Goal: Task Accomplishment & Management: Manage account settings

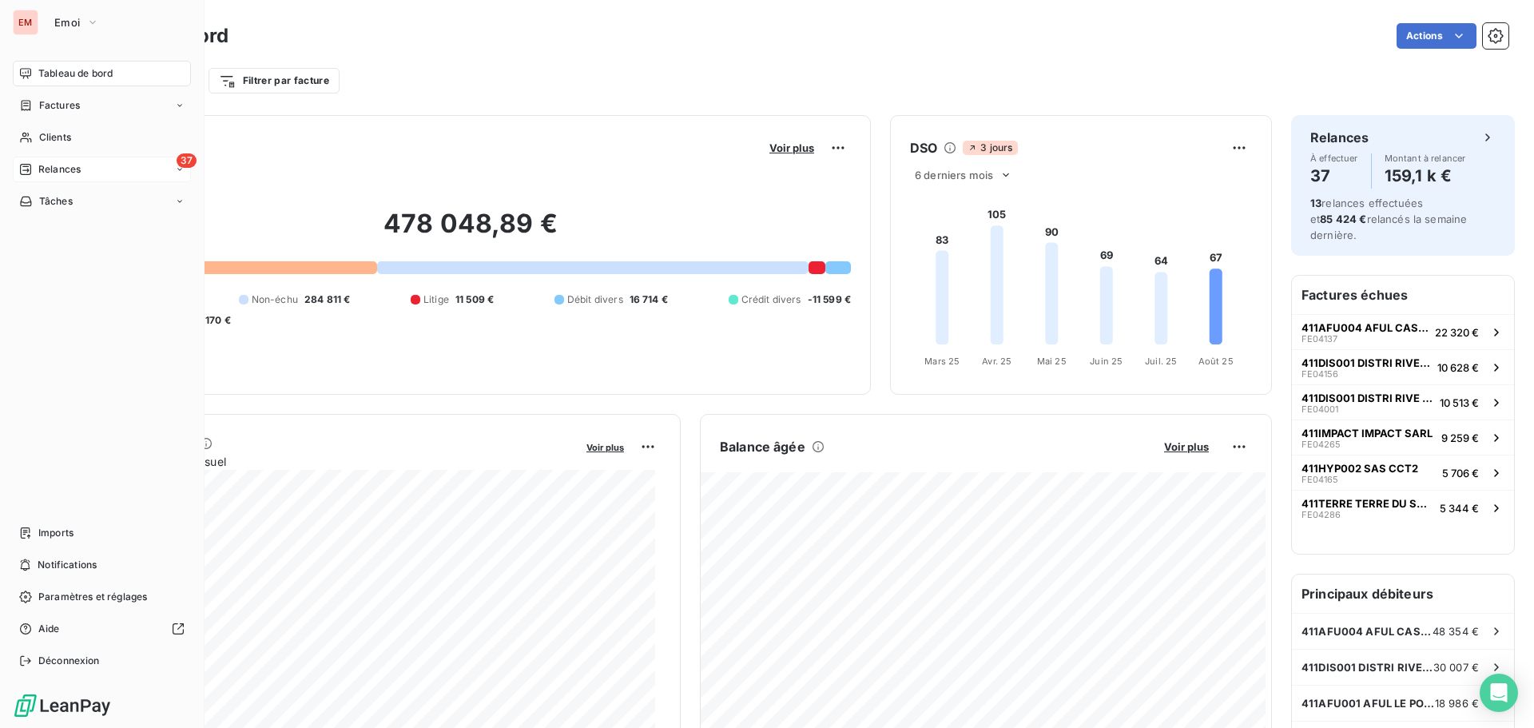
drag, startPoint x: 0, startPoint y: 0, endPoint x: 35, endPoint y: 171, distance: 174.6
click at [35, 171] on div "Relances" at bounding box center [50, 169] width 62 height 14
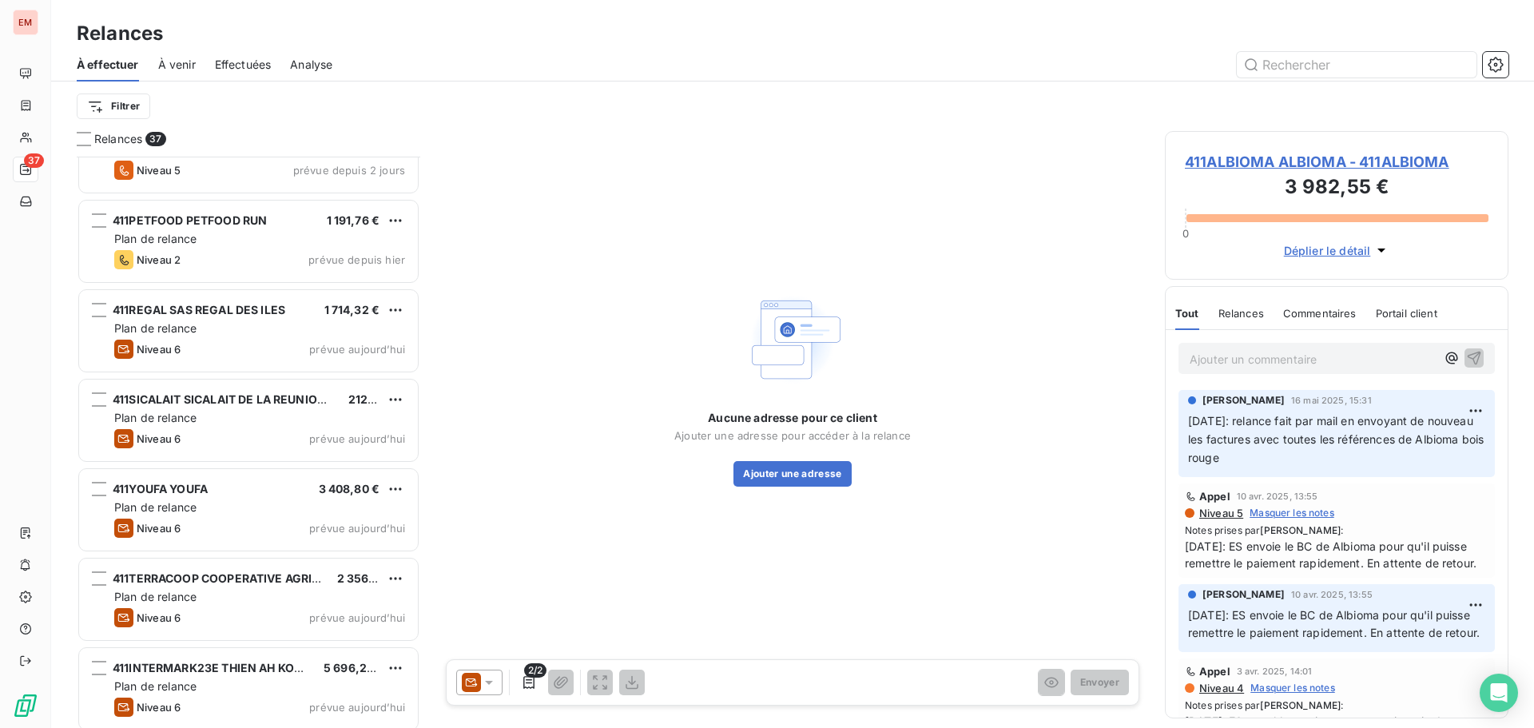
scroll to position [2741, 0]
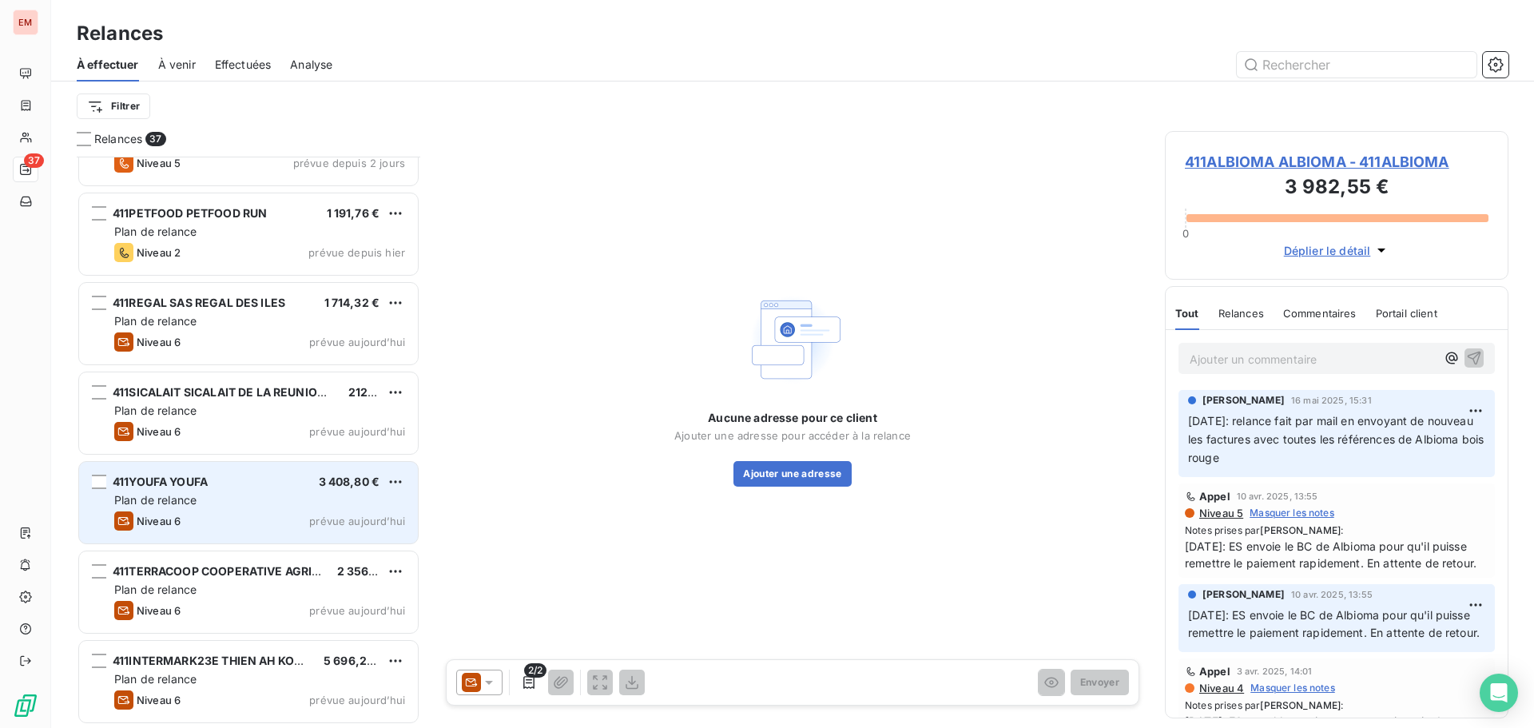
click at [153, 493] on span "Plan de relance" at bounding box center [155, 500] width 82 height 14
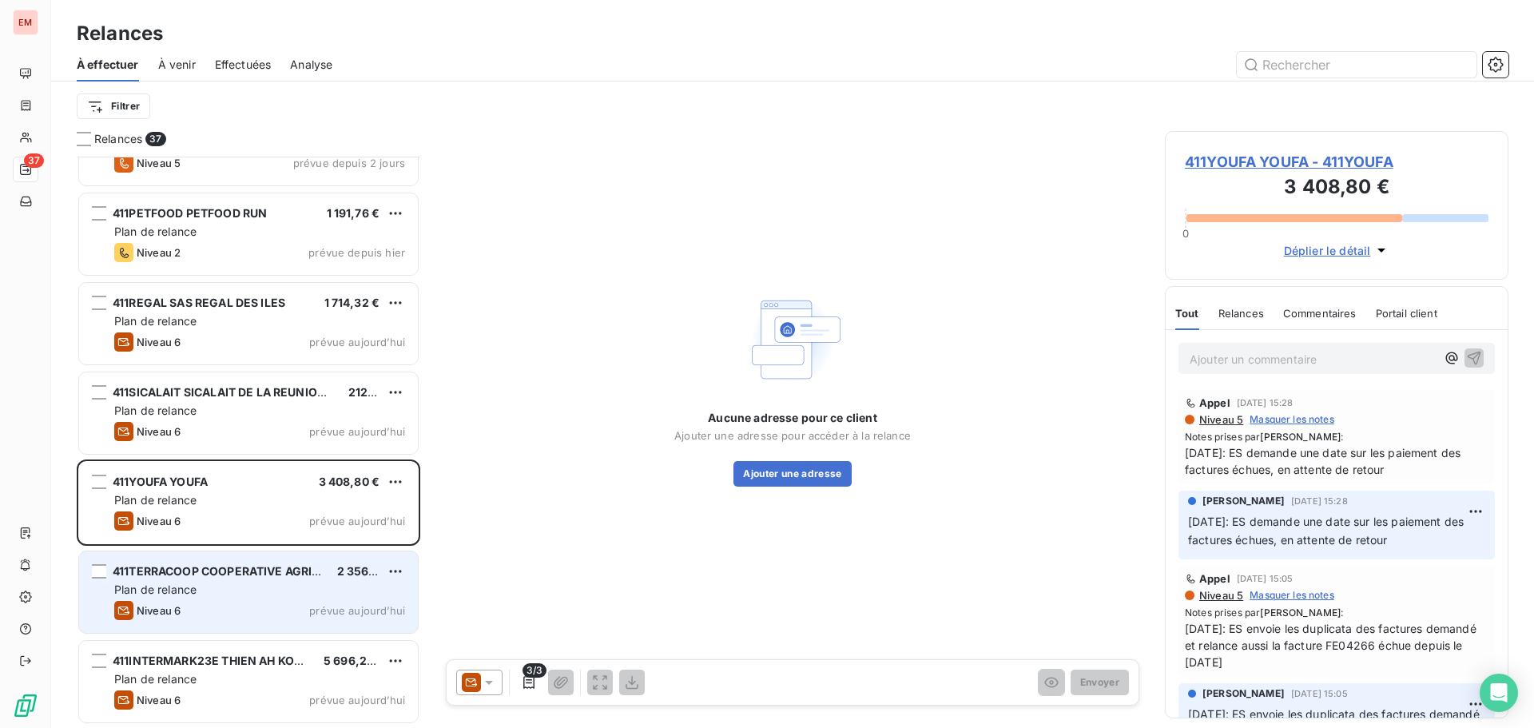
click at [221, 584] on div "Plan de relance" at bounding box center [259, 590] width 291 height 16
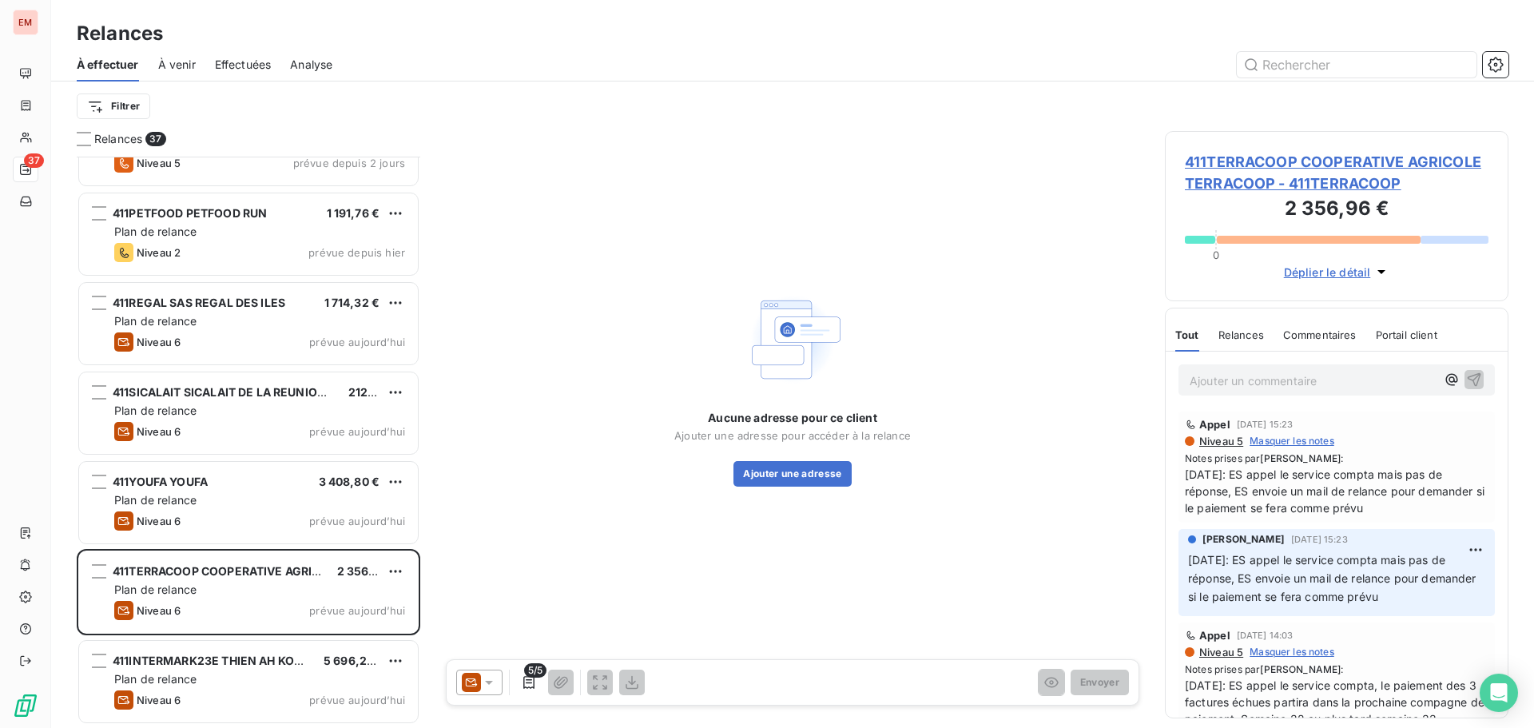
click at [483, 685] on icon at bounding box center [489, 682] width 16 height 16
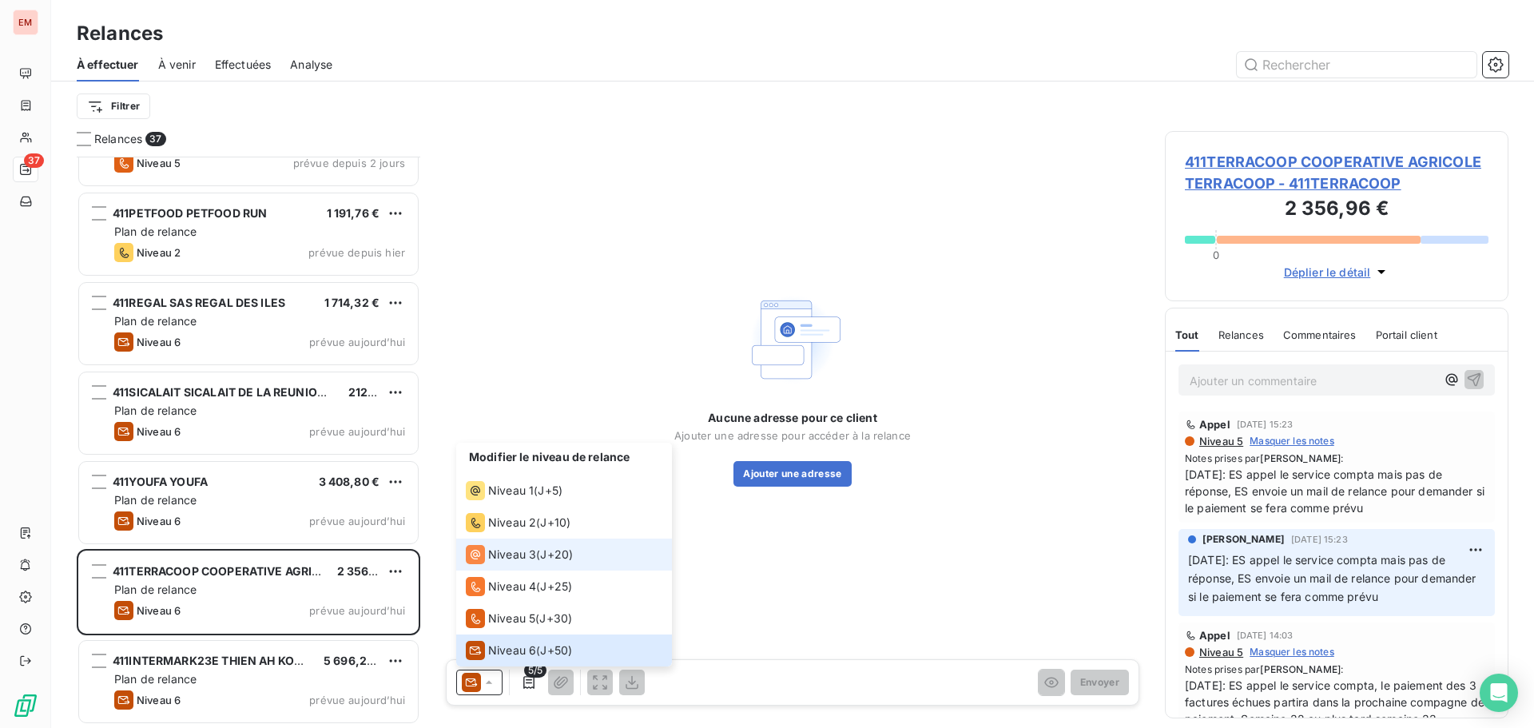
click at [535, 559] on span "Niveau 3" at bounding box center [512, 555] width 48 height 16
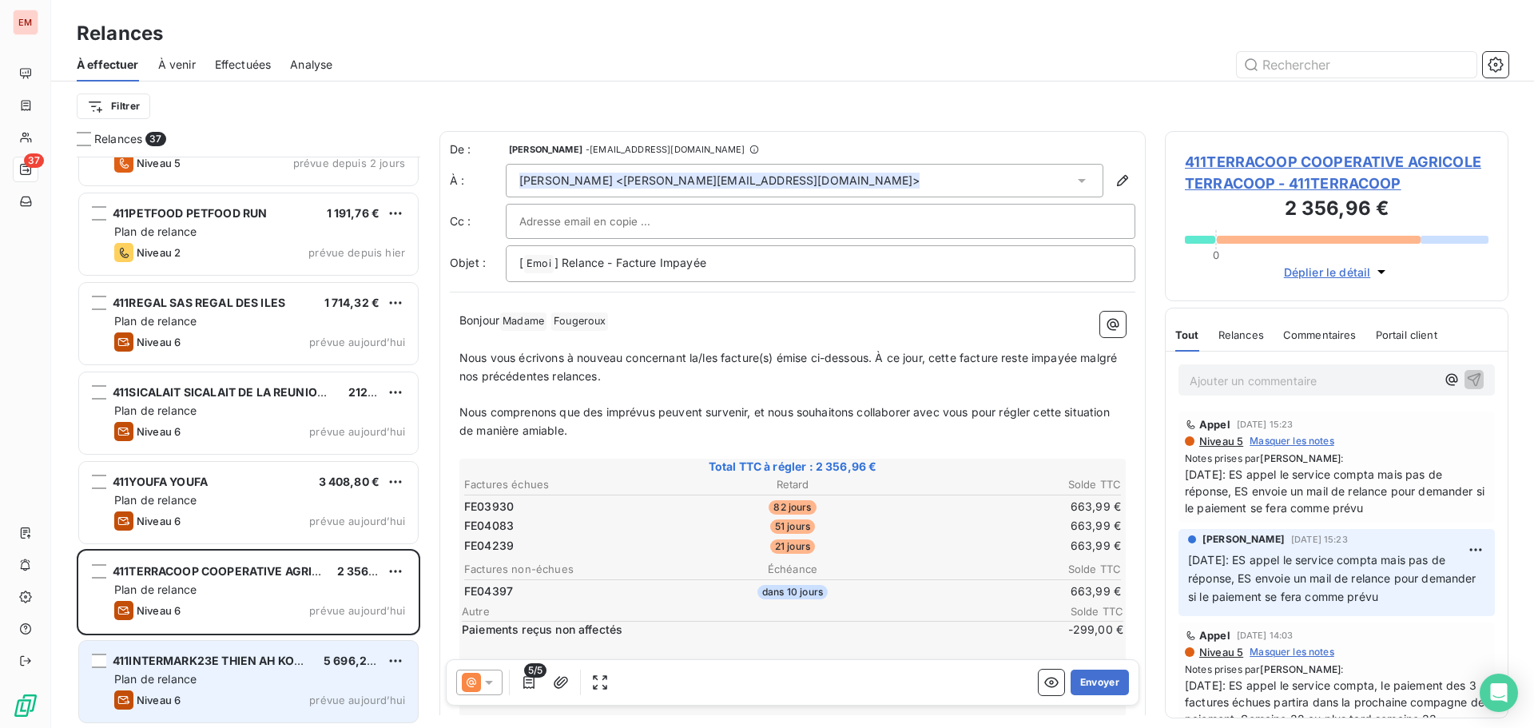
drag, startPoint x: 245, startPoint y: 713, endPoint x: 248, endPoint y: 705, distance: 8.3
click at [245, 713] on div "411INTERMARK23E THIEN AH KON FILS 5 696,25 € Plan de relance Niveau 6 prévue [D…" at bounding box center [248, 681] width 339 height 81
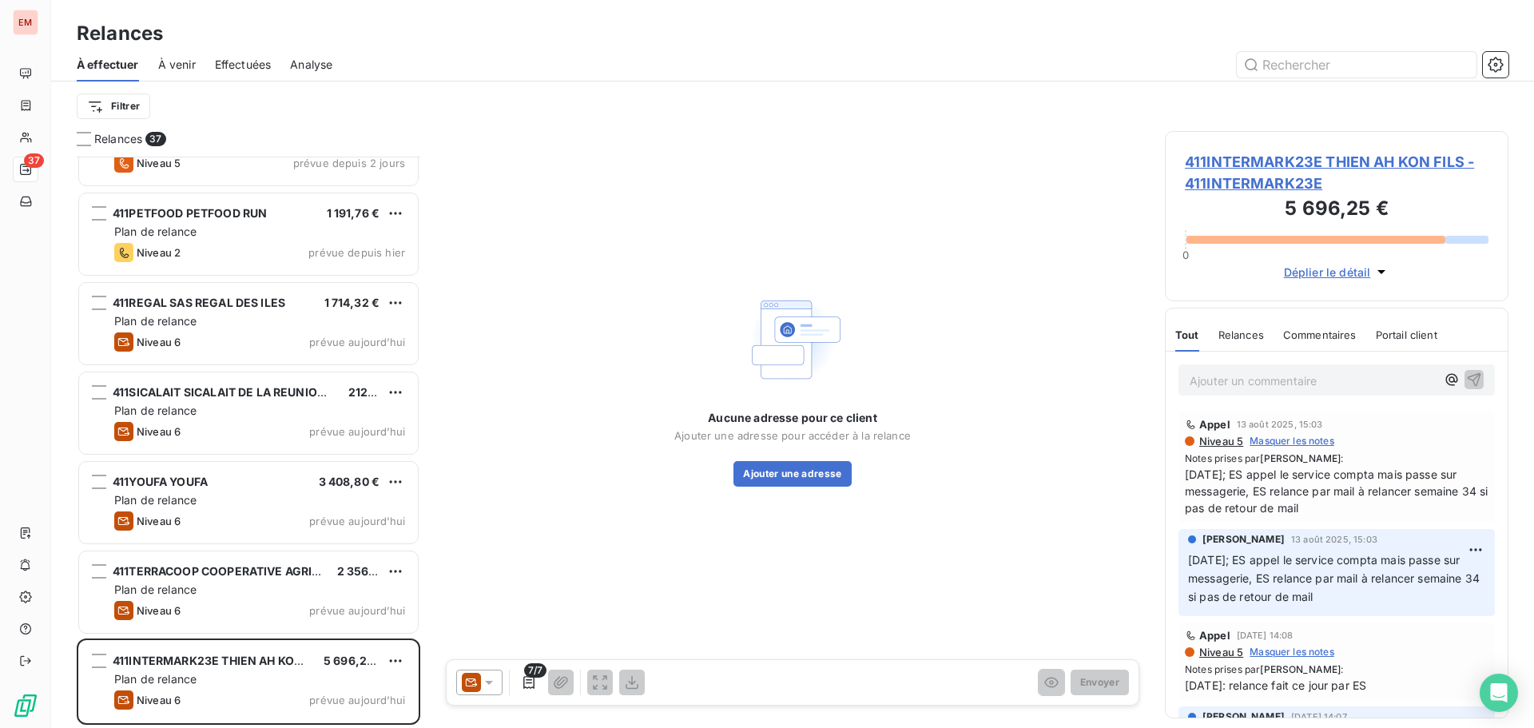
click at [502, 678] on div at bounding box center [479, 683] width 46 height 26
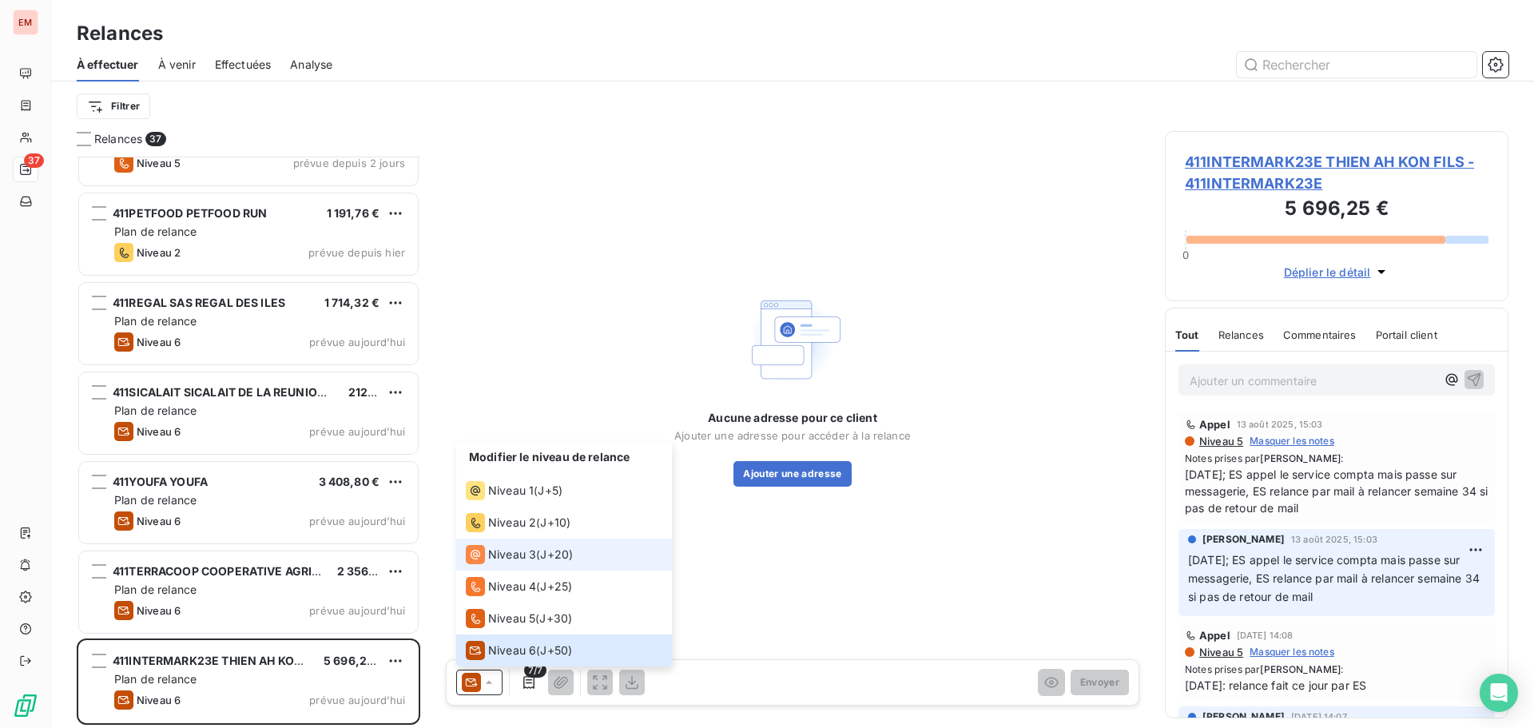
click at [479, 558] on icon at bounding box center [475, 554] width 19 height 19
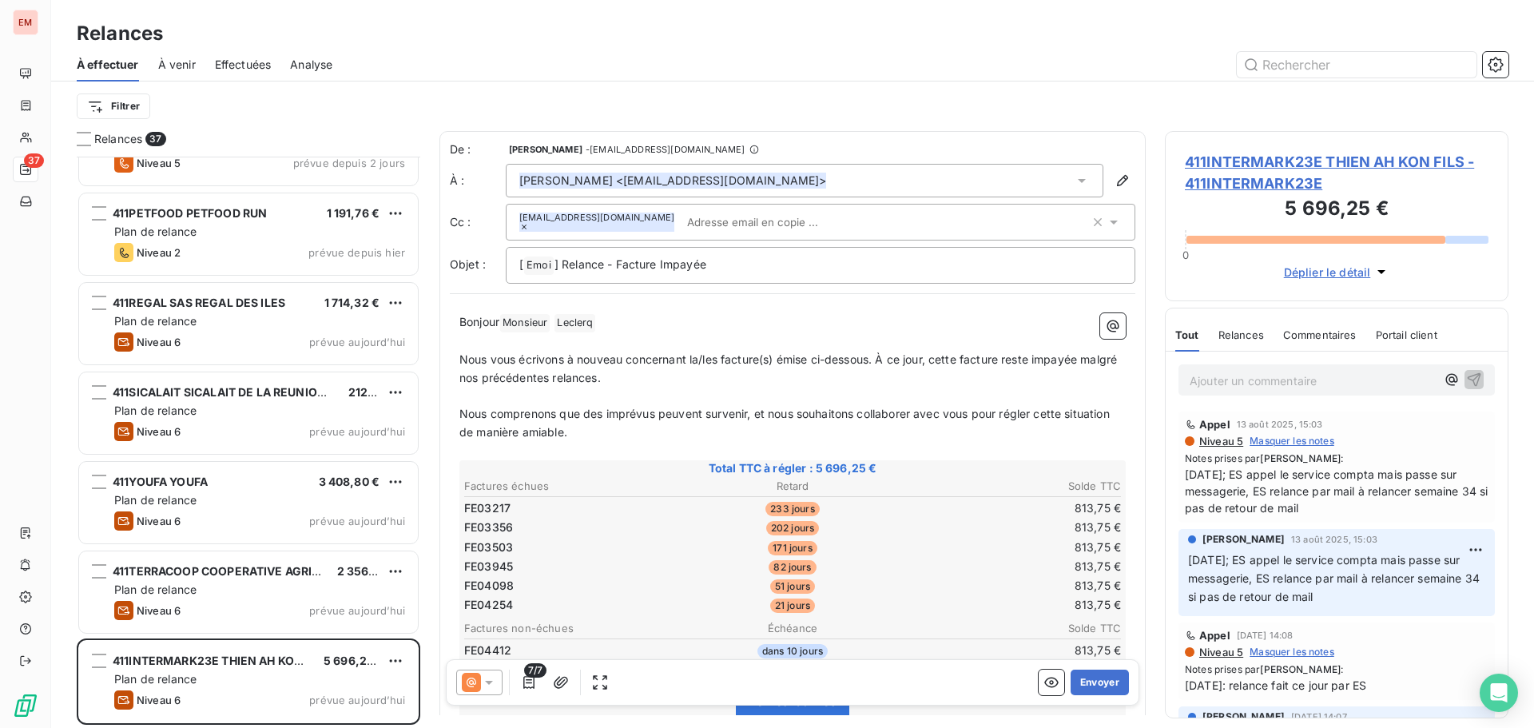
click at [478, 686] on icon at bounding box center [471, 682] width 19 height 19
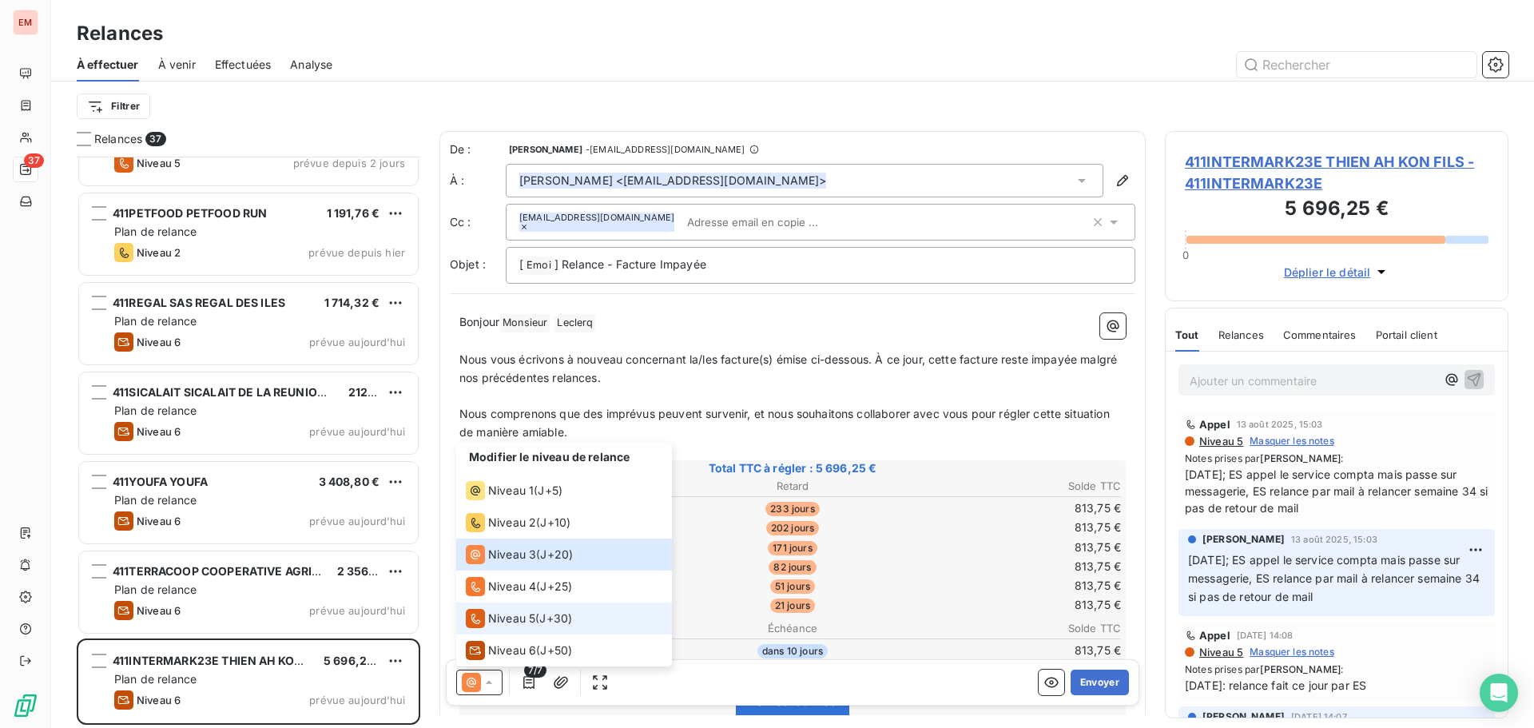
click at [501, 602] on li "Niveau 5 ( J+30 )" at bounding box center [564, 618] width 216 height 32
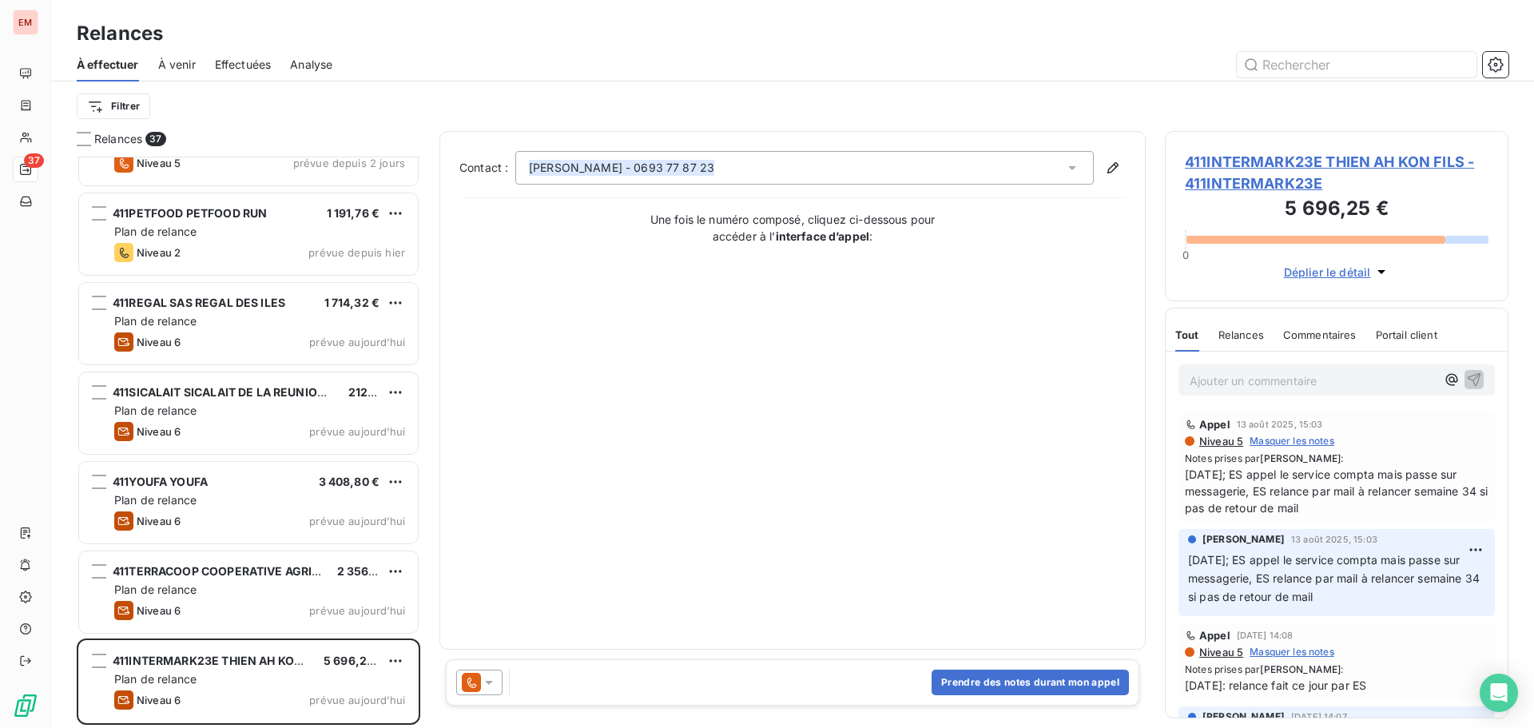
click at [1238, 378] on p "Ajouter un commentaire ﻿" at bounding box center [1313, 381] width 246 height 20
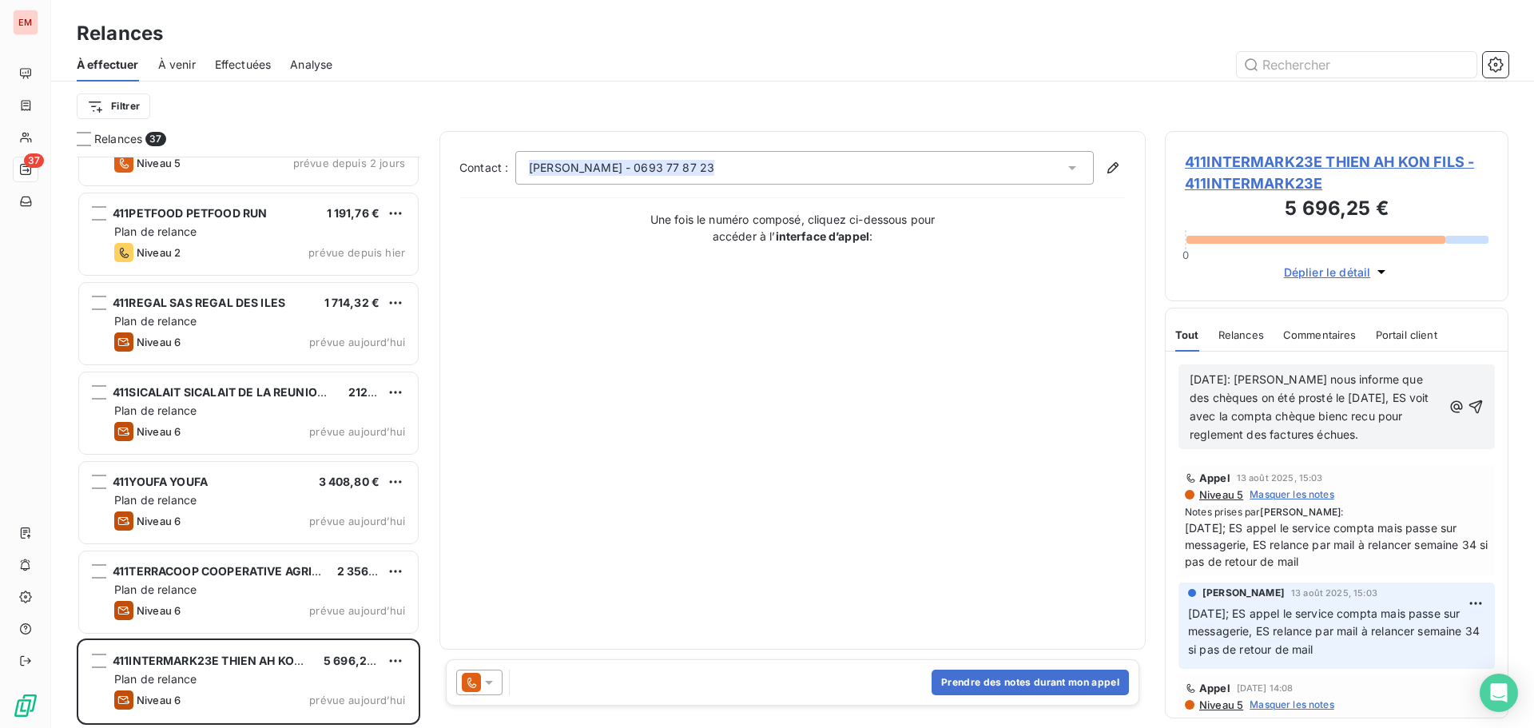
drag, startPoint x: 1304, startPoint y: 445, endPoint x: 1236, endPoint y: 435, distance: 68.7
click at [1262, 431] on span "[DATE]: [PERSON_NAME] nous informe que des chèques on été prosté le [DATE], ES …" at bounding box center [1311, 406] width 243 height 69
click at [1216, 434] on span "[DATE]: [PERSON_NAME] nous informe que des chèques on été prosté le [DATE], ES …" at bounding box center [1311, 406] width 243 height 69
click at [1230, 439] on span "[DATE]: [PERSON_NAME] nous informe que des chèques on été prosté le [DATE], ES …" at bounding box center [1311, 406] width 243 height 69
drag, startPoint x: 1315, startPoint y: 458, endPoint x: 1306, endPoint y: 447, distance: 13.6
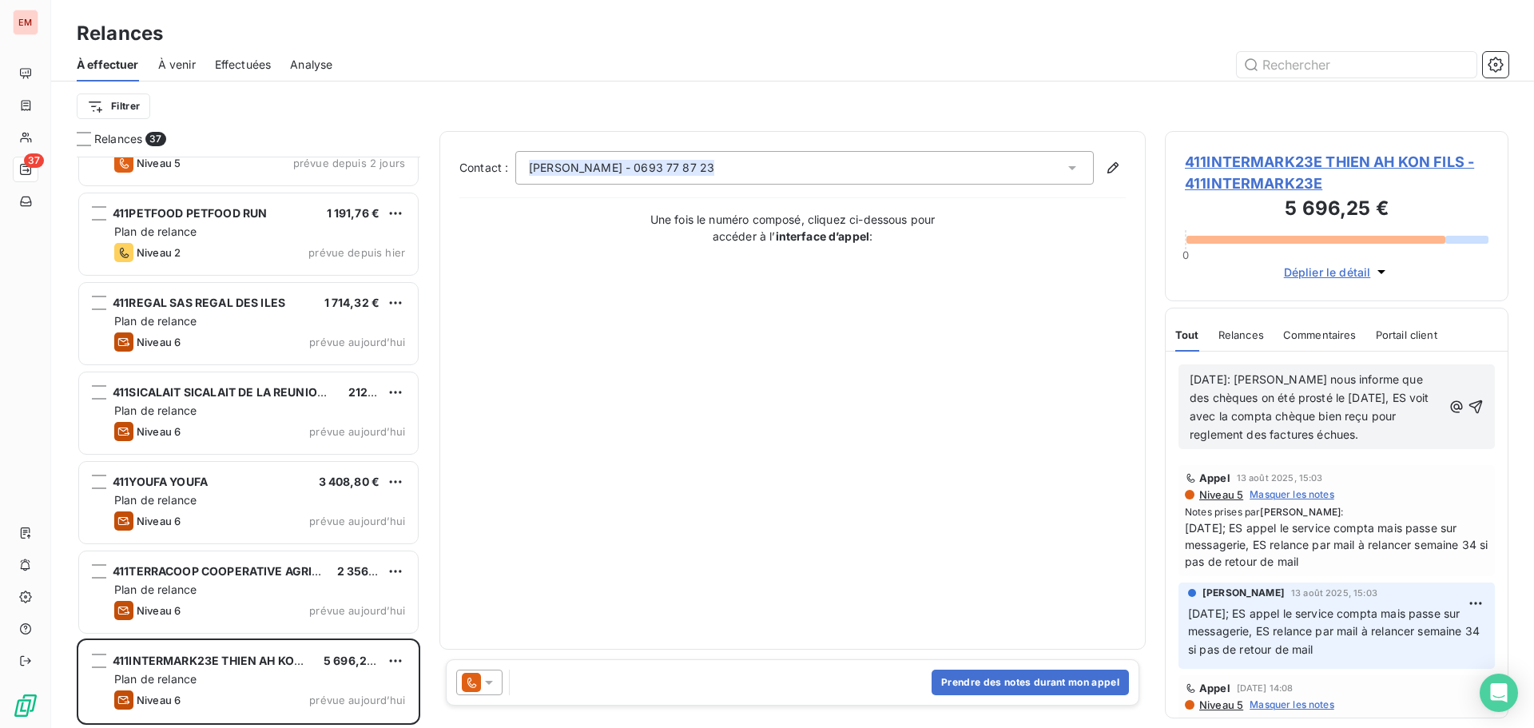
click at [1311, 444] on p "[DATE]: [PERSON_NAME] nous informe que des chèques on été prosté le [DATE], ES …" at bounding box center [1316, 408] width 252 height 74
drag, startPoint x: 1306, startPoint y: 439, endPoint x: 1295, endPoint y: 452, distance: 17.1
click at [1296, 444] on p "[DATE]: [PERSON_NAME] nous informe que des chèques on été prosté le [DATE], ES …" at bounding box center [1316, 408] width 252 height 74
click at [1381, 398] on span "[DATE]: [PERSON_NAME] nous informe que des chèques on été prosté le [DATE], ES …" at bounding box center [1311, 406] width 243 height 69
click at [1393, 444] on p "[DATE]: [PERSON_NAME] nous informe que des chèques on été posté le [DATE], ES v…" at bounding box center [1316, 408] width 252 height 74
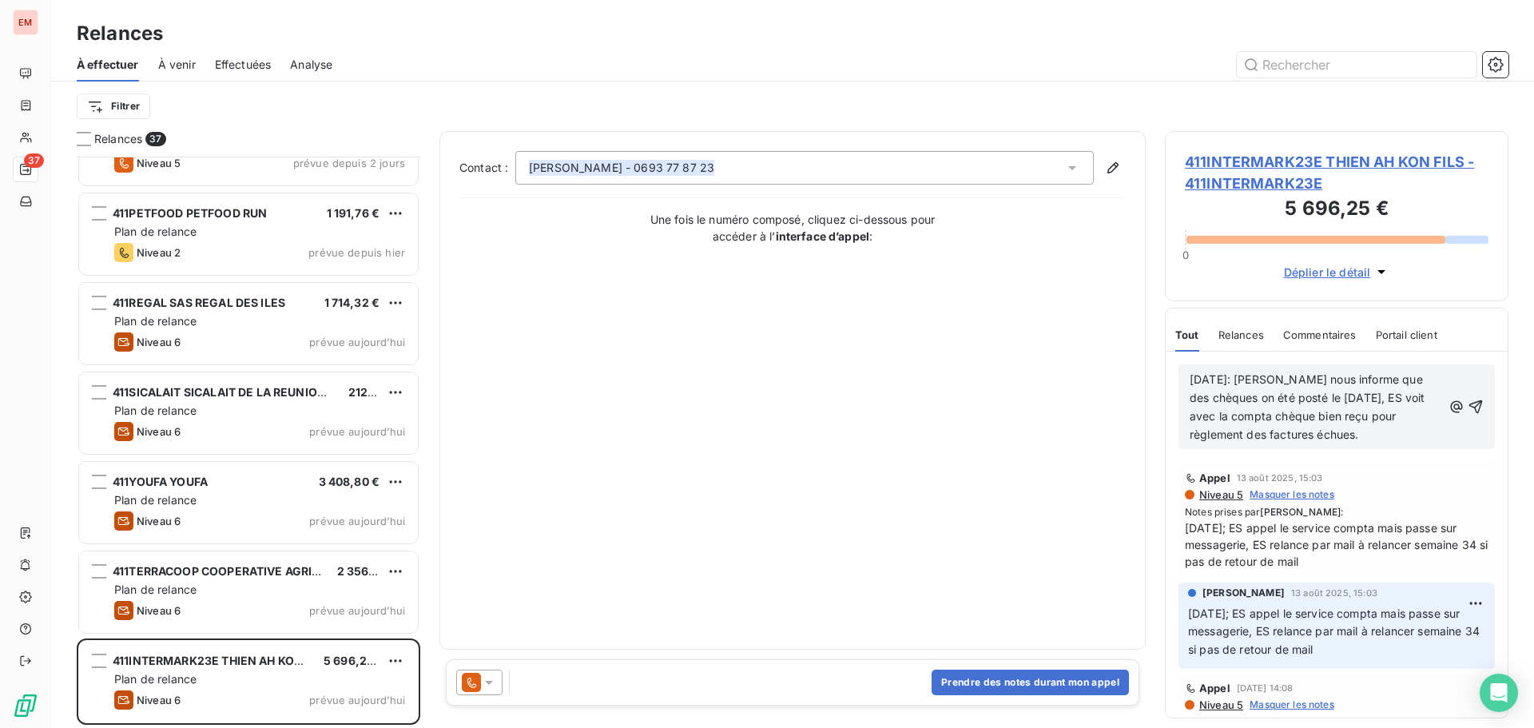
click at [1278, 444] on p "[DATE]: [PERSON_NAME] nous informe que des chèques on été posté le [DATE], ES v…" at bounding box center [1316, 408] width 252 height 74
click at [1272, 435] on span "[DATE]: [PERSON_NAME] nous informe que des chèques on été posté le [DATE], ES v…" at bounding box center [1309, 406] width 239 height 69
click at [1278, 444] on p "[DATE]: [PERSON_NAME] nous informe que des chèques on été posté le [DATE], ES v…" at bounding box center [1316, 408] width 252 height 74
drag, startPoint x: 1256, startPoint y: 446, endPoint x: 1187, endPoint y: 375, distance: 98.9
click at [1187, 375] on div "[DATE]: [PERSON_NAME] nous informe que des chèques on été posté le [DATE], ES v…" at bounding box center [1337, 406] width 316 height 85
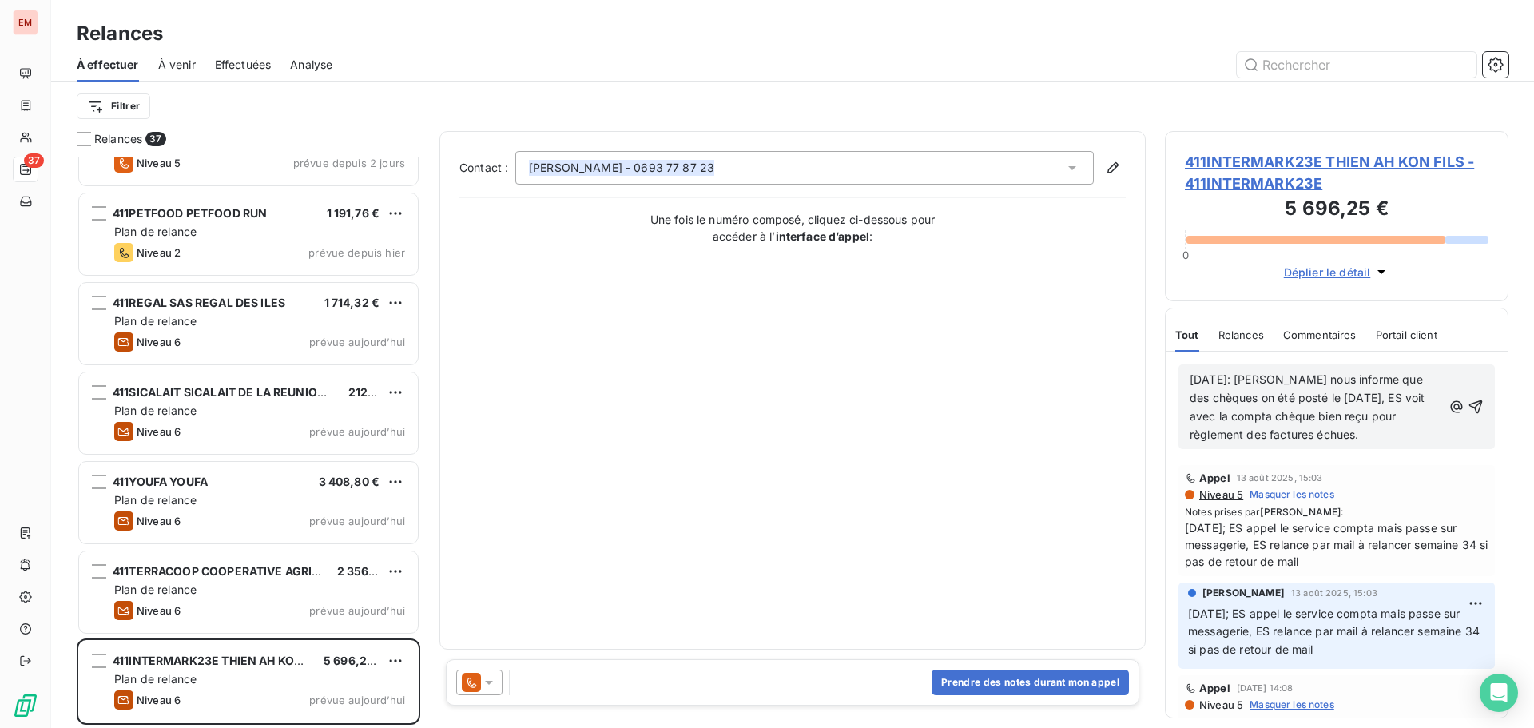
copy span "[DATE]: [PERSON_NAME] nous informe que des chèques on été posté le [DATE], ES v…"
click at [1469, 413] on icon "button" at bounding box center [1476, 407] width 14 height 14
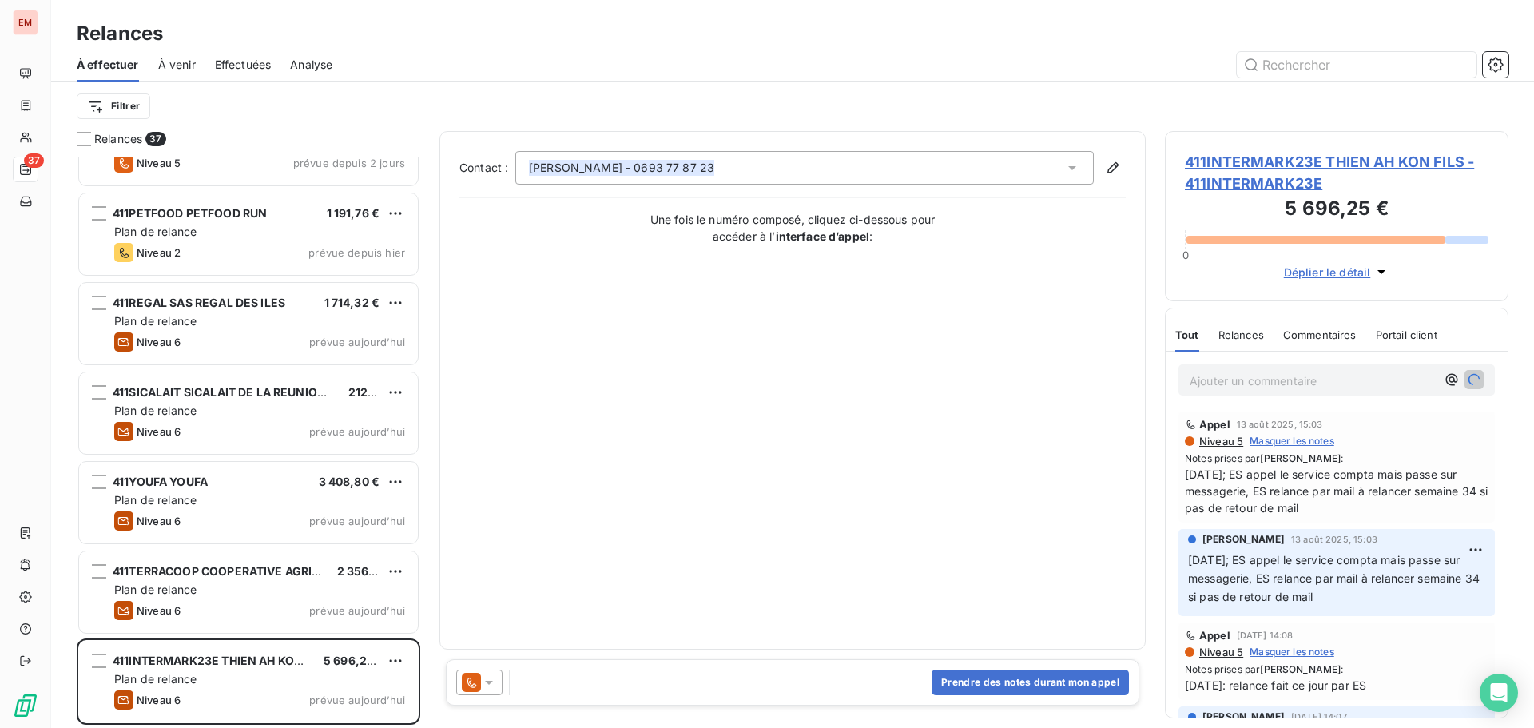
click at [469, 678] on icon at bounding box center [471, 682] width 19 height 19
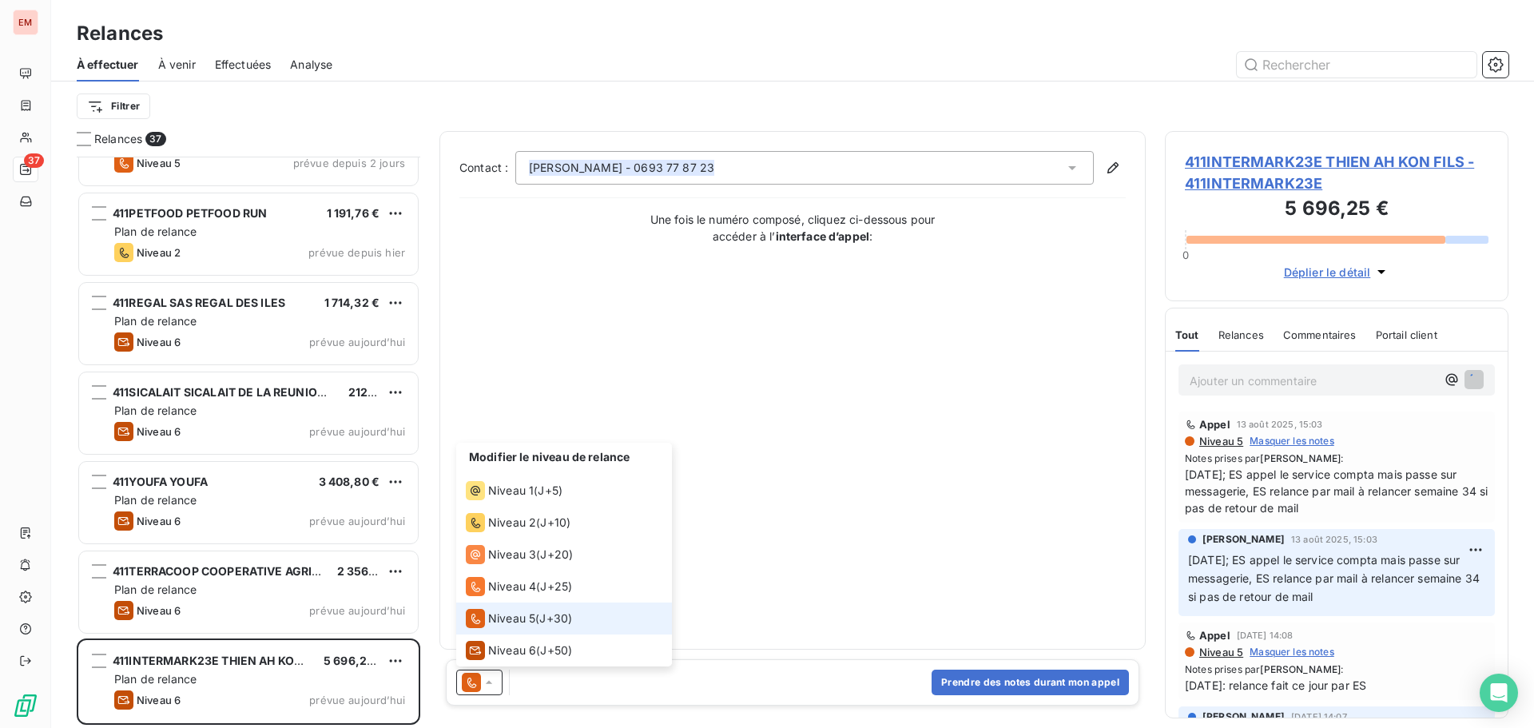
click at [474, 675] on icon at bounding box center [471, 682] width 19 height 19
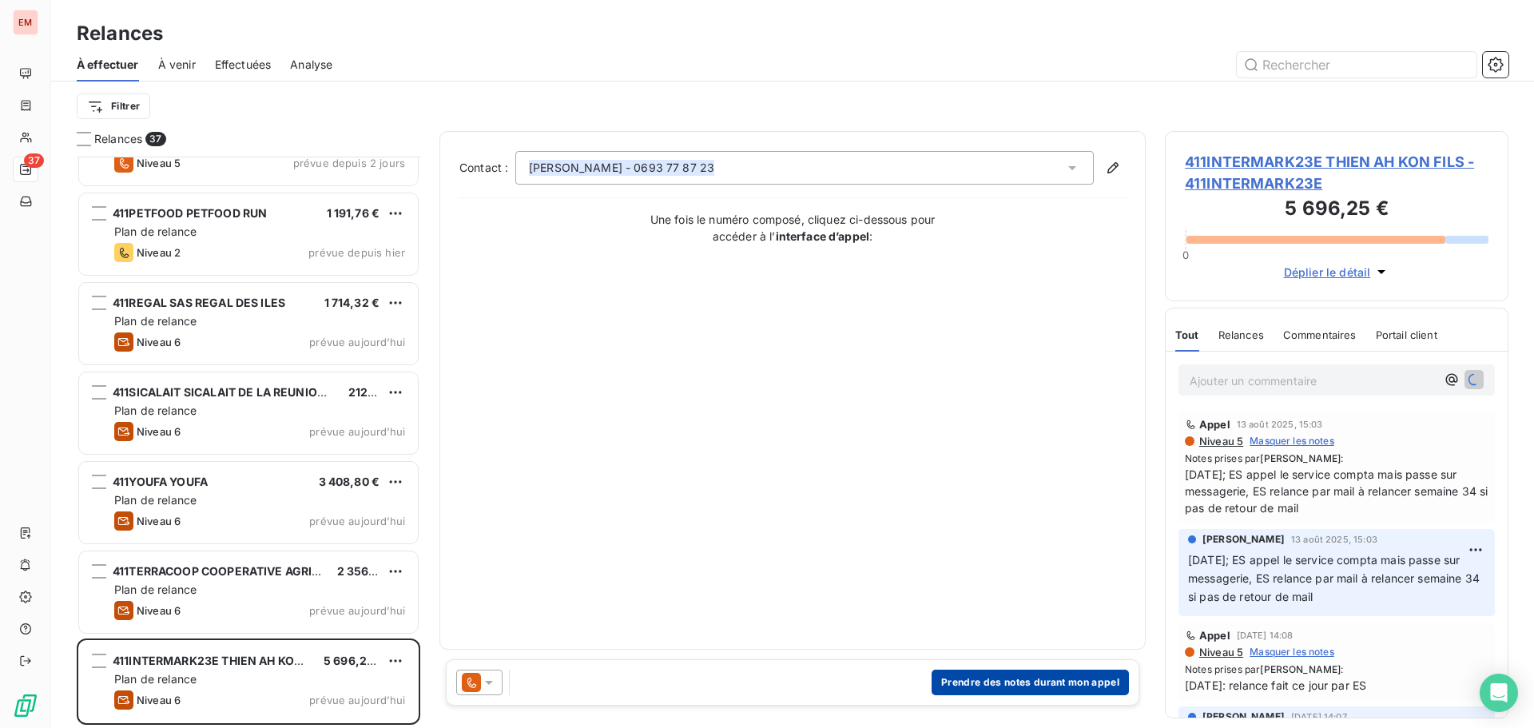
click at [990, 671] on button "Prendre des notes durant mon appel" at bounding box center [1030, 683] width 197 height 26
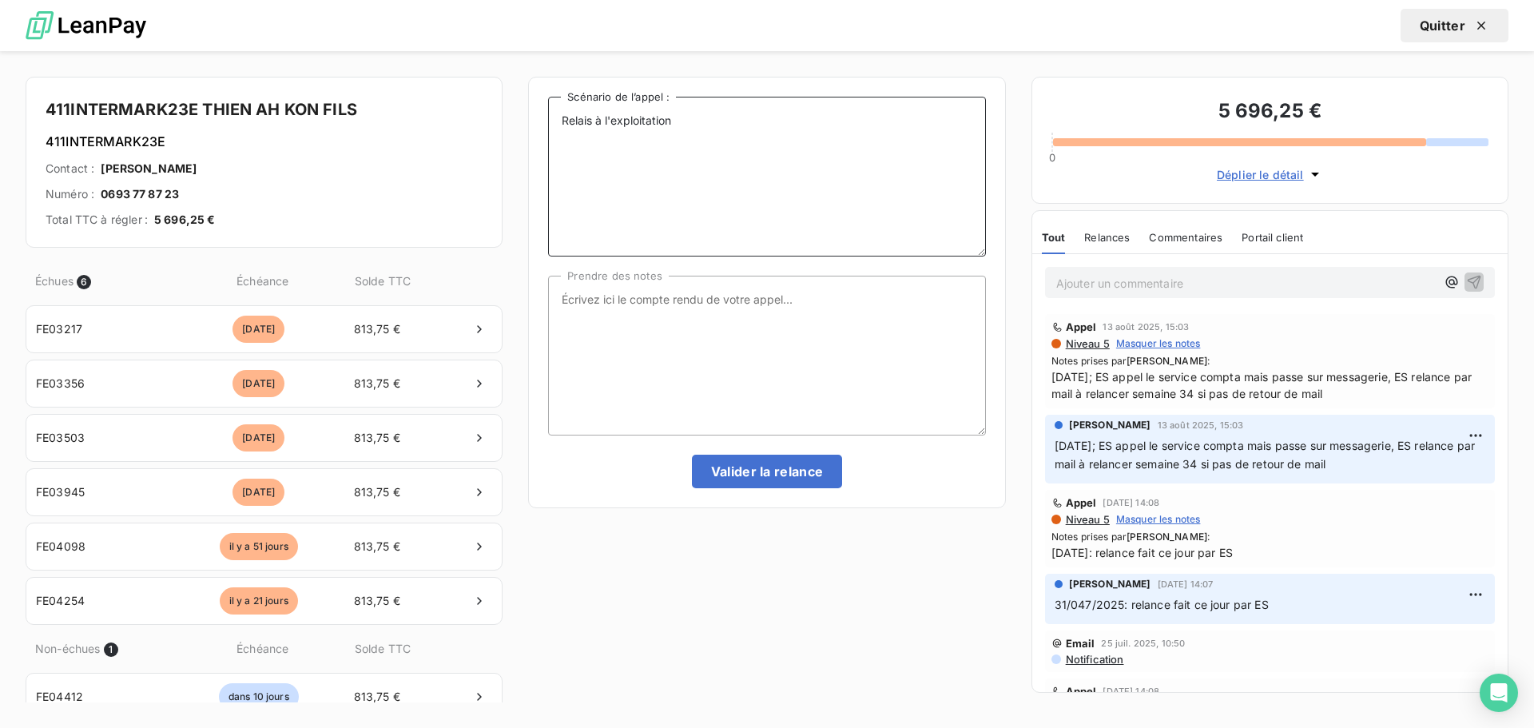
click at [678, 111] on textarea "Relais à l'exploitation" at bounding box center [766, 177] width 437 height 160
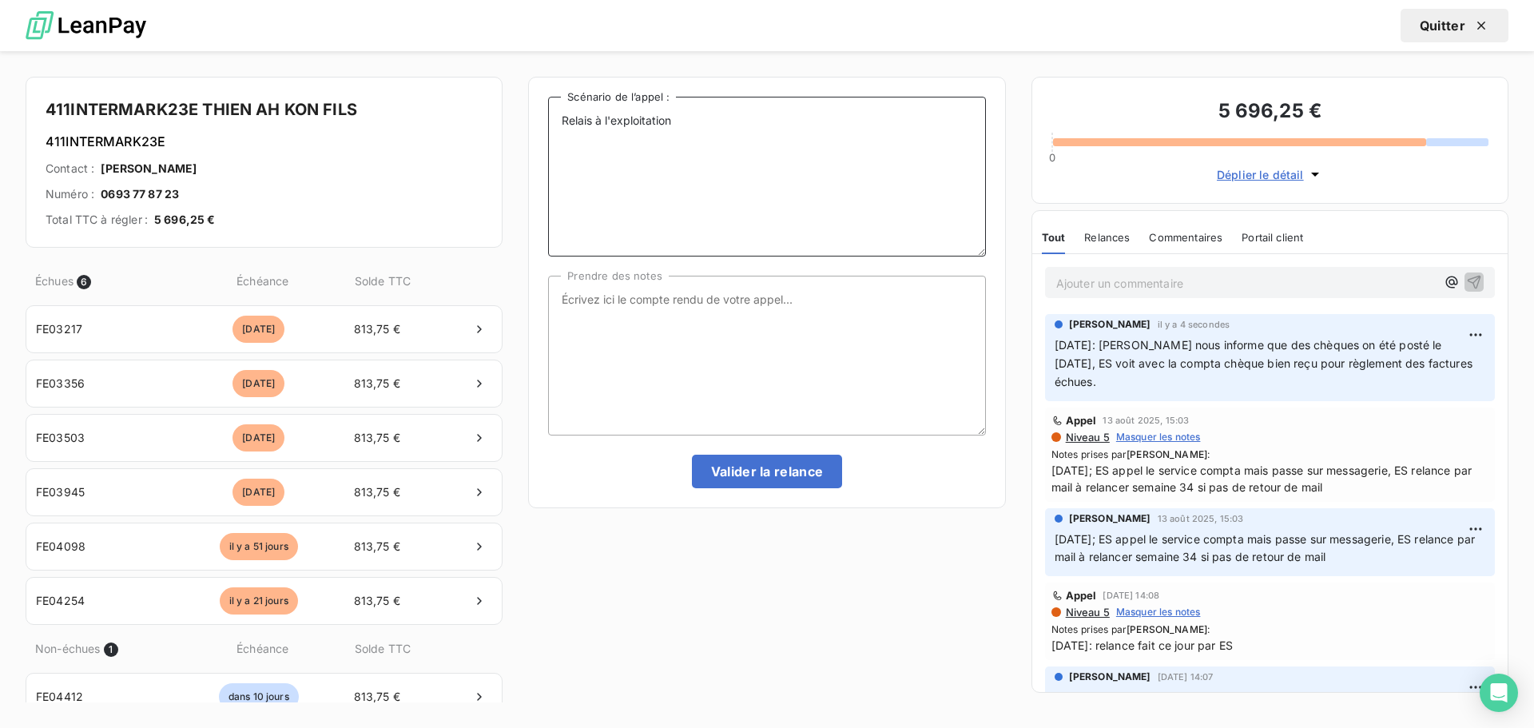
paste textarea "[DATE]: [PERSON_NAME] nous informe que des chèques on été posté le [DATE], ES v…"
type textarea "Relais à l'exploitation [DATE]: [PERSON_NAME] nous informe que des chèques on é…"
click at [727, 283] on textarea "Prendre des notes" at bounding box center [766, 356] width 437 height 160
paste textarea "[DATE]: [PERSON_NAME] nous informe que des chèques on été posté le [DATE], ES v…"
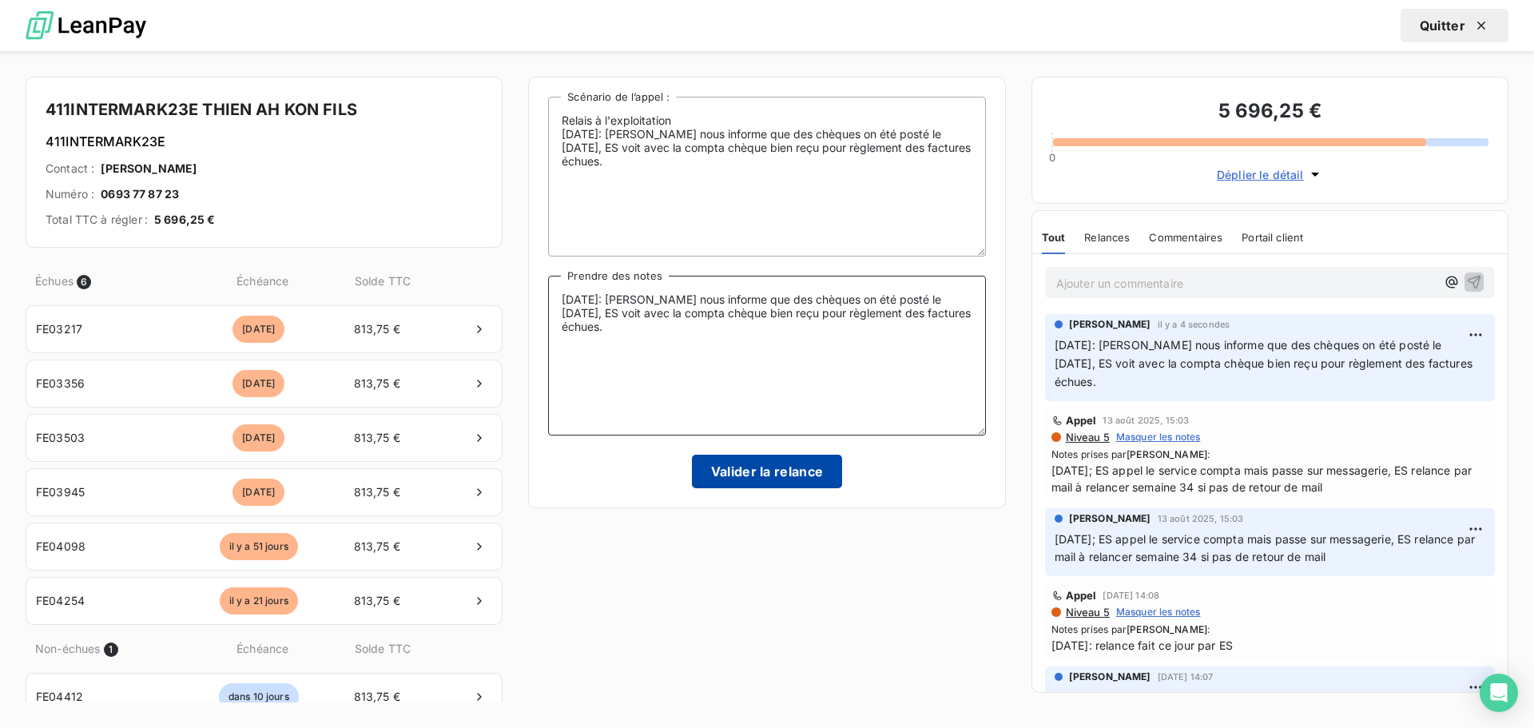
type textarea "[DATE]: [PERSON_NAME] nous informe que des chèques on été posté le [DATE], ES v…"
click at [789, 485] on button "Valider la relance" at bounding box center [767, 472] width 151 height 34
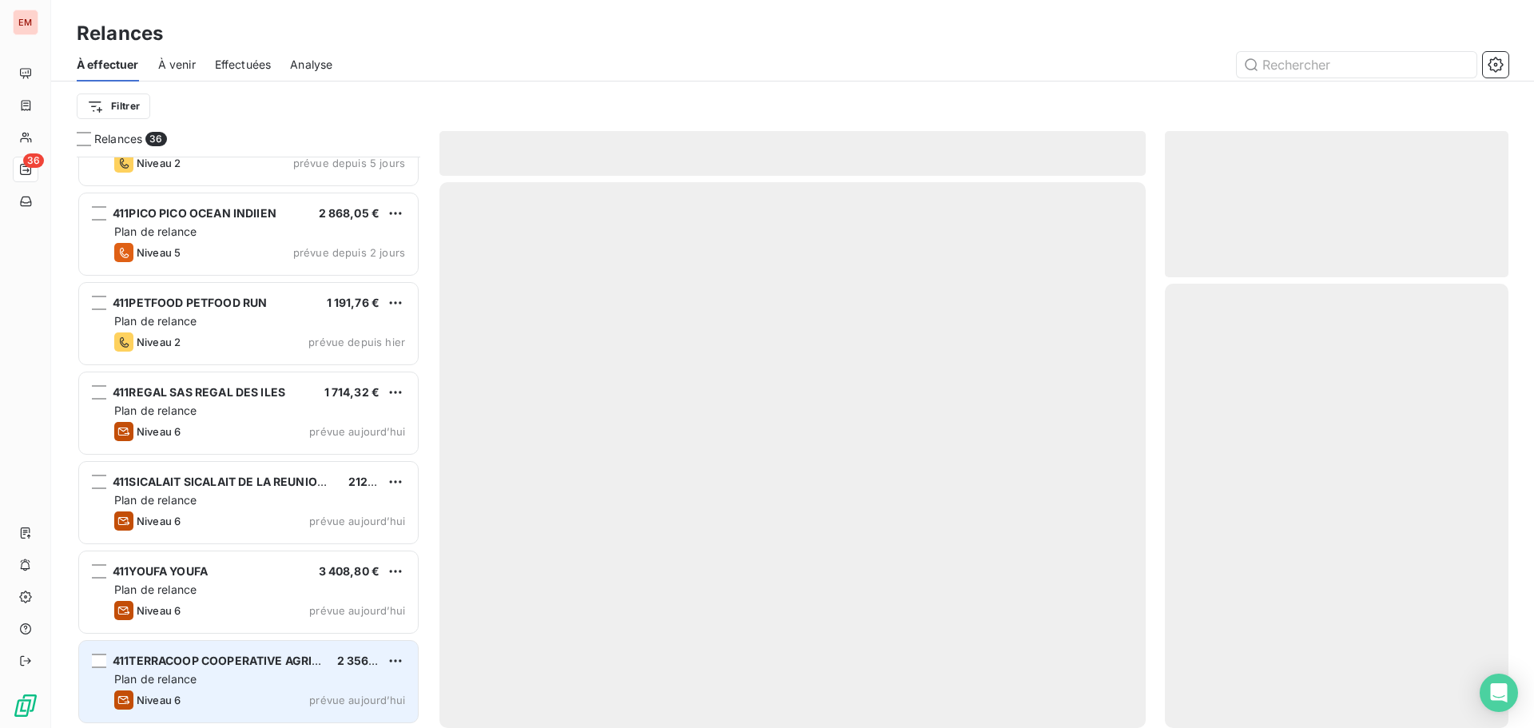
scroll to position [2650, 0]
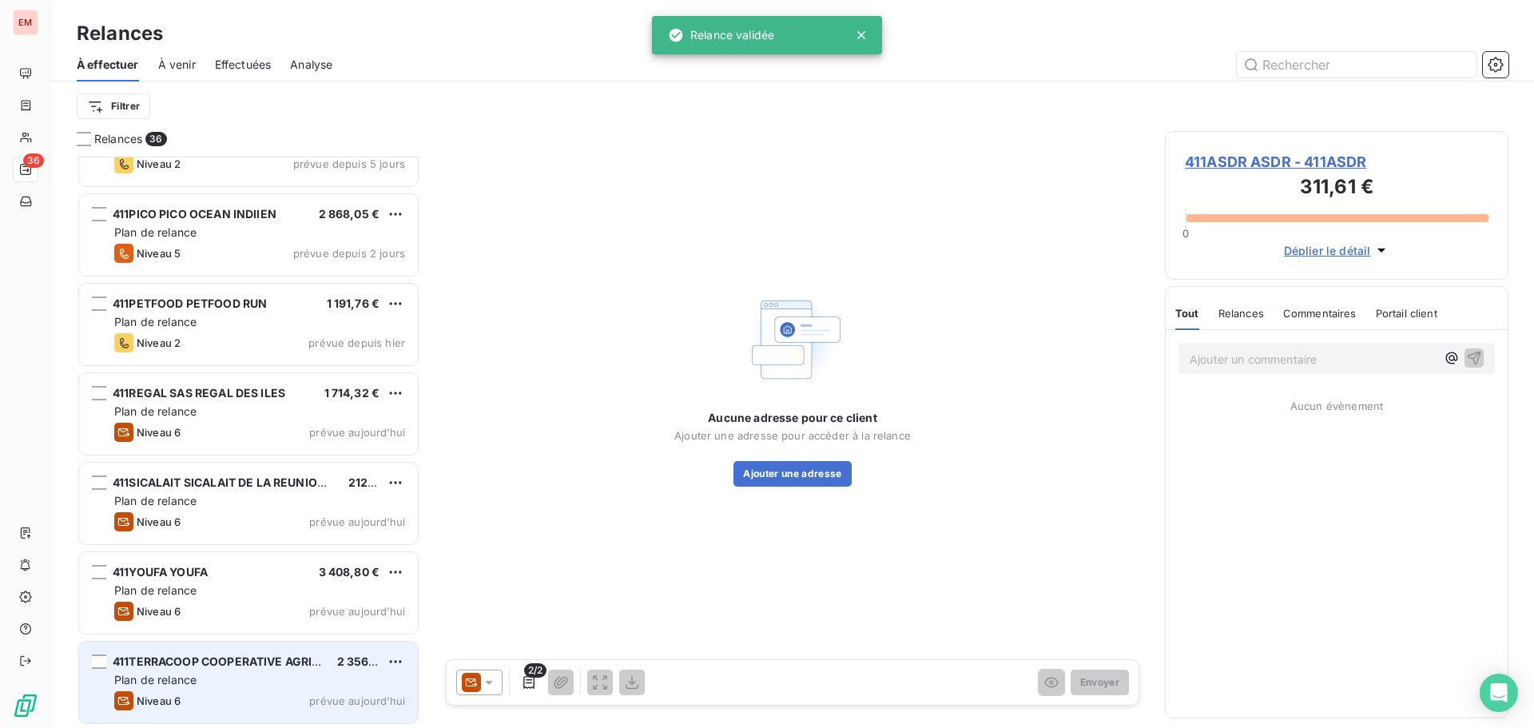
drag, startPoint x: 190, startPoint y: 685, endPoint x: 201, endPoint y: 673, distance: 15.9
click at [189, 680] on span "Plan de relance" at bounding box center [155, 680] width 82 height 14
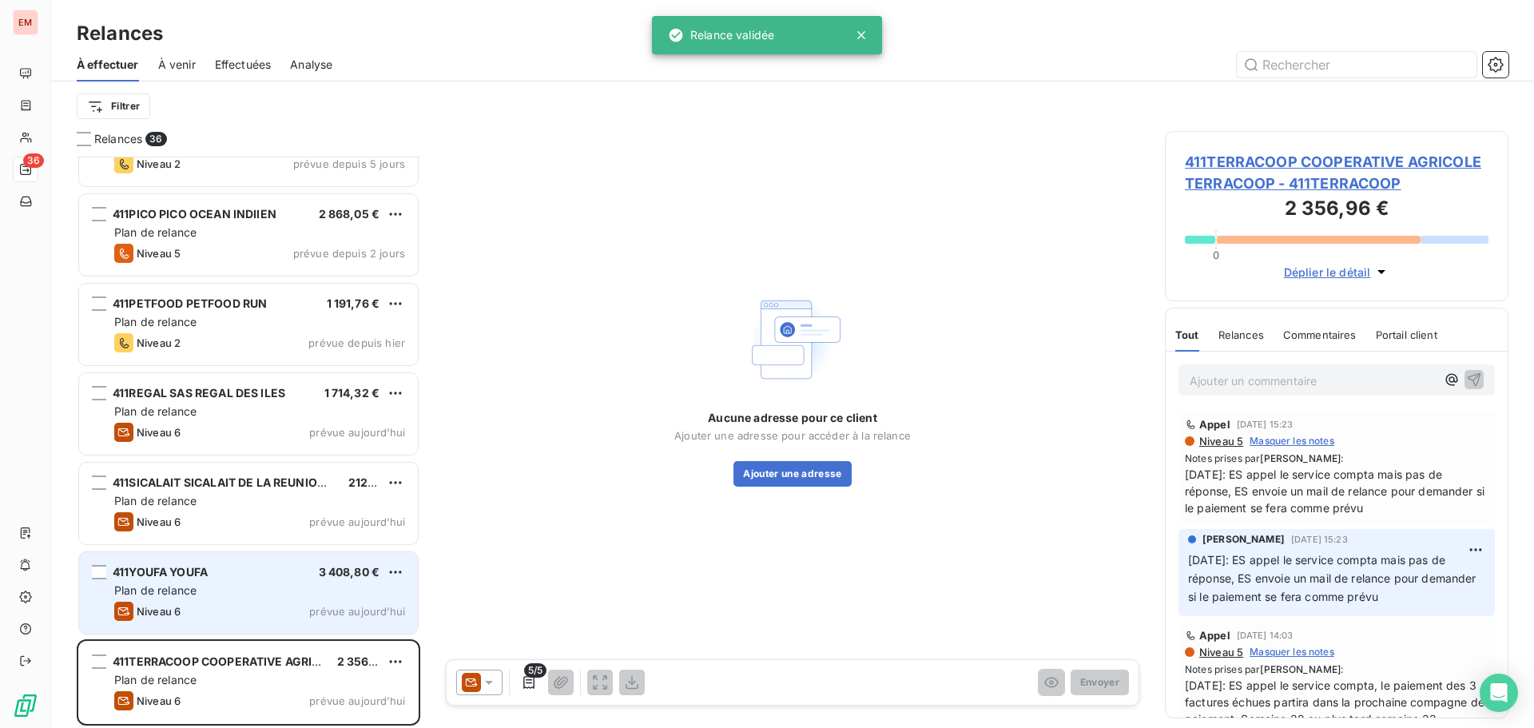
click at [136, 585] on span "Plan de relance" at bounding box center [155, 590] width 82 height 14
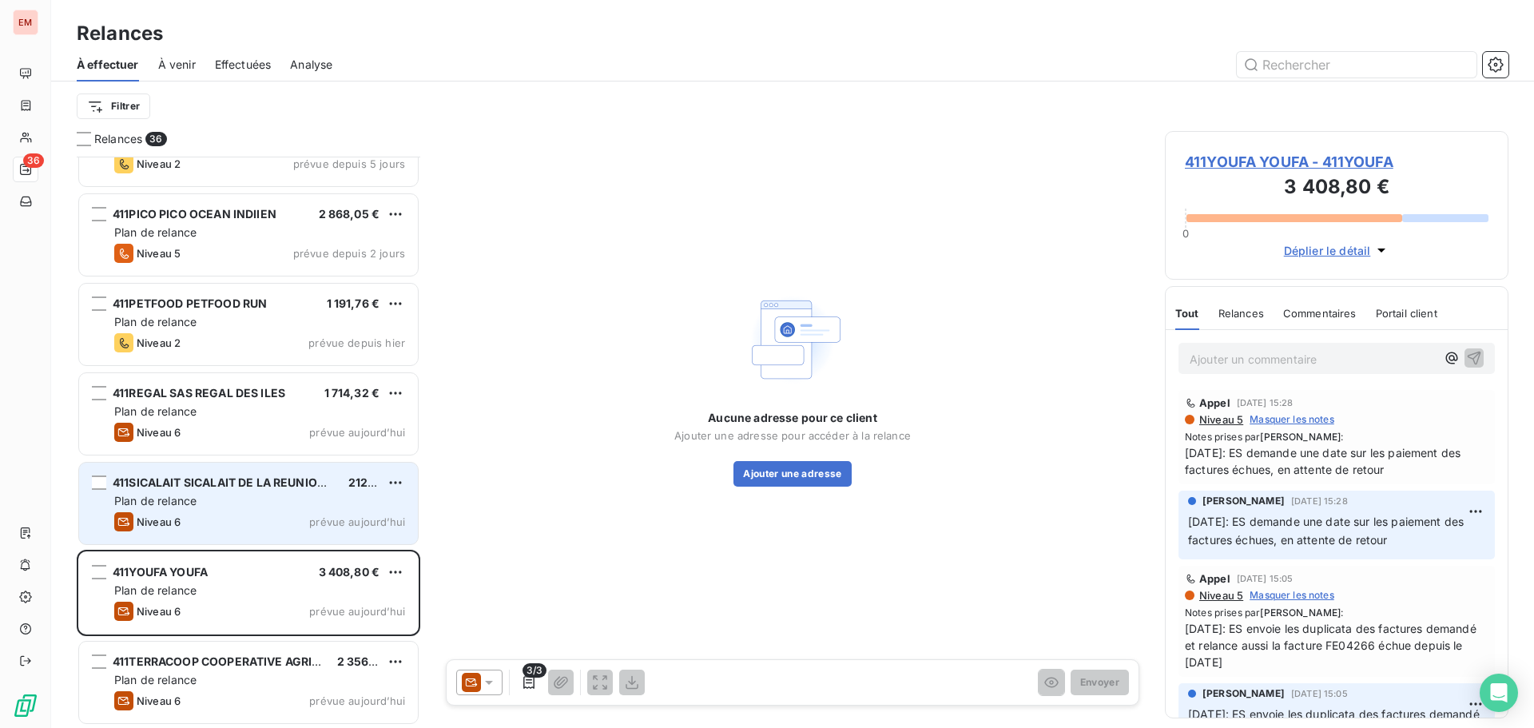
click at [221, 504] on div "Plan de relance" at bounding box center [259, 501] width 291 height 16
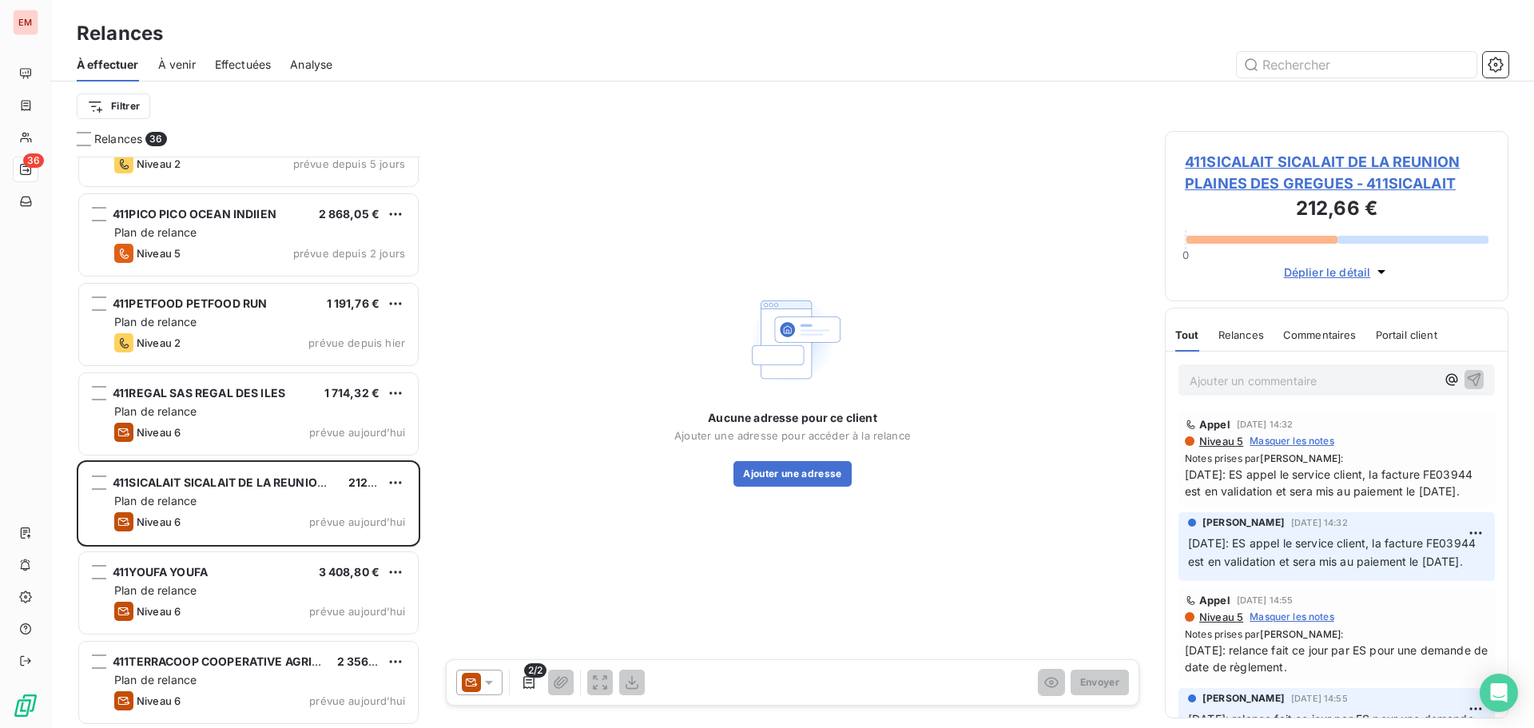
click at [483, 681] on icon at bounding box center [489, 682] width 16 height 16
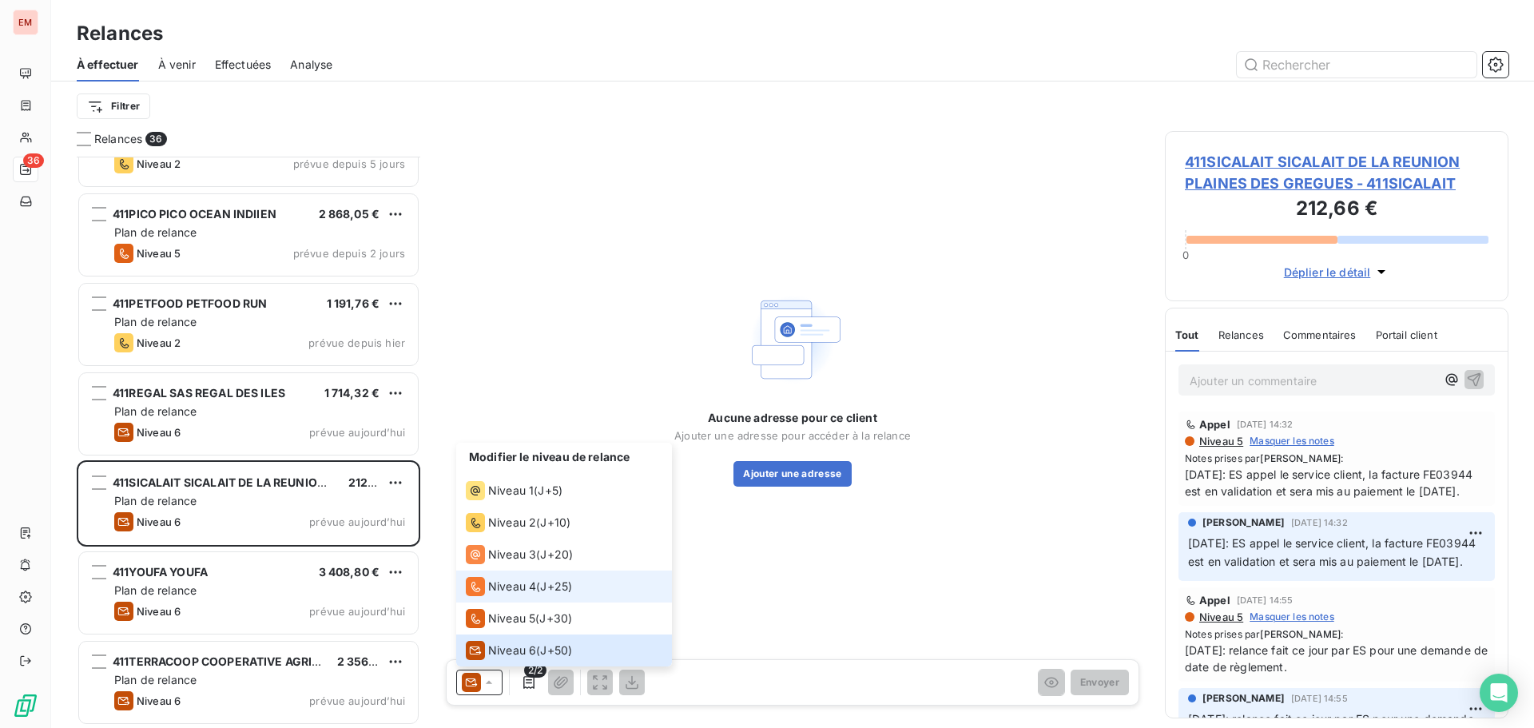
click at [524, 590] on span "Niveau 4" at bounding box center [512, 586] width 48 height 16
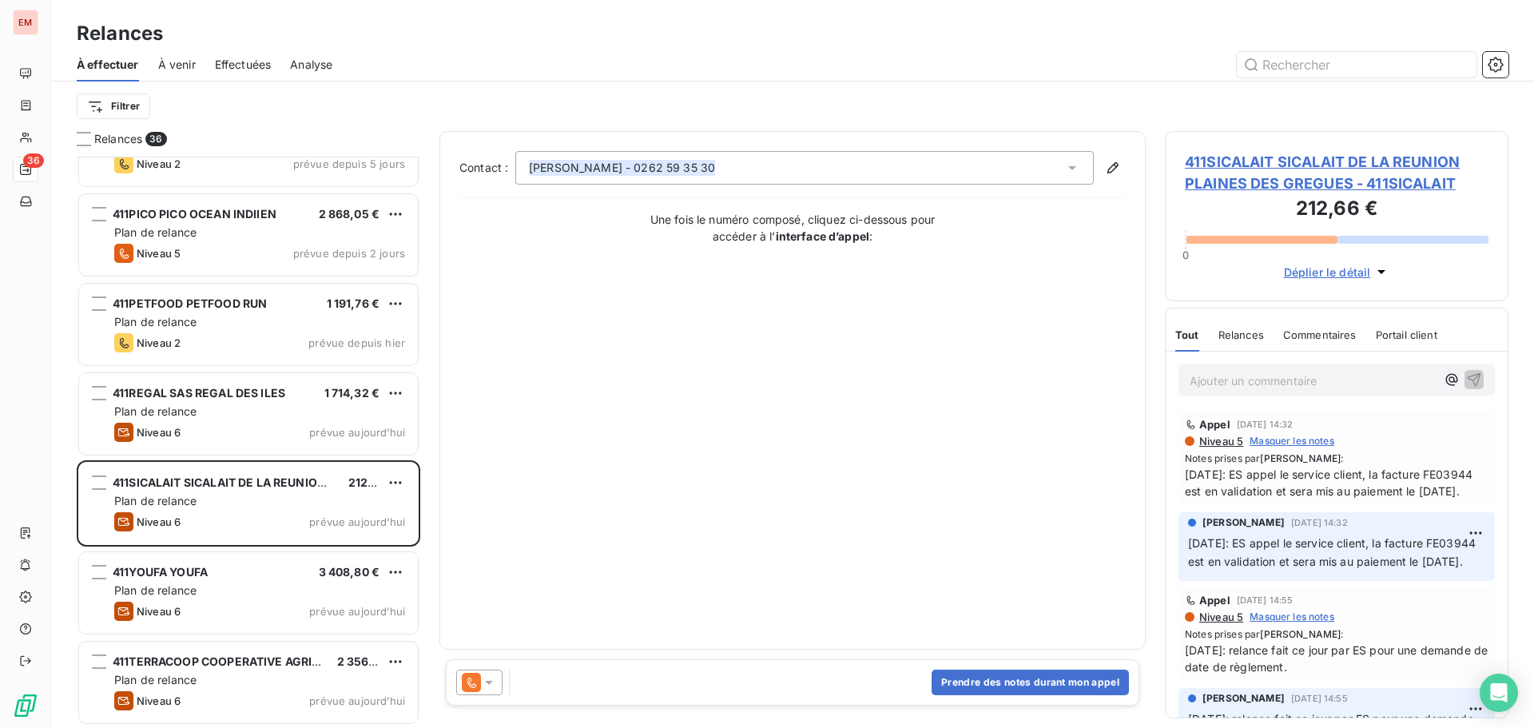
click at [479, 674] on icon at bounding box center [471, 682] width 19 height 19
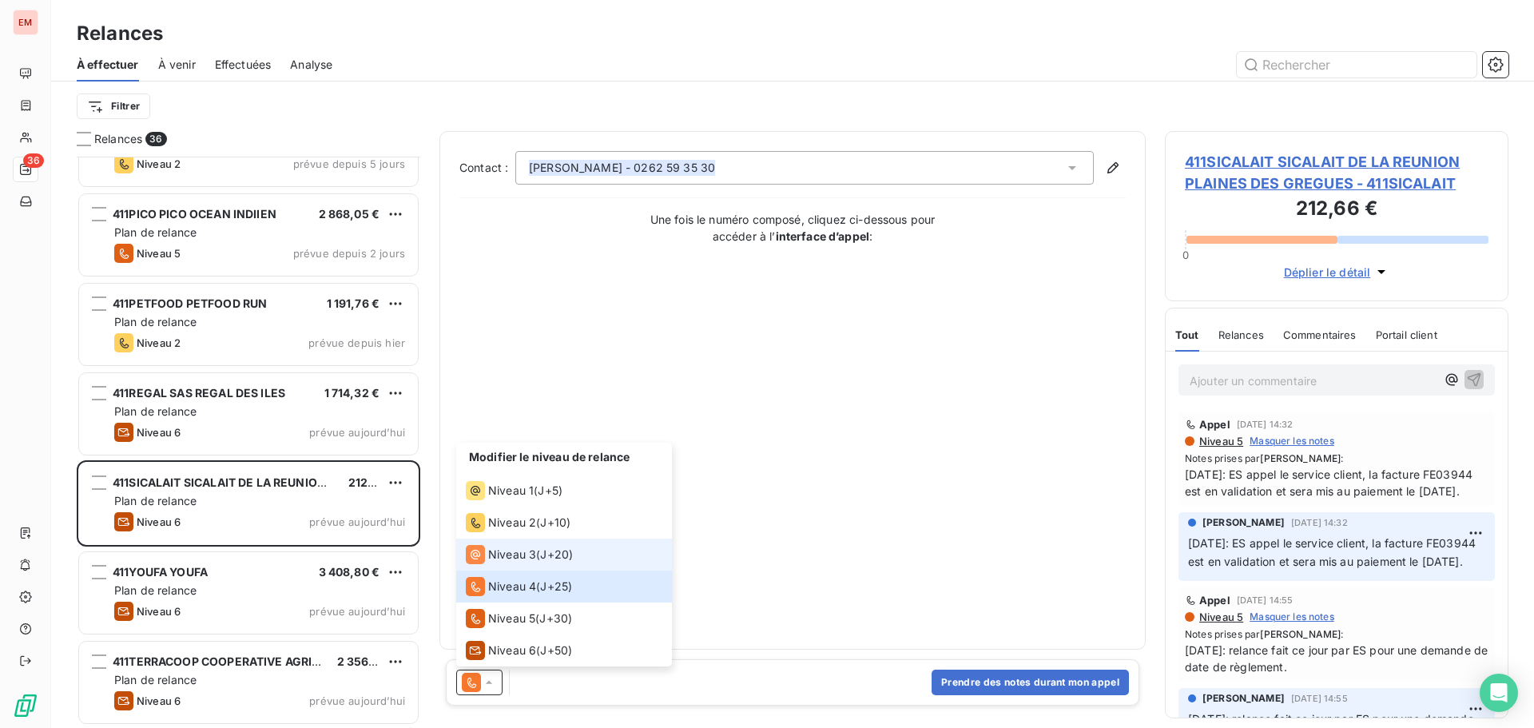
click at [497, 552] on span "Niveau 3" at bounding box center [512, 555] width 48 height 16
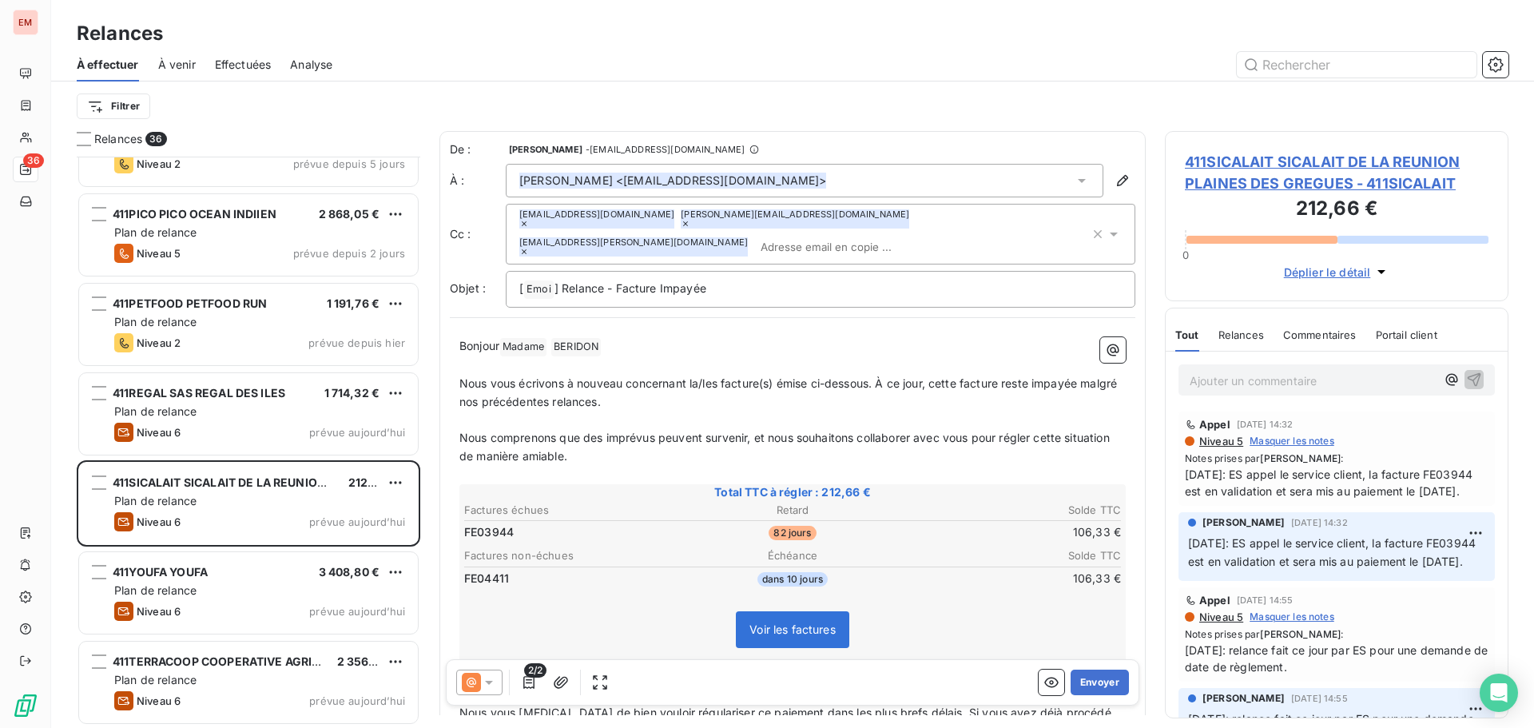
click at [479, 676] on div at bounding box center [479, 683] width 46 height 26
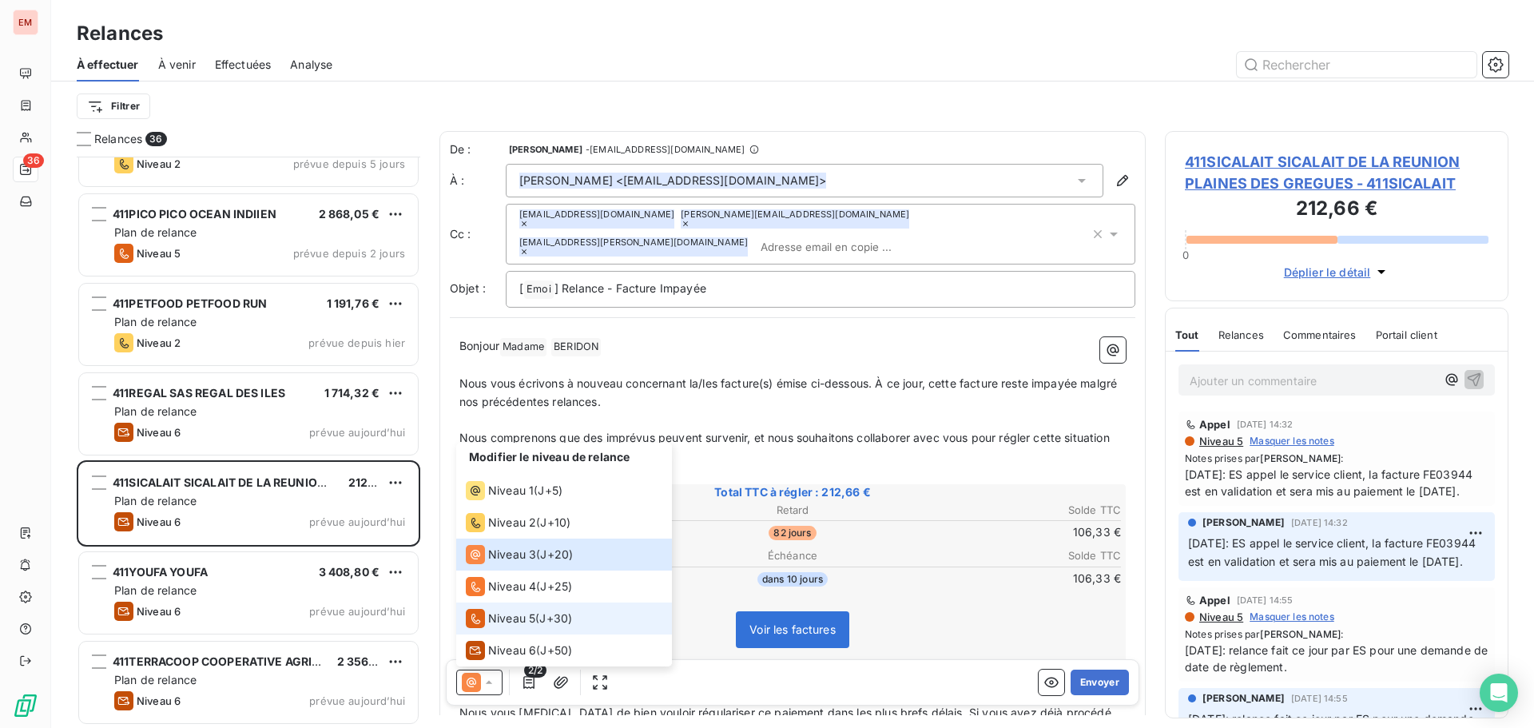
click at [494, 627] on li "Niveau 5 ( J+30 )" at bounding box center [564, 618] width 216 height 32
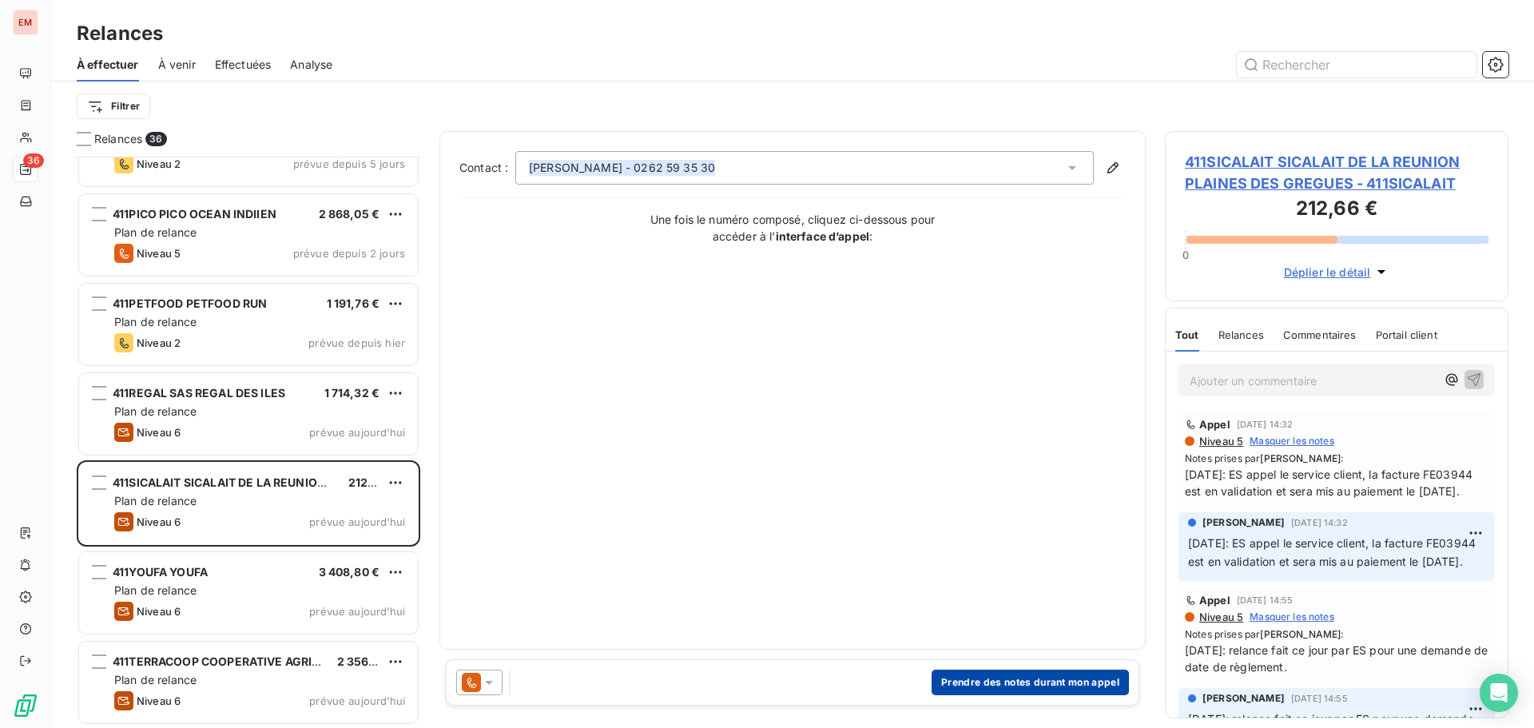
click at [1004, 679] on button "Prendre des notes durant mon appel" at bounding box center [1030, 683] width 197 height 26
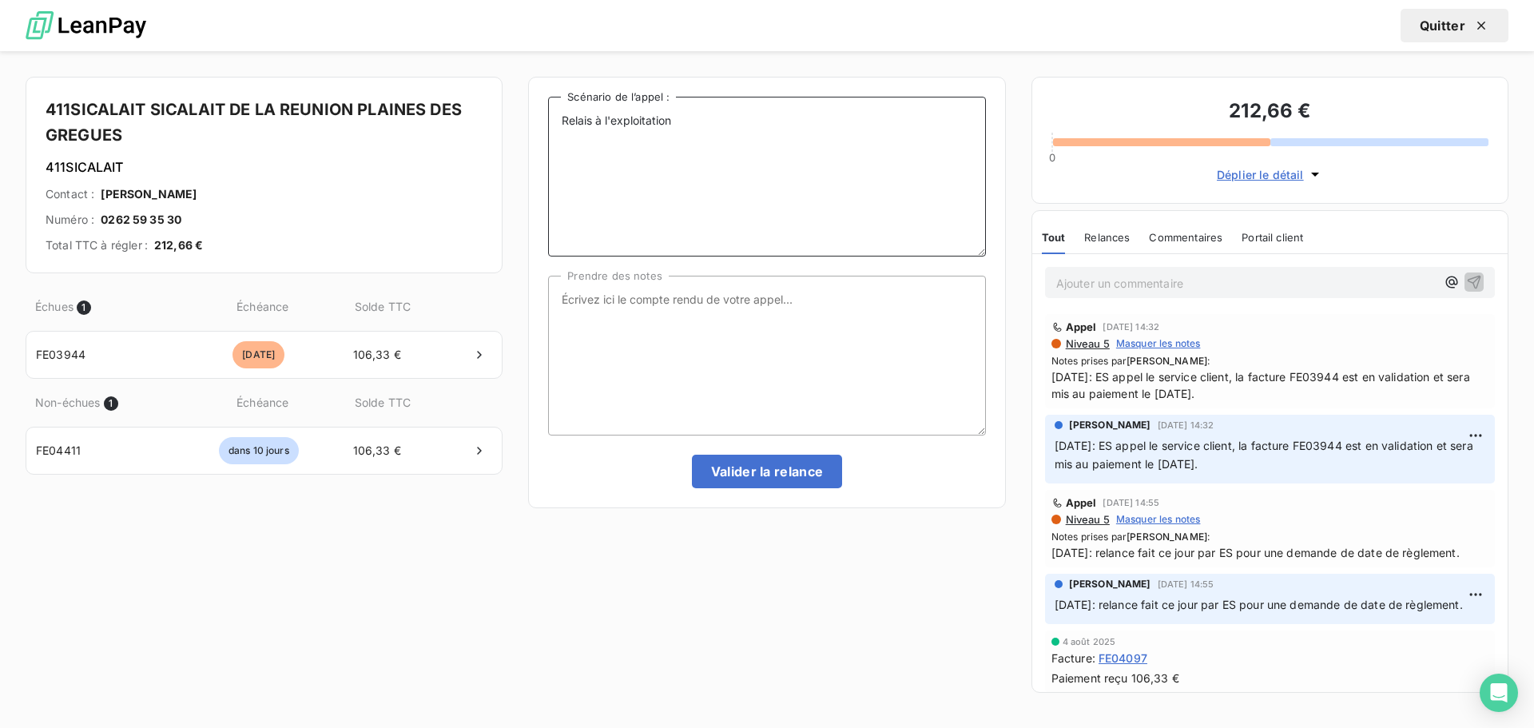
click at [747, 128] on textarea "Relais à l'exploitation" at bounding box center [766, 177] width 437 height 160
click at [654, 145] on textarea "Relais à l'exploitation 20/058/2025: la facture échues sera mises au paiement l…" at bounding box center [766, 177] width 437 height 160
drag, startPoint x: 731, startPoint y: 154, endPoint x: 553, endPoint y: 132, distance: 179.6
click at [553, 132] on textarea "Relais à l'exploitation 20/058/2025: la facture échues sera mises au paiement l…" at bounding box center [766, 177] width 437 height 160
click at [598, 135] on textarea "Relais à l'exploitation 20/058/2025: la facture échues sera mises au paiement l…" at bounding box center [766, 177] width 437 height 160
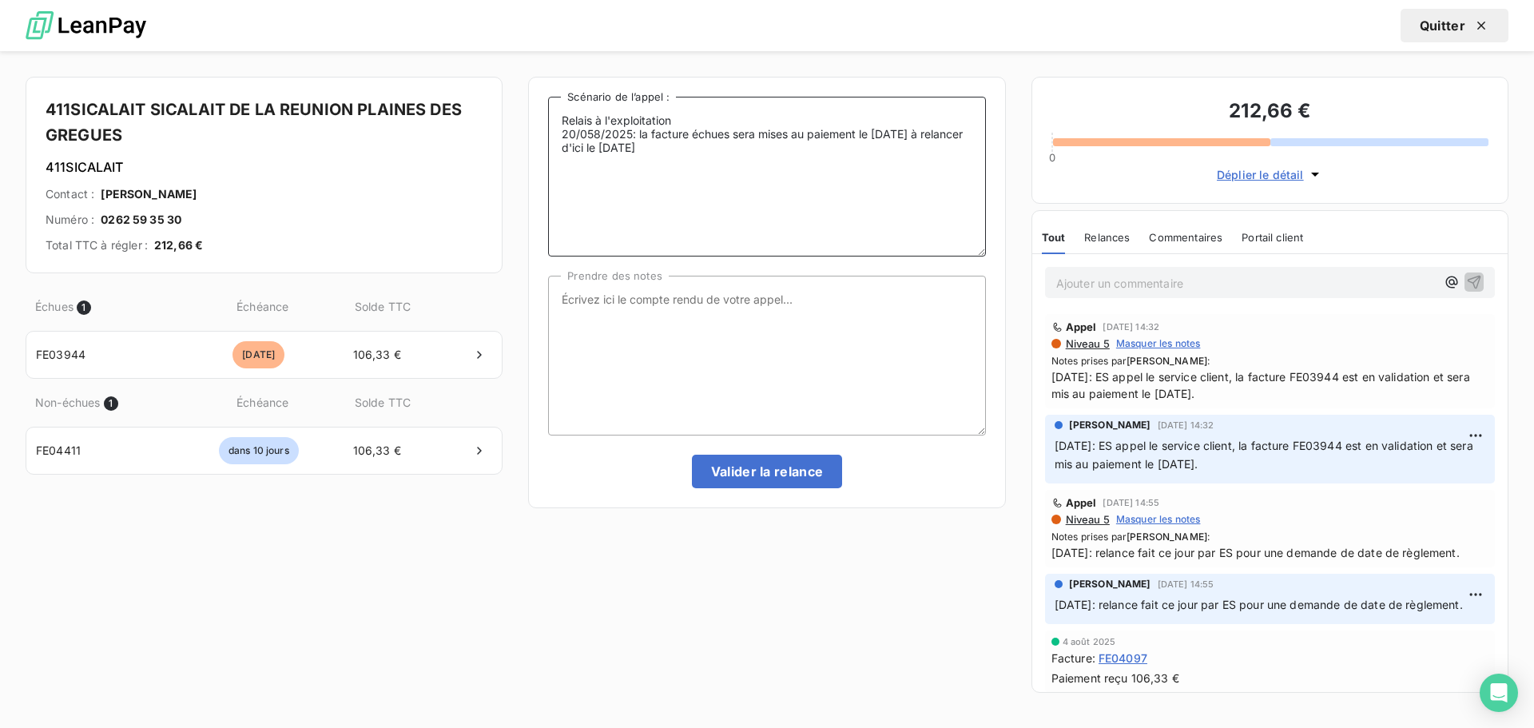
click at [594, 133] on textarea "Relais à l'exploitation 20/058/2025: la facture échues sera mises au paiement l…" at bounding box center [766, 177] width 437 height 160
click at [760, 147] on textarea "Relais à l'exploitation [DATE]: la facture échues sera mises au paiement le [DA…" at bounding box center [766, 177] width 437 height 160
drag, startPoint x: 736, startPoint y: 157, endPoint x: 511, endPoint y: 131, distance: 226.0
click at [511, 131] on div "411SICALAIT SICALAIT DE LA REUNION PLAINES DES GREGUES 411SICALAIT Contact : [P…" at bounding box center [767, 389] width 1534 height 677
type textarea "Relais à l'exploitation [DATE]: la facture échues sera mises au paiement le [DA…"
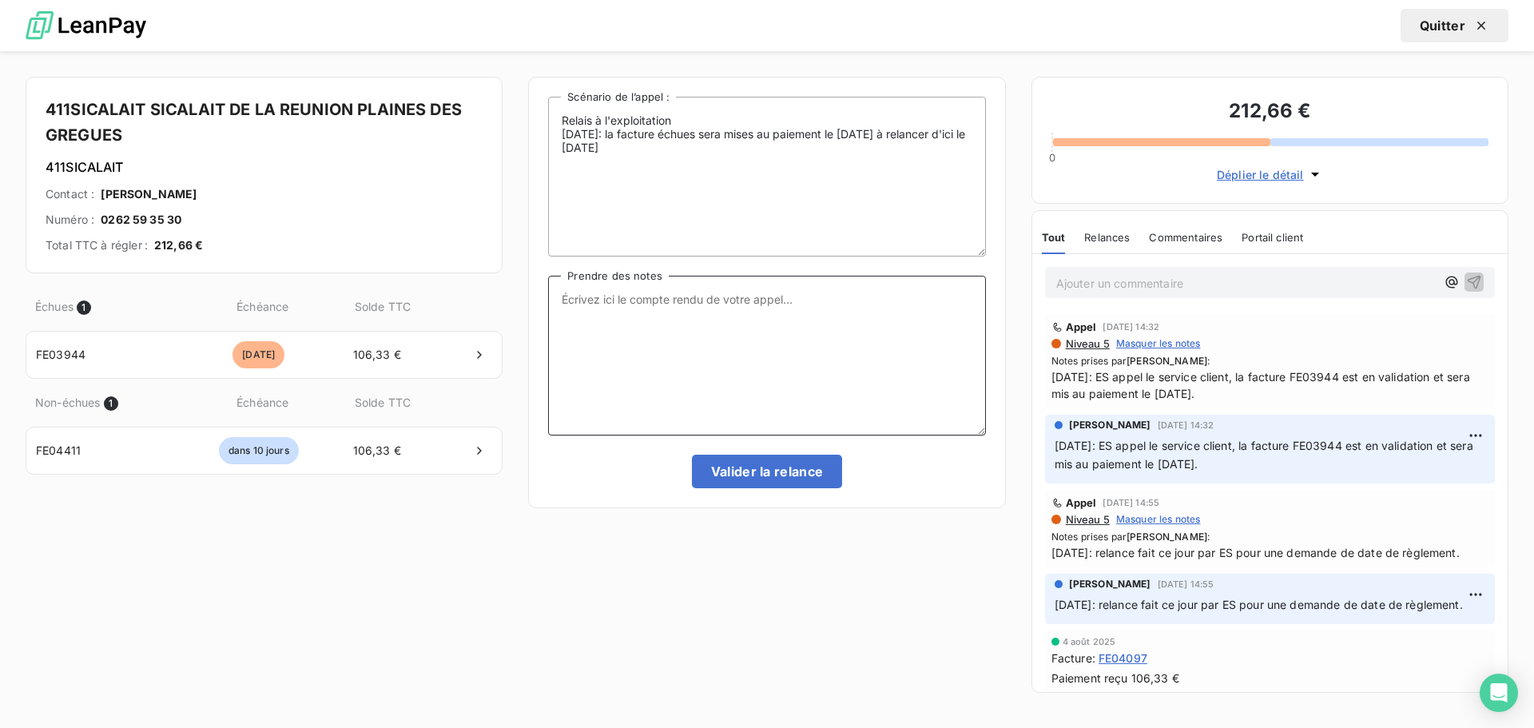
click at [651, 309] on textarea "Prendre des notes" at bounding box center [766, 356] width 437 height 160
paste textarea "[DATE]: la facture échues sera mises au paiement le [DATE] à relancer d'ici le …"
type textarea "[DATE]: la facture échues sera mises au paiement le [DATE] à relancer d'ici le …"
click at [1129, 285] on p "Ajouter un commentaire ﻿" at bounding box center [1246, 283] width 380 height 20
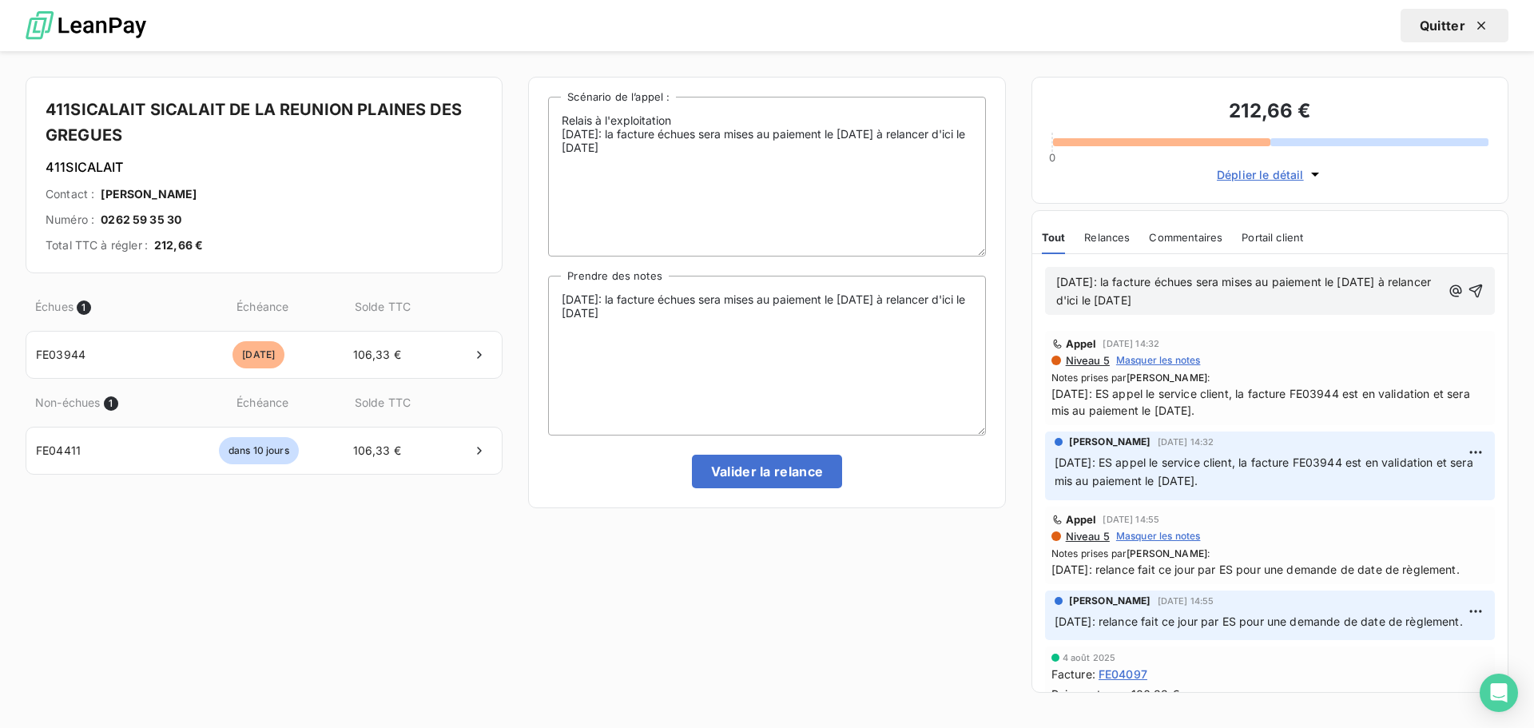
click at [1125, 280] on span "[DATE]: la facture échues sera mises au paiement le [DATE] à relancer d'ici le …" at bounding box center [1245, 291] width 379 height 32
click at [1468, 290] on icon "button" at bounding box center [1476, 291] width 16 height 16
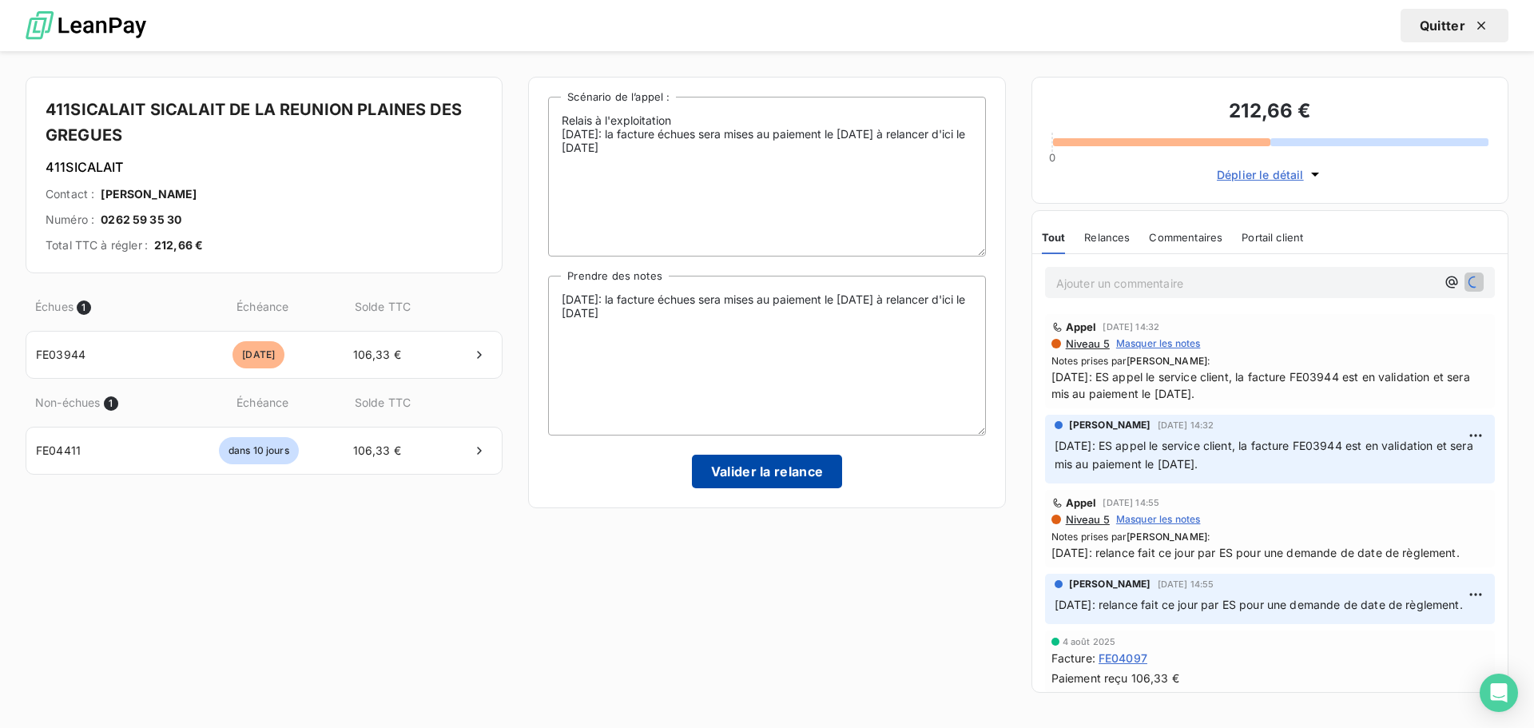
click at [753, 467] on button "Valider la relance" at bounding box center [767, 472] width 151 height 34
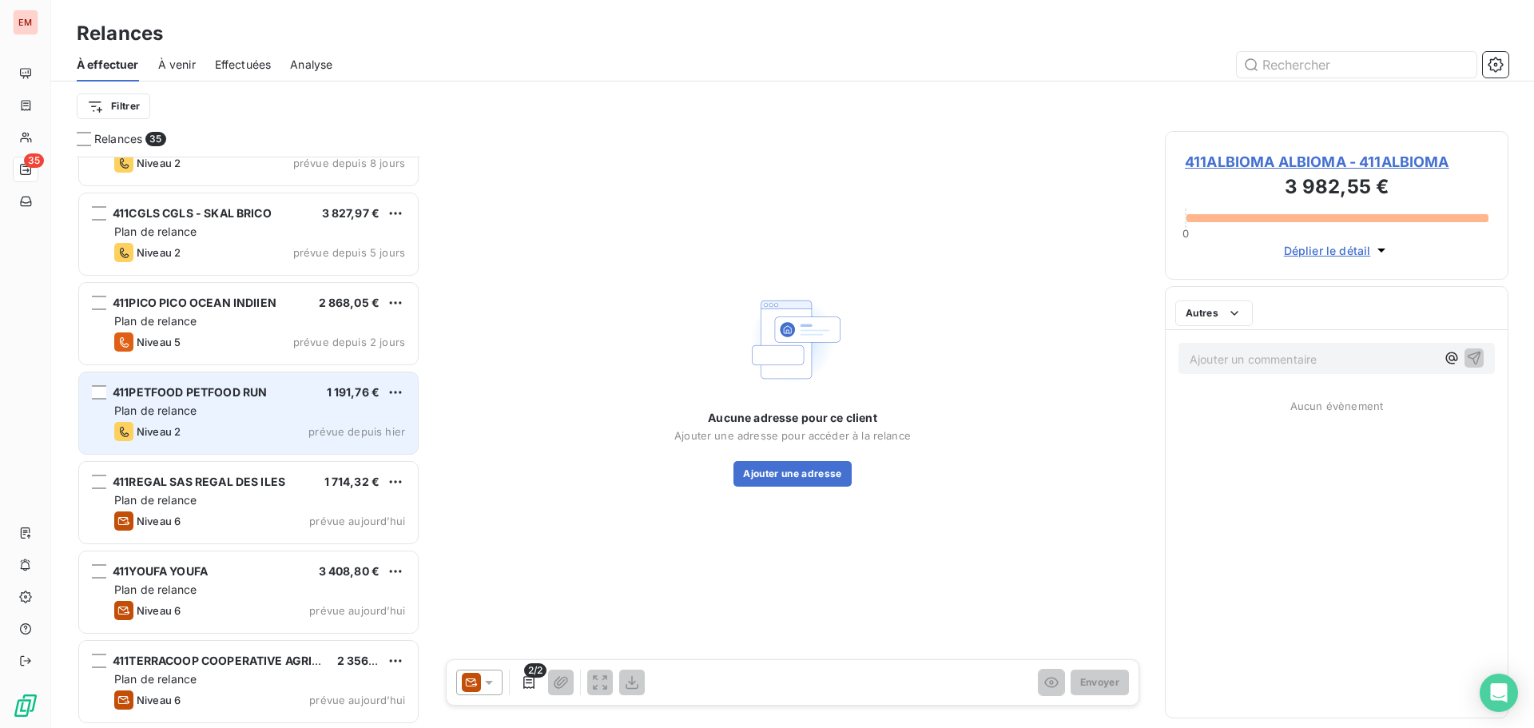
scroll to position [2561, 0]
click at [261, 416] on div "Plan de relance" at bounding box center [259, 412] width 291 height 16
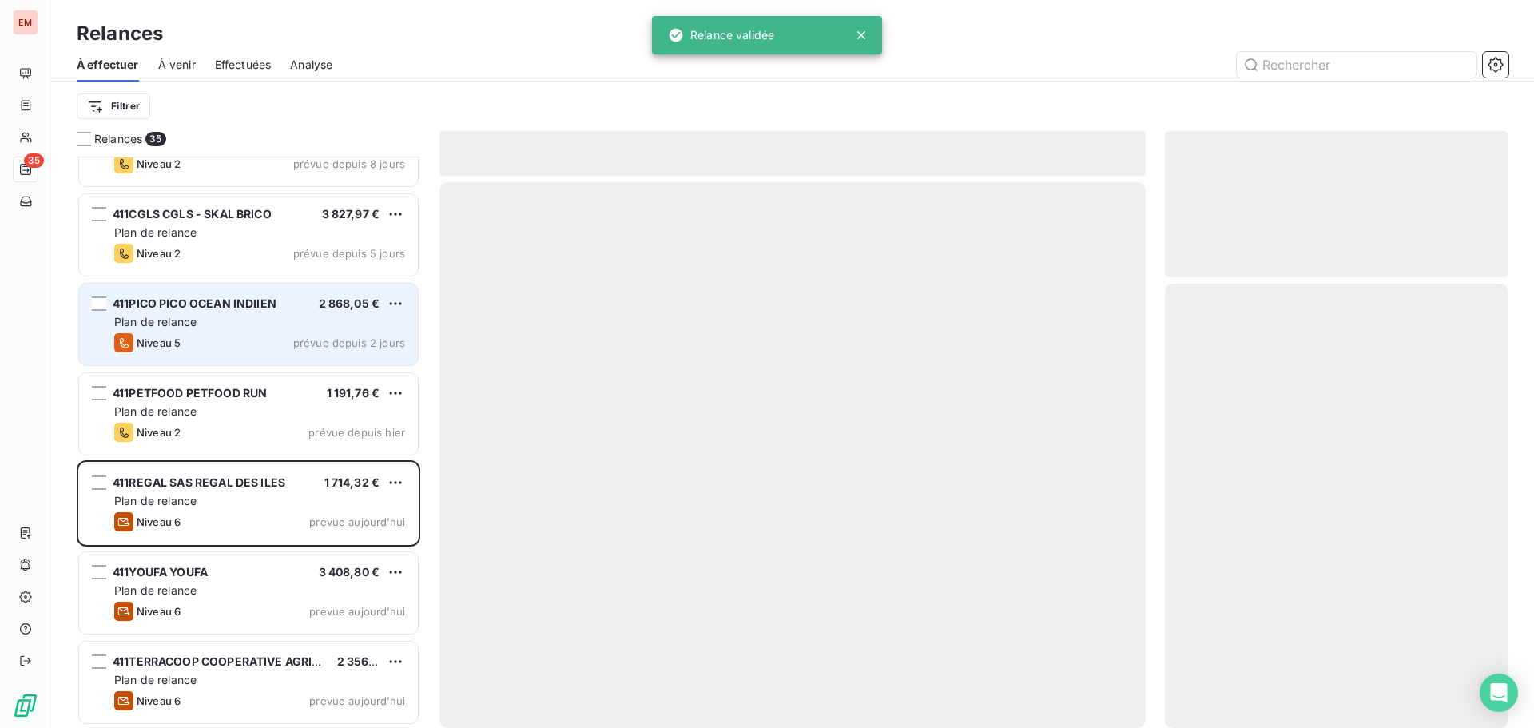
click at [238, 328] on div "Plan de relance" at bounding box center [259, 322] width 291 height 16
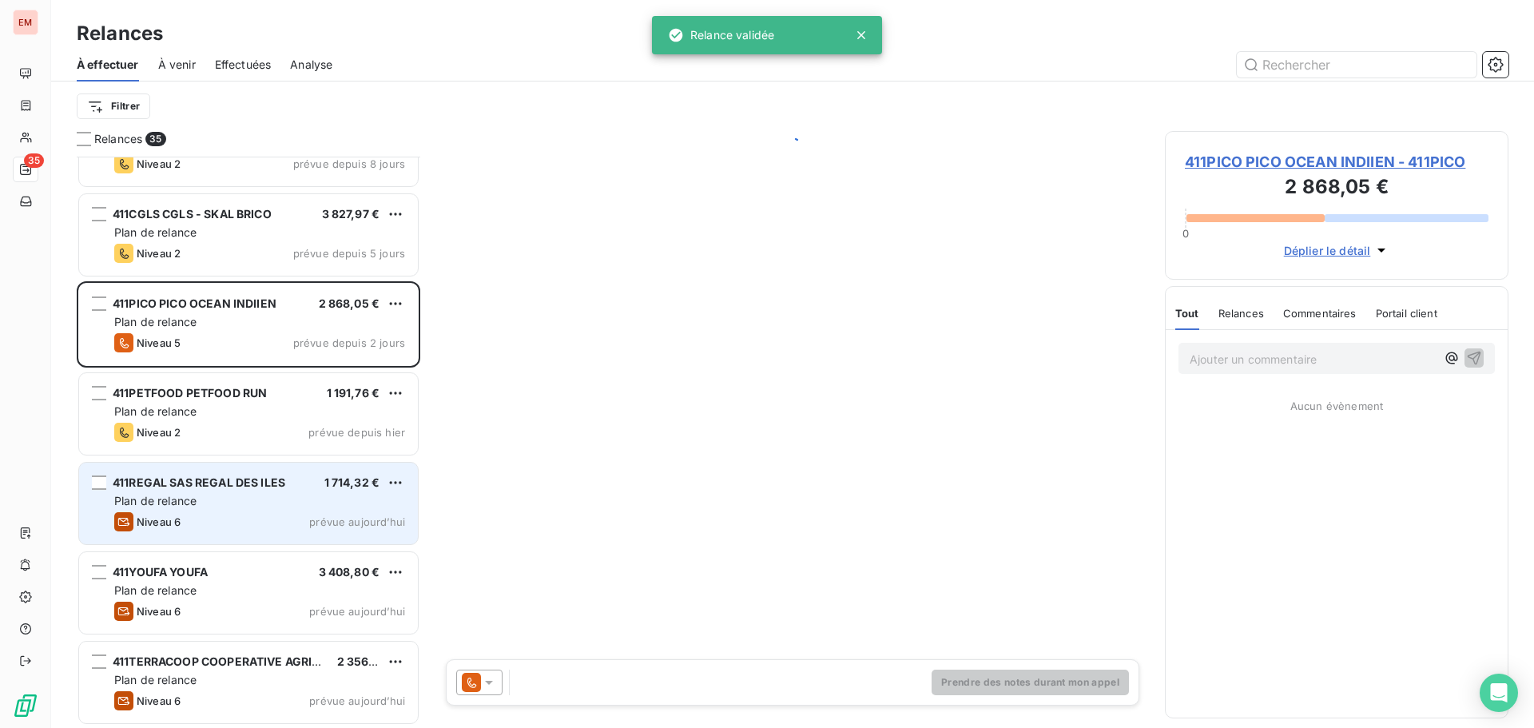
click at [238, 491] on div "411REGAL SAS REGAL DES ILES 1 714,32 € Plan de relance Niveau 6 prévue [DATE]" at bounding box center [248, 503] width 339 height 81
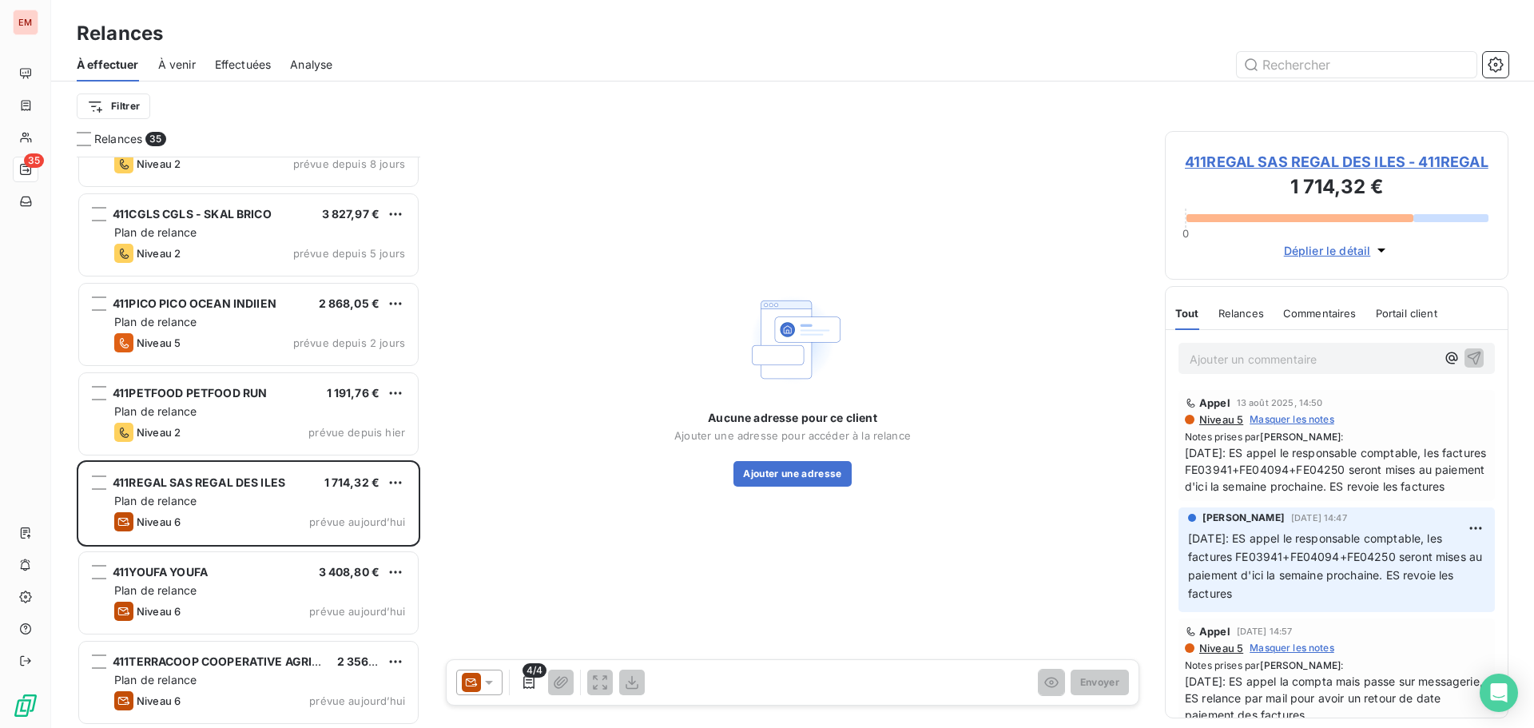
click at [483, 674] on icon at bounding box center [489, 682] width 16 height 16
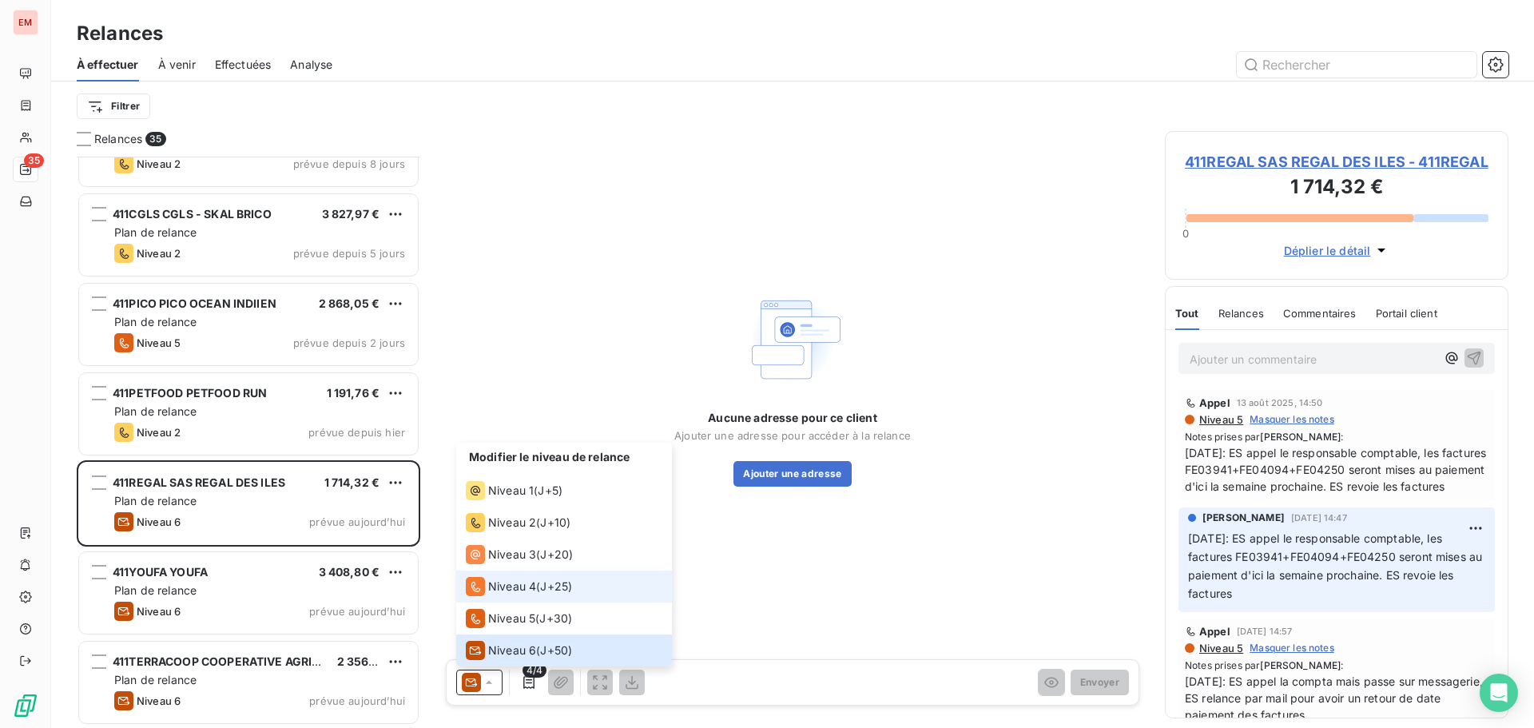
click at [502, 586] on span "Niveau 4" at bounding box center [512, 586] width 48 height 16
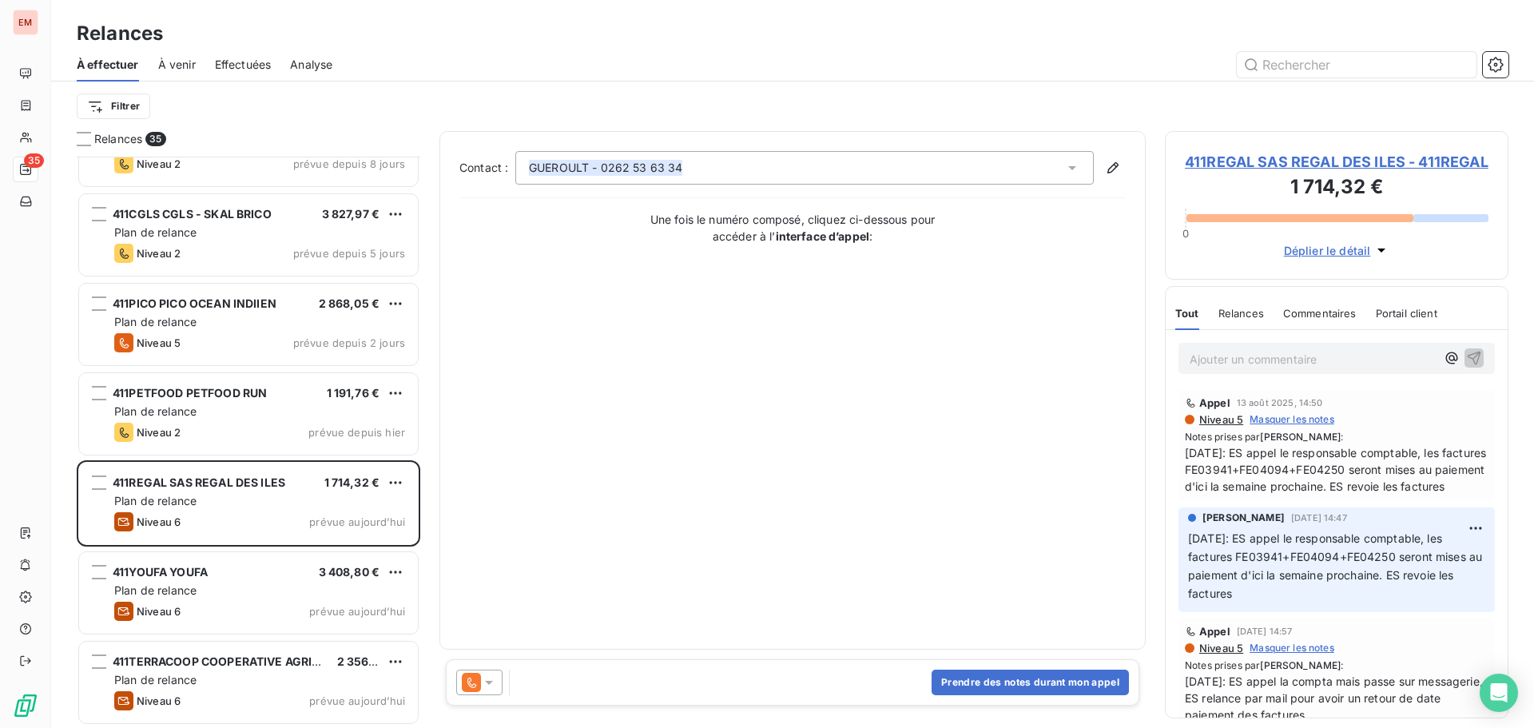
click at [487, 679] on icon at bounding box center [489, 682] width 16 height 16
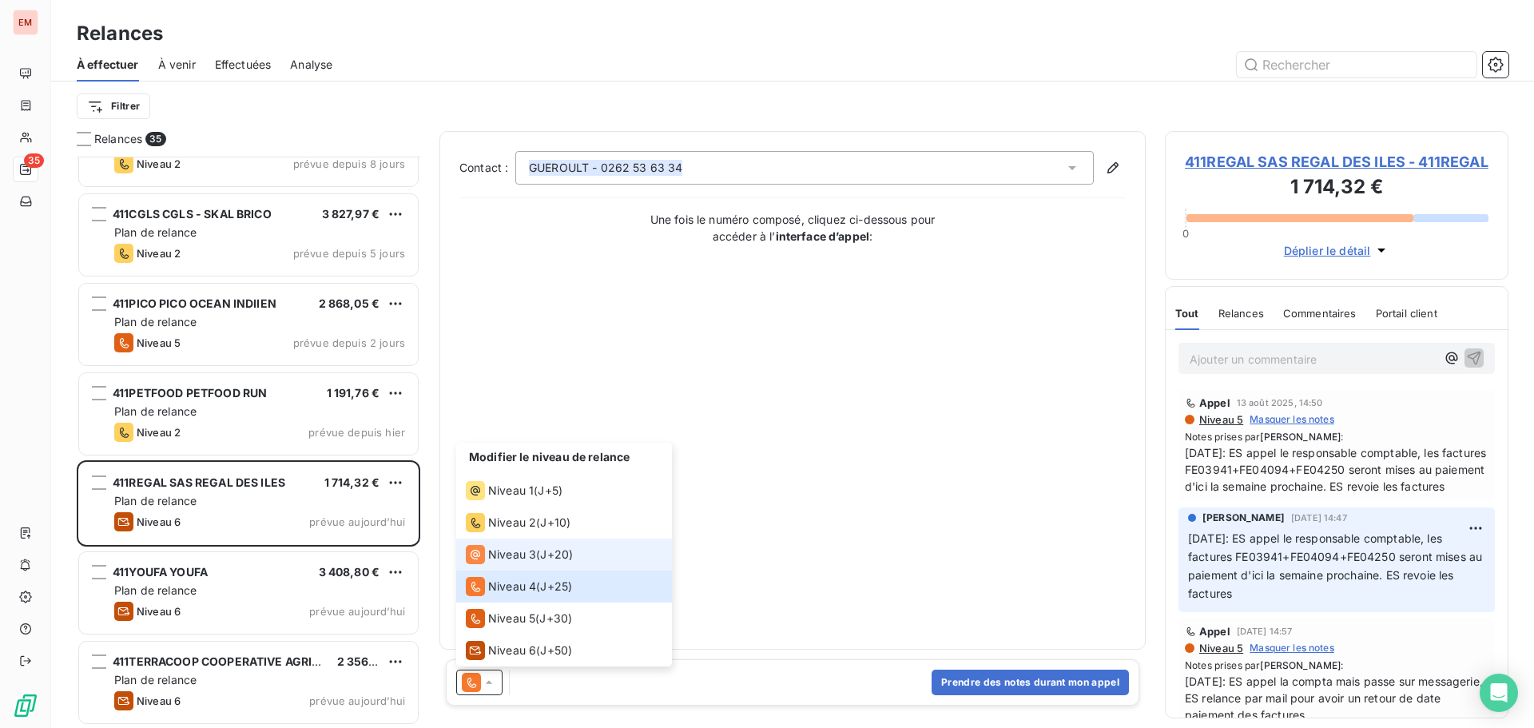
click at [500, 549] on span "Niveau 3" at bounding box center [512, 555] width 48 height 16
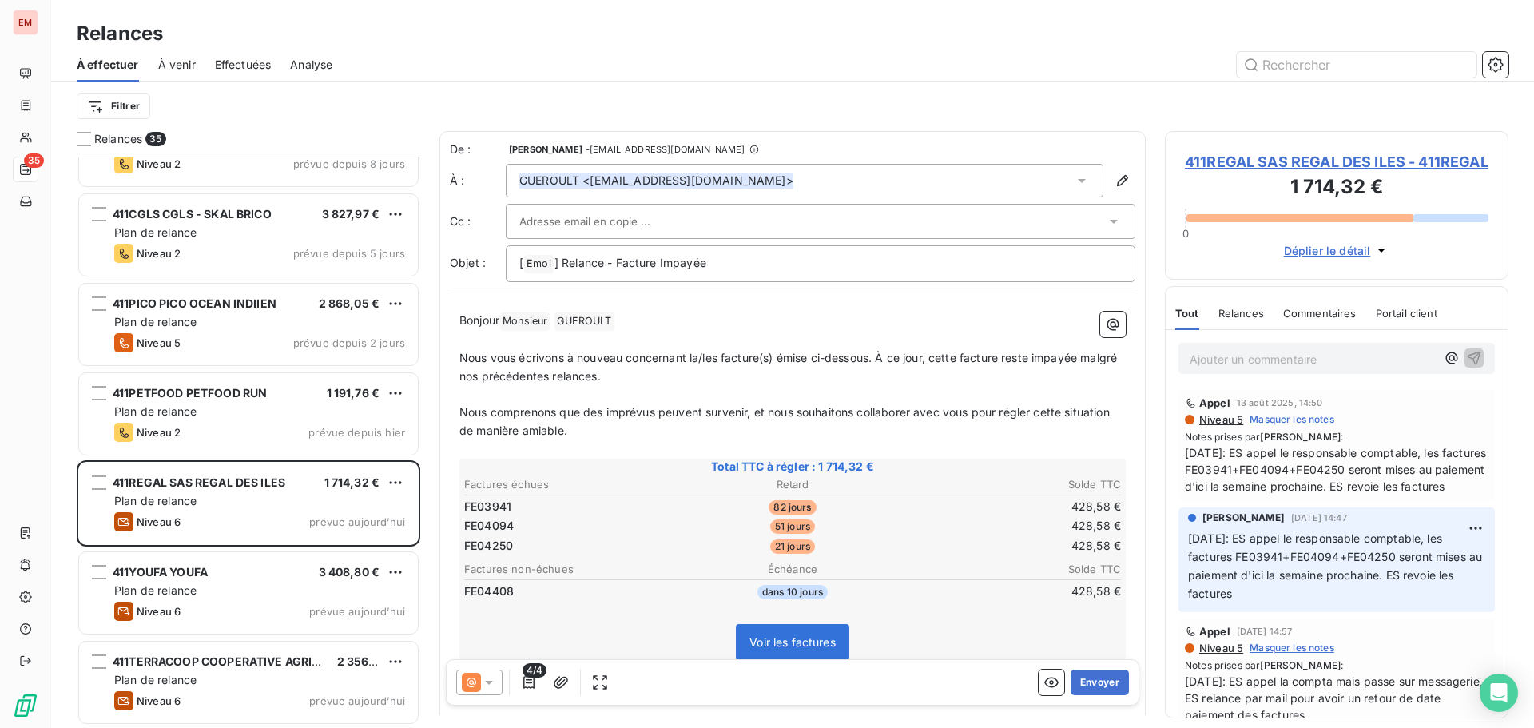
click at [520, 409] on span "Nous comprenons que des imprévus peuvent survenir, et nous souhaitons collabore…" at bounding box center [786, 421] width 654 height 32
click at [1254, 369] on p "Ajouter un commentaire ﻿" at bounding box center [1313, 359] width 246 height 20
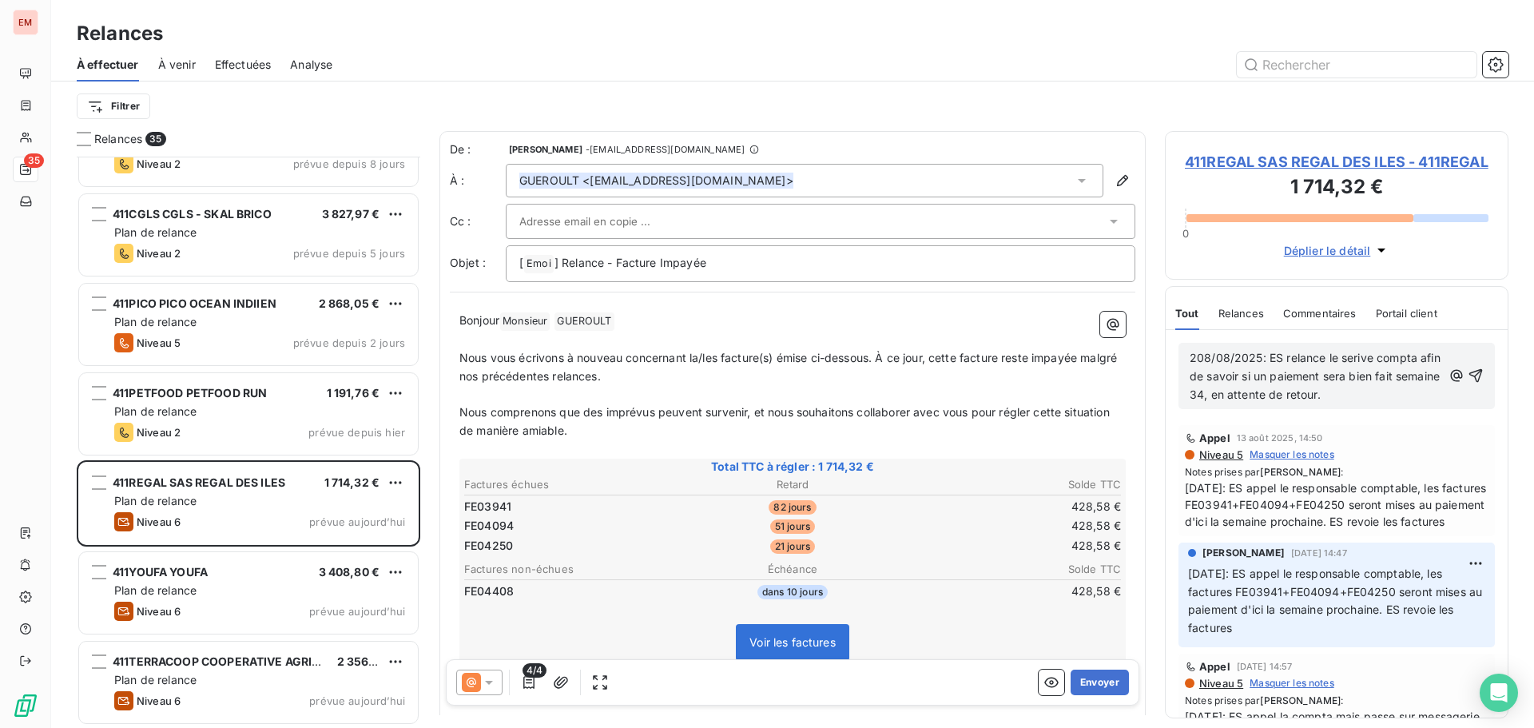
click at [1350, 390] on span "208/08/2025: ES relance le serive compta afin de savoir si un paiement sera bie…" at bounding box center [1317, 376] width 254 height 50
click at [1367, 380] on span "208/08/2025: ES relance le serive compta afin de savoir si un paiement sera bie…" at bounding box center [1317, 376] width 254 height 50
click at [1405, 404] on p "208/08/2025: ES relance le service compta afin de savoir si un paiement sera bi…" at bounding box center [1316, 376] width 252 height 55
click at [1400, 404] on p "208/08/2025: ES relance le service compta afin de savoir si un paiement sera bi…" at bounding box center [1316, 376] width 252 height 55
click at [1365, 401] on span "208/08/2025: ES relance le service compta afin de savoir si un paiement sera bi…" at bounding box center [1308, 376] width 237 height 50
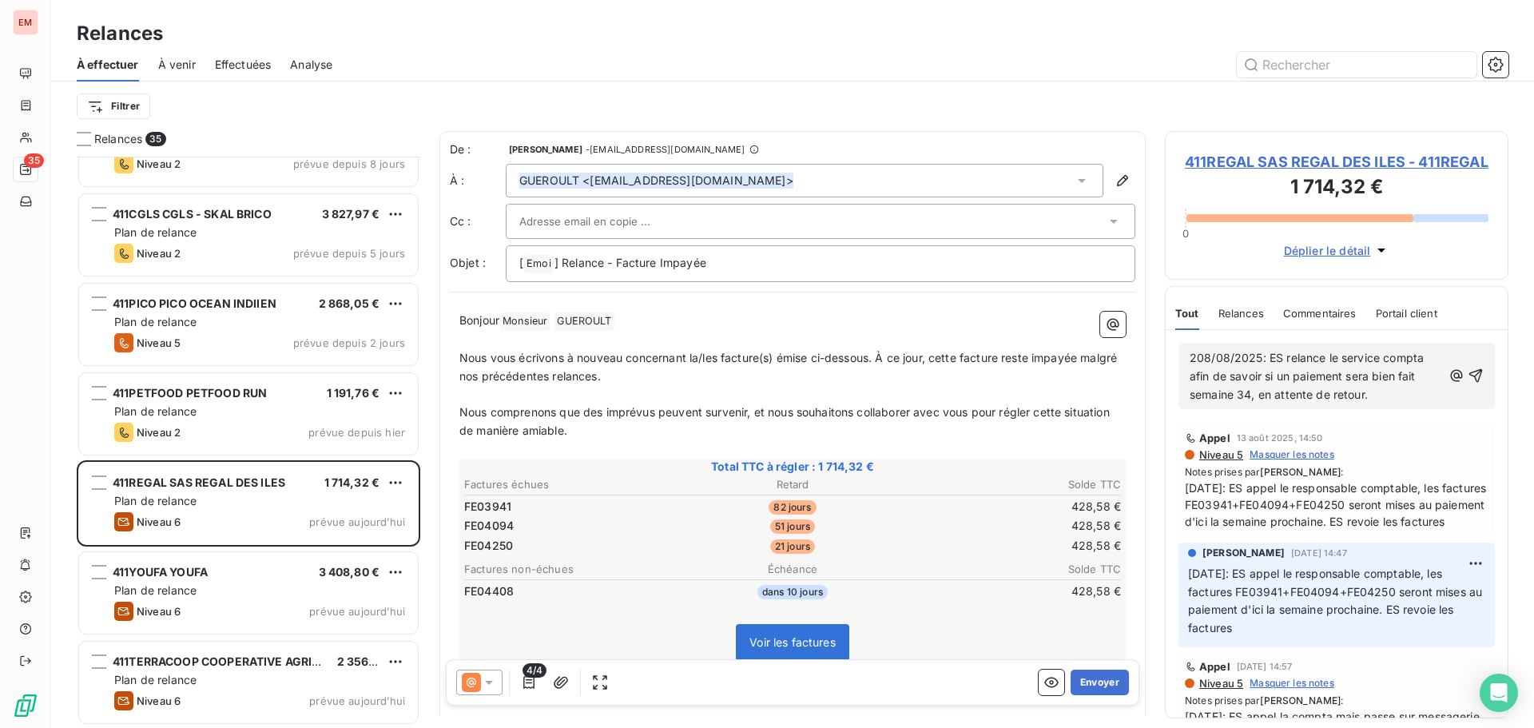
click at [1350, 401] on span "208/08/2025: ES relance le service compta afin de savoir si un paiement sera bi…" at bounding box center [1308, 376] width 237 height 50
click at [1390, 404] on p "208/08/2025: ES relance le service compta afin de savoir si un paiement sera bi…" at bounding box center [1316, 376] width 252 height 55
drag, startPoint x: 1383, startPoint y: 415, endPoint x: 1150, endPoint y: 370, distance: 237.6
click at [1150, 370] on div "Relances 35 411VIN029 VINDEMIA DISTRIBUTION/ CARREFOUR LE PORT 1 442,88 € Plan …" at bounding box center [792, 429] width 1483 height 597
click at [1233, 387] on p "208/08/2025: ES relance le service compta afin de savoir si un paiement sera bi…" at bounding box center [1316, 376] width 252 height 55
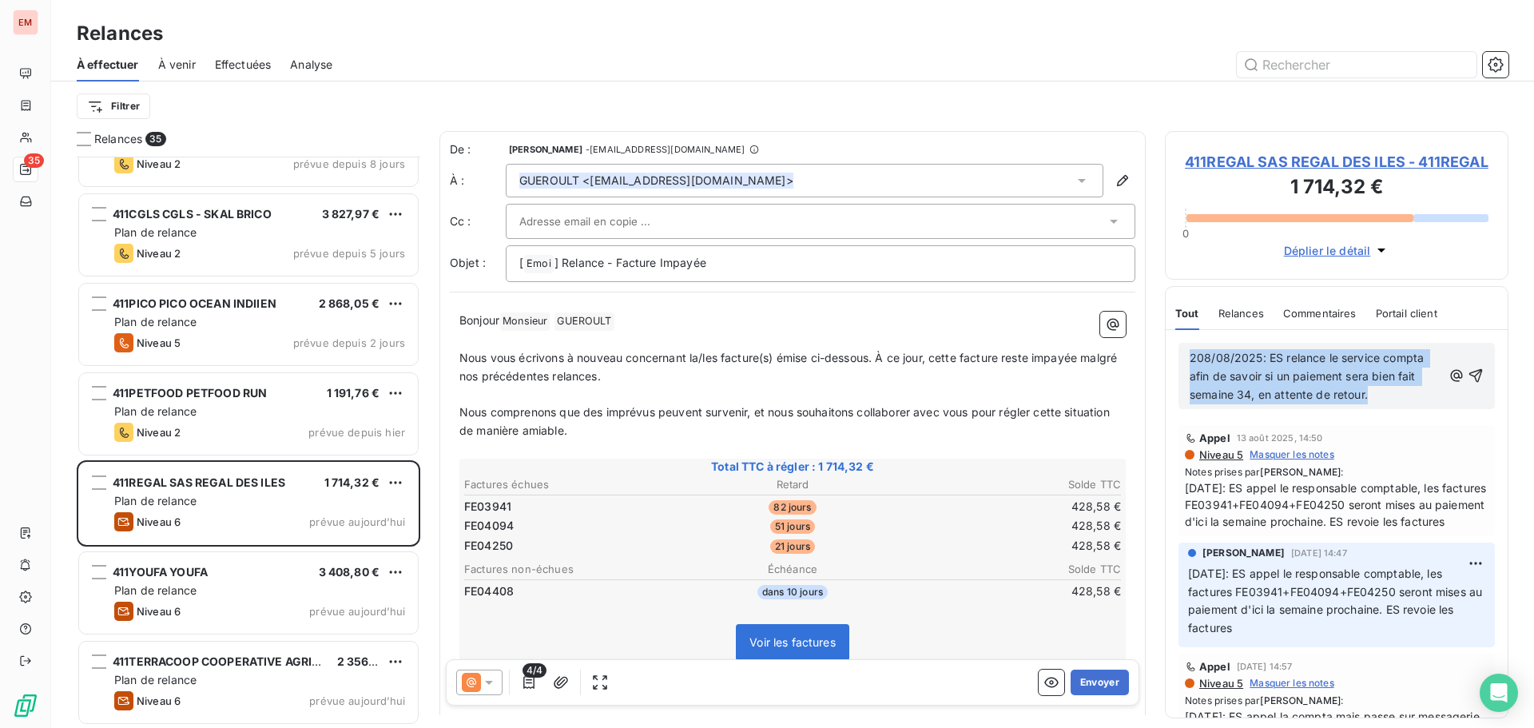
click at [1208, 380] on span "208/08/2025: ES relance le service compta afin de savoir si un paiement sera bi…" at bounding box center [1308, 376] width 237 height 50
click at [1203, 376] on span "208/08/2025: ES relance le service compta afin de savoir si un paiement sera bi…" at bounding box center [1308, 376] width 237 height 50
click at [1210, 380] on span "208/08/2025: ES relance le service compta afin de savoir si un paiement sera bi…" at bounding box center [1308, 376] width 237 height 50
click at [1278, 401] on span "[DATE]: ES relance le service compta afin de savoir si un paiement sera bien fa…" at bounding box center [1311, 376] width 242 height 50
drag, startPoint x: 1383, startPoint y: 424, endPoint x: 1183, endPoint y: 368, distance: 207.4
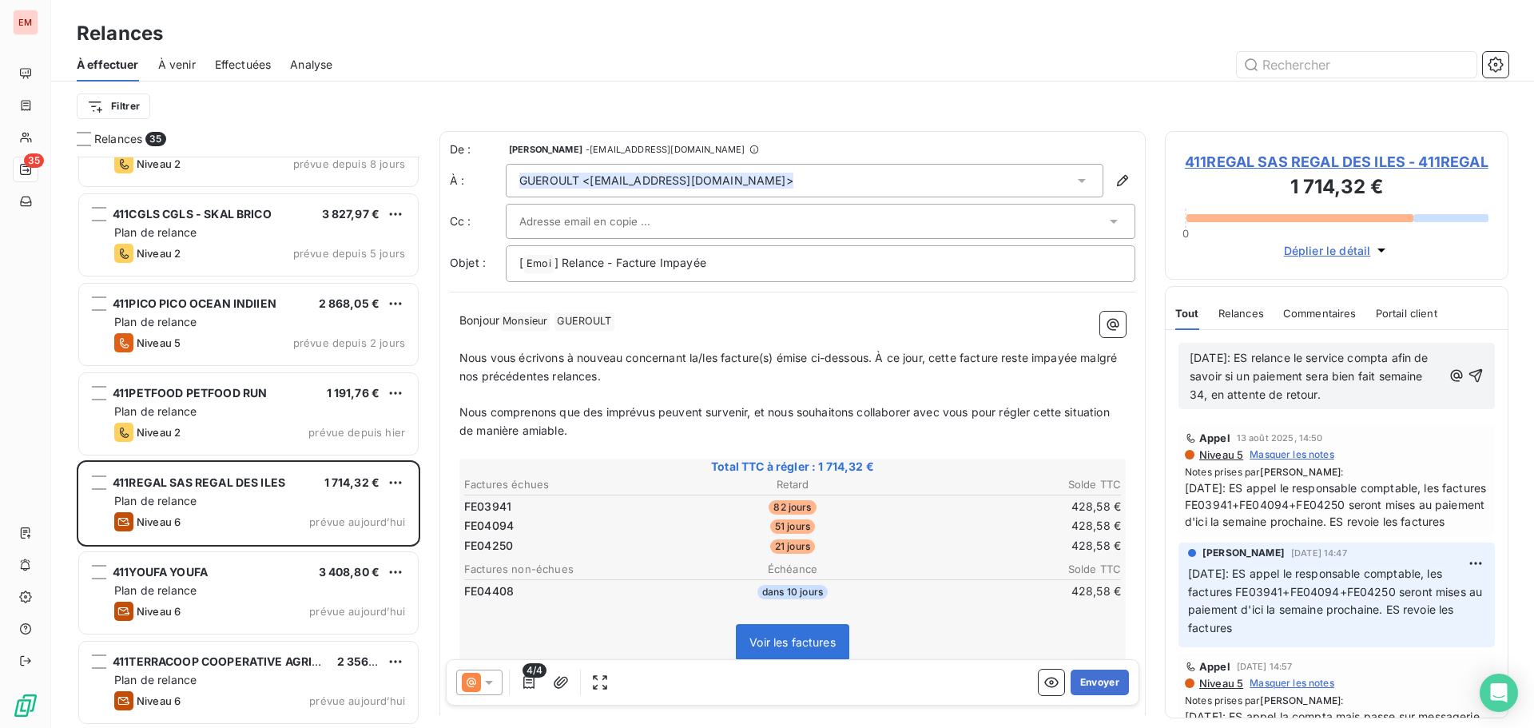
click at [1183, 368] on div "[DATE]: ES relance le service compta afin de savoir si un paiement sera bien fa…" at bounding box center [1337, 376] width 316 height 66
copy span "[DATE]: ES relance le service compta afin de savoir si un paiement sera bien fa…"
click at [1468, 384] on icon "button" at bounding box center [1476, 376] width 16 height 16
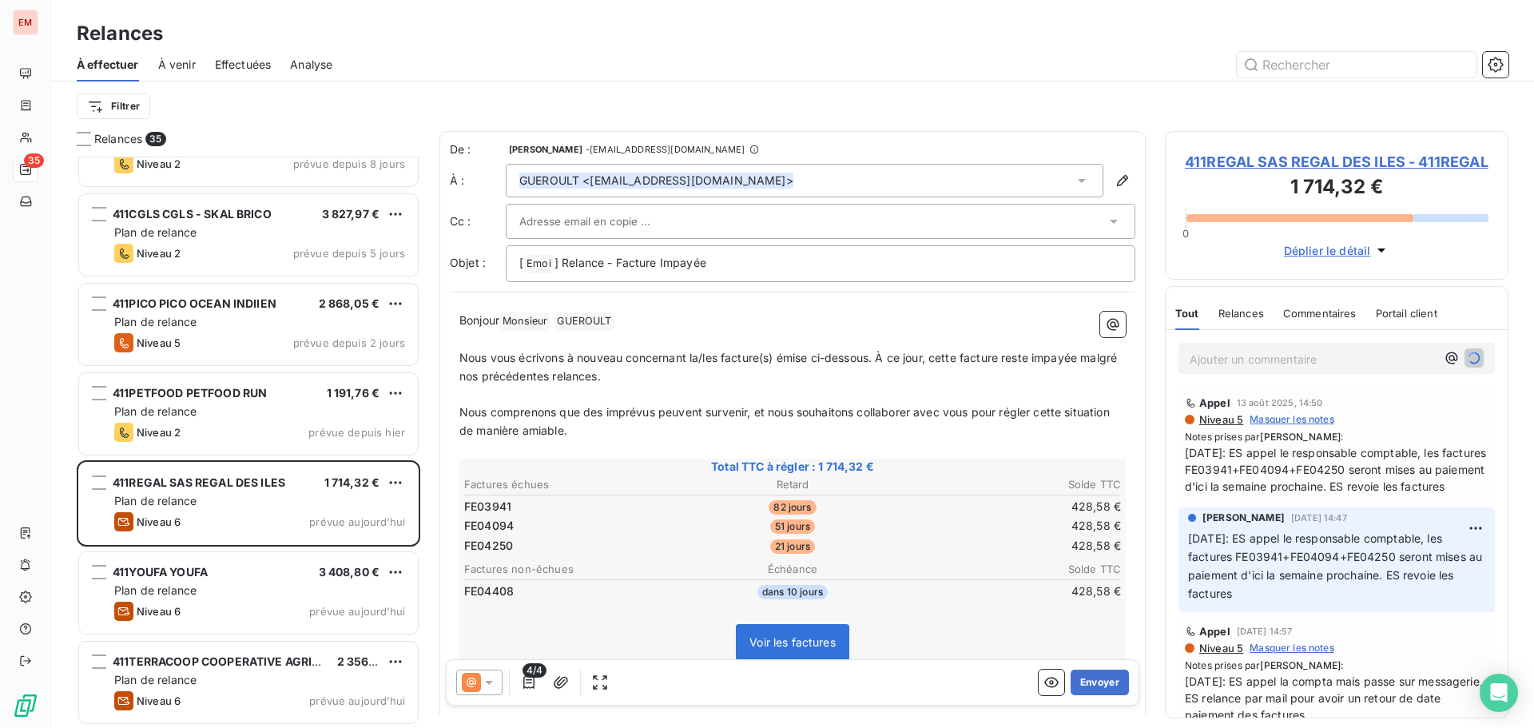
click at [487, 678] on icon at bounding box center [489, 682] width 16 height 16
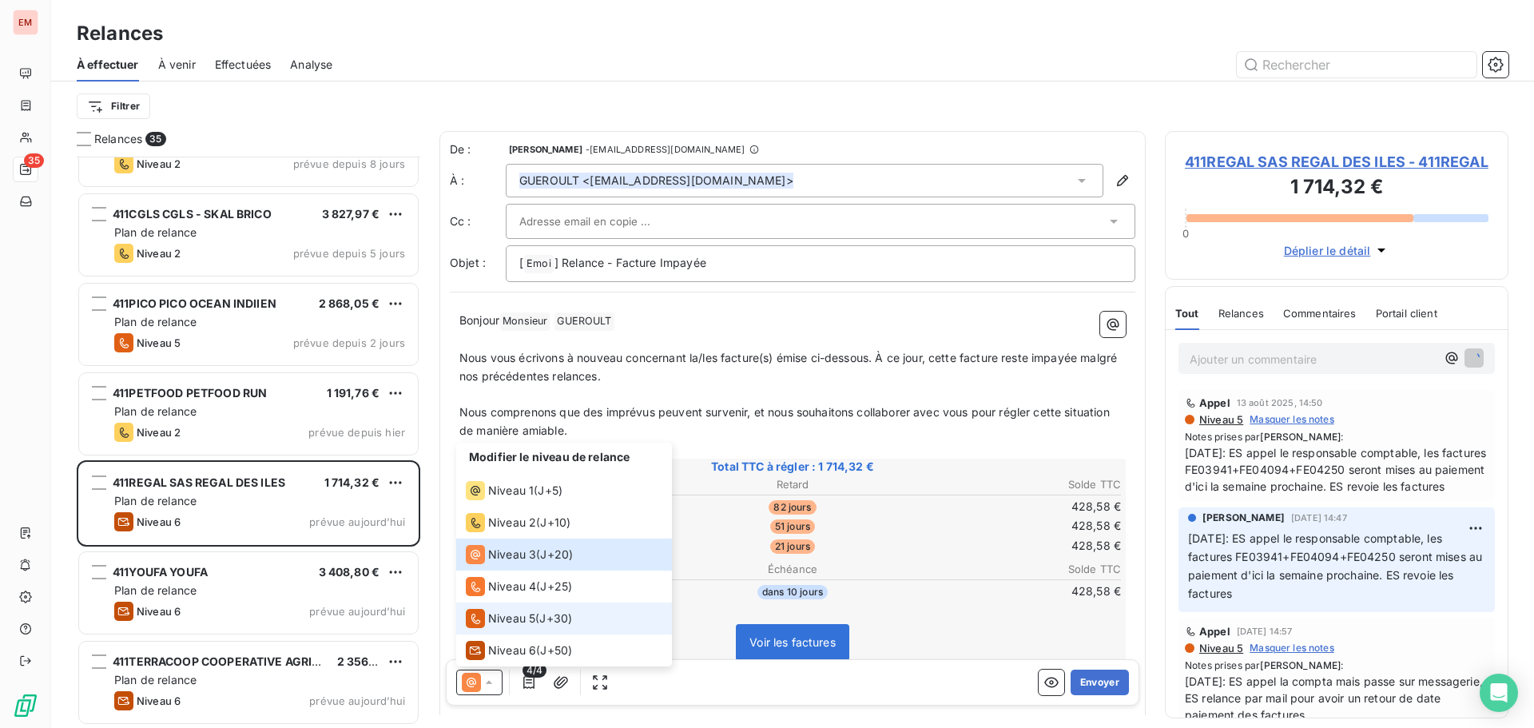
click at [512, 622] on span "Niveau 5" at bounding box center [511, 618] width 47 height 16
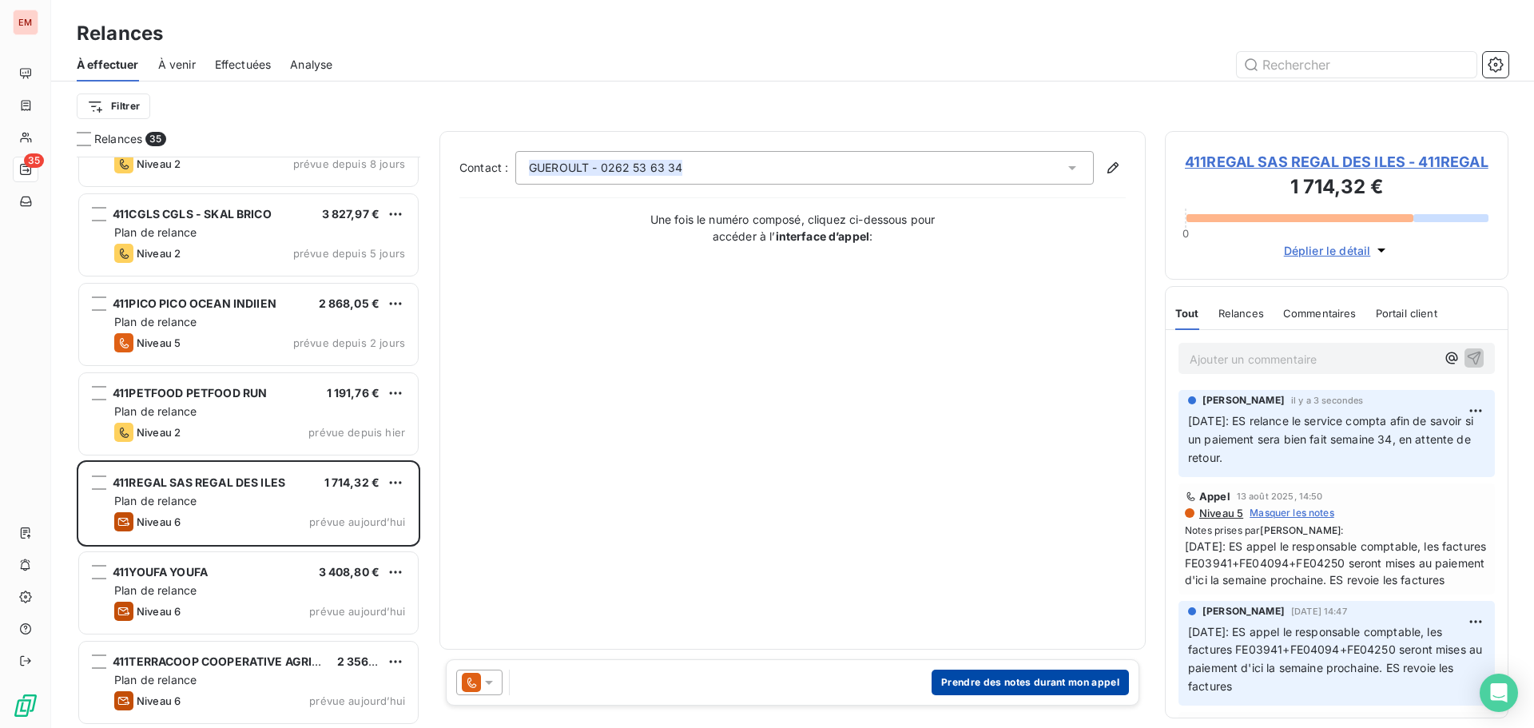
click at [1012, 672] on button "Prendre des notes durant mon appel" at bounding box center [1030, 683] width 197 height 26
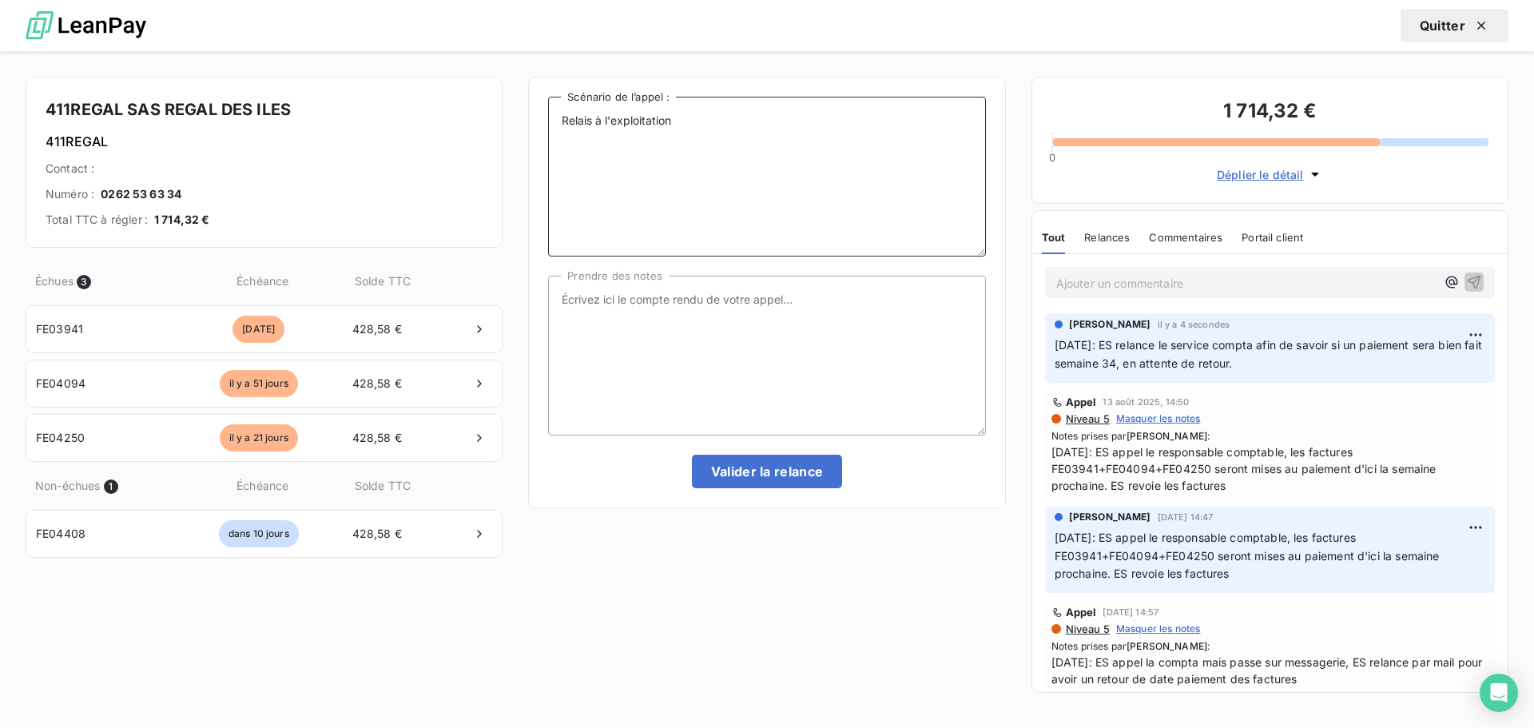
click at [619, 124] on textarea "Relais à l'exploitation" at bounding box center [766, 177] width 437 height 160
click at [677, 125] on textarea "Relais à l'exploitation" at bounding box center [766, 177] width 437 height 160
paste textarea "[DATE]: ES relance le service compta afin de savoir si un paiement sera bien fa…"
type textarea "Relais à l'exploitation [DATE]: ES relance le service compta afin de savoir si …"
click at [647, 264] on div "Relais à l'exploitation [DATE]: ES relance le service compta afin de savoir si …" at bounding box center [766, 293] width 437 height 392
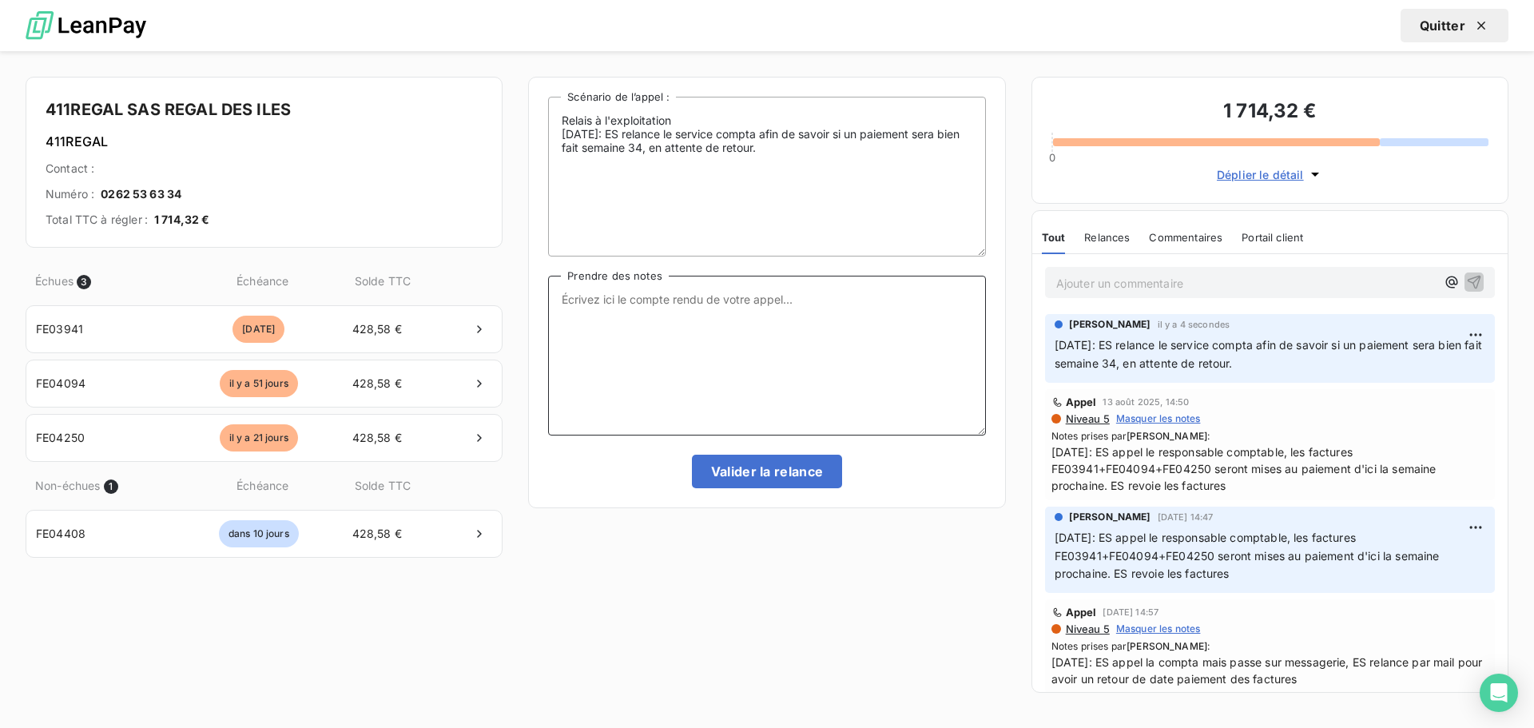
click at [670, 328] on textarea "Prendre des notes" at bounding box center [766, 356] width 437 height 160
paste textarea "[DATE]: ES relance le service compta afin de savoir si un paiement sera bien fa…"
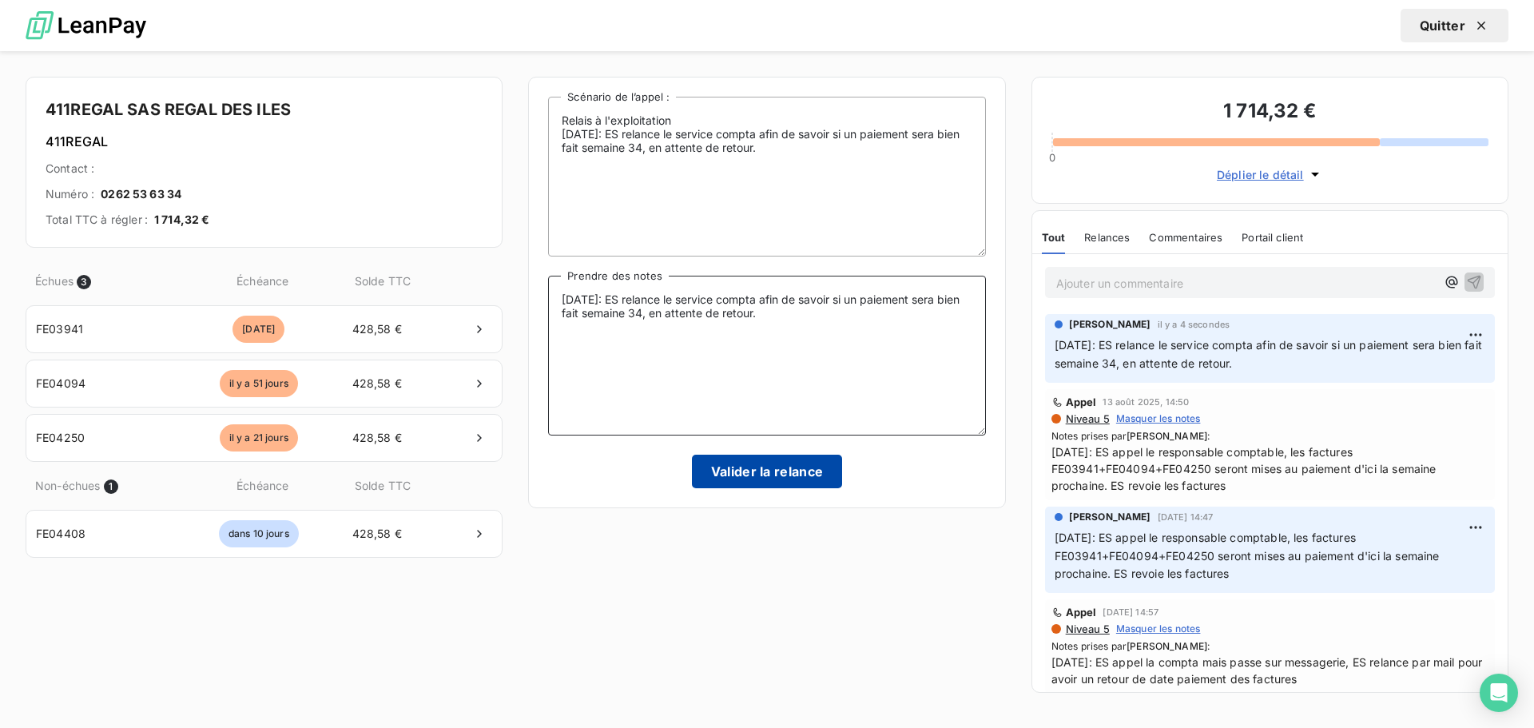
type textarea "[DATE]: ES relance le service compta afin de savoir si un paiement sera bien fa…"
click at [721, 458] on button "Valider la relance" at bounding box center [767, 472] width 151 height 34
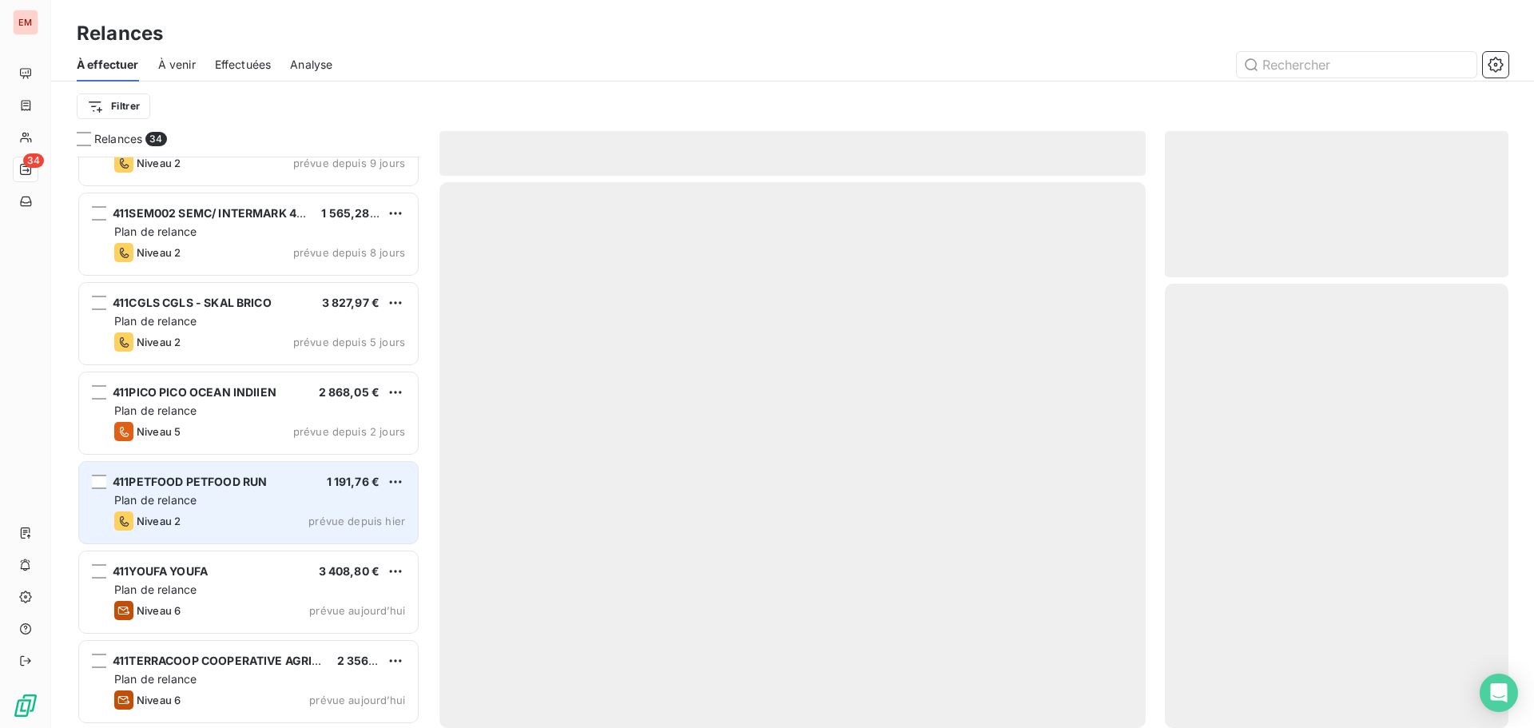
scroll to position [2471, 0]
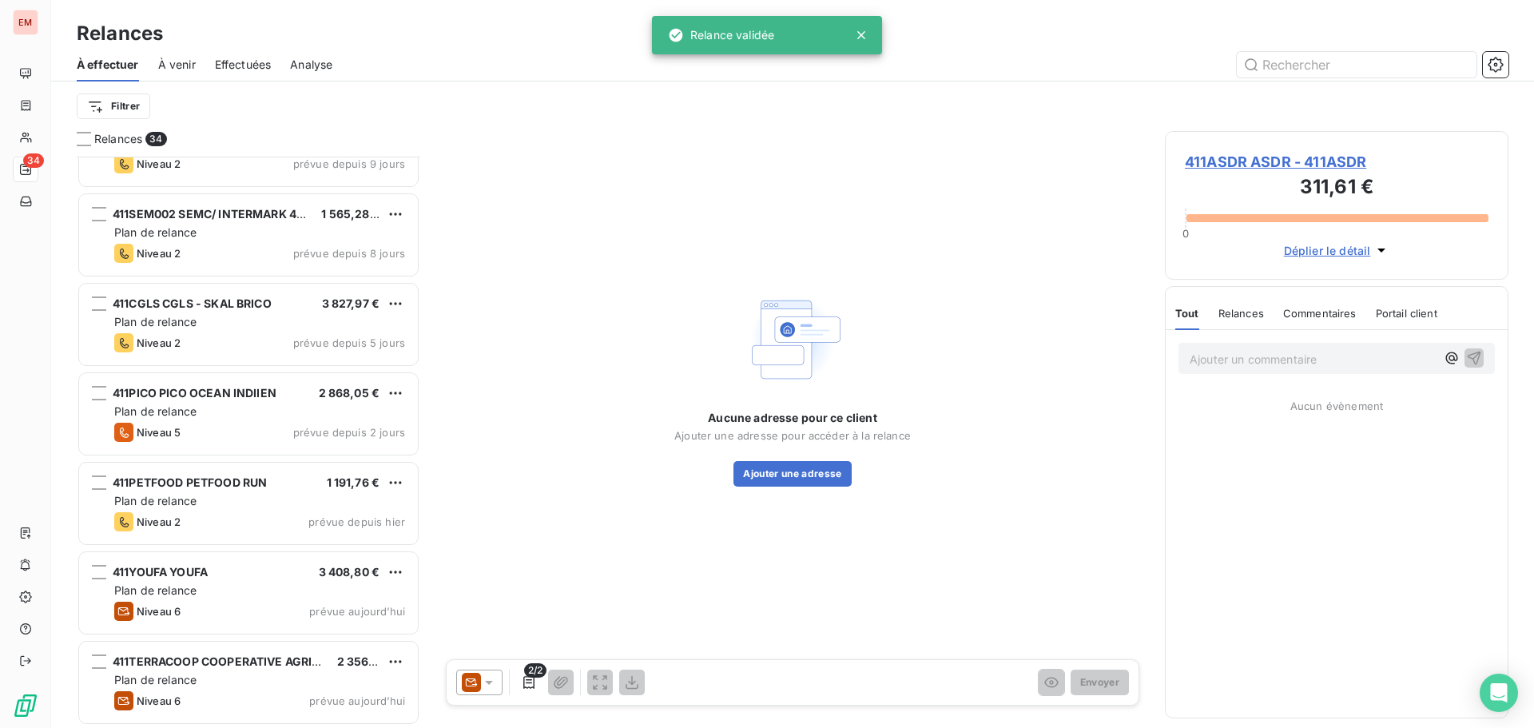
scroll to position [2472, 0]
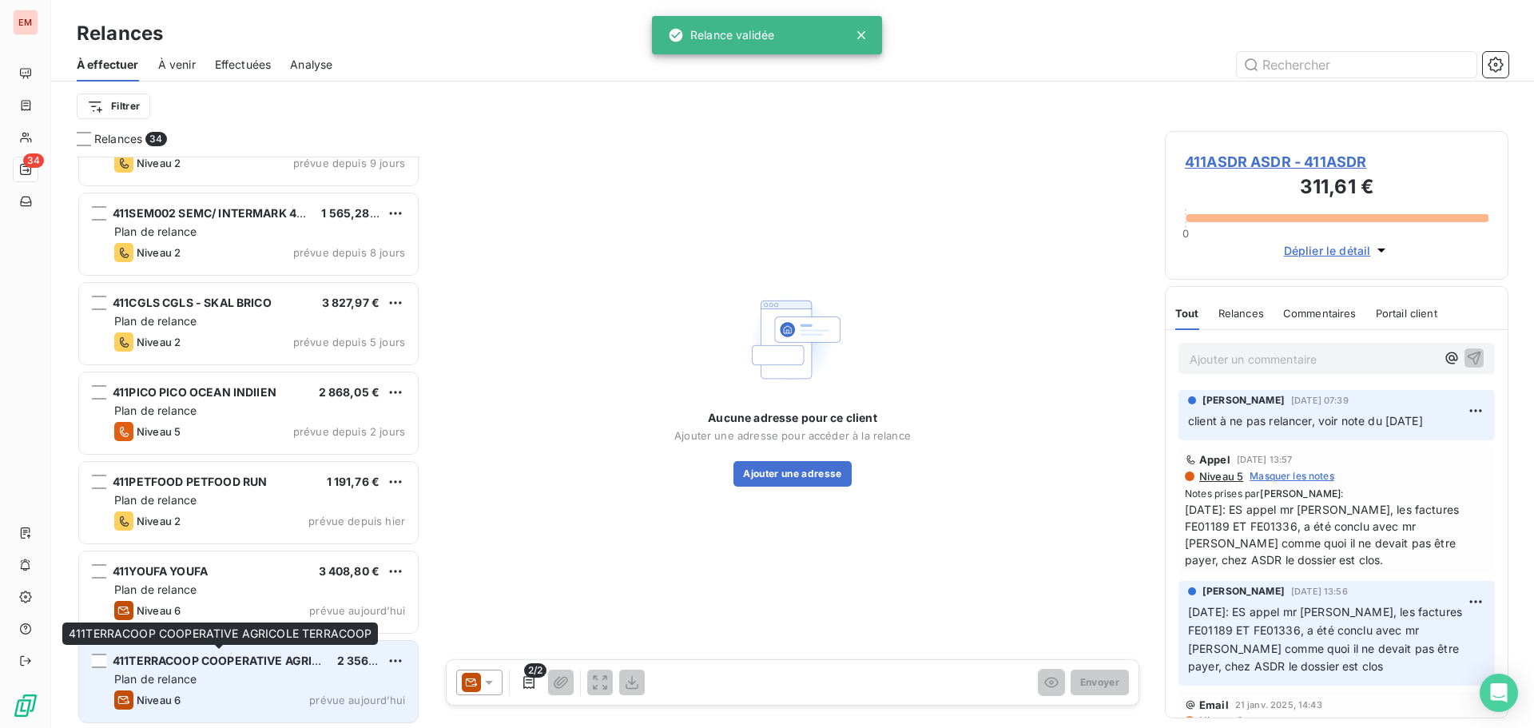
click at [217, 666] on span "411TERRACOOP COOPERATIVE AGRICOLE TERRACOOP" at bounding box center [264, 661] width 302 height 14
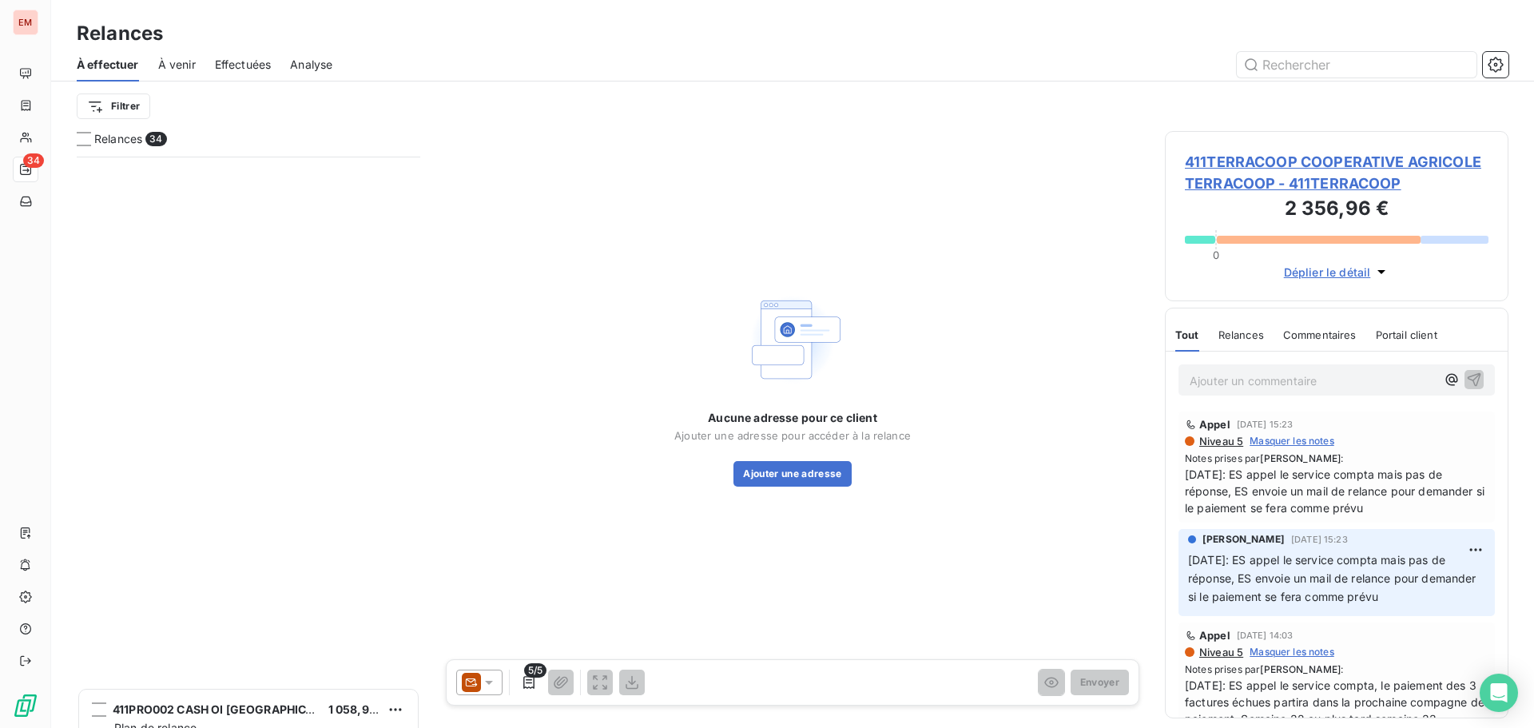
scroll to position [2158, 0]
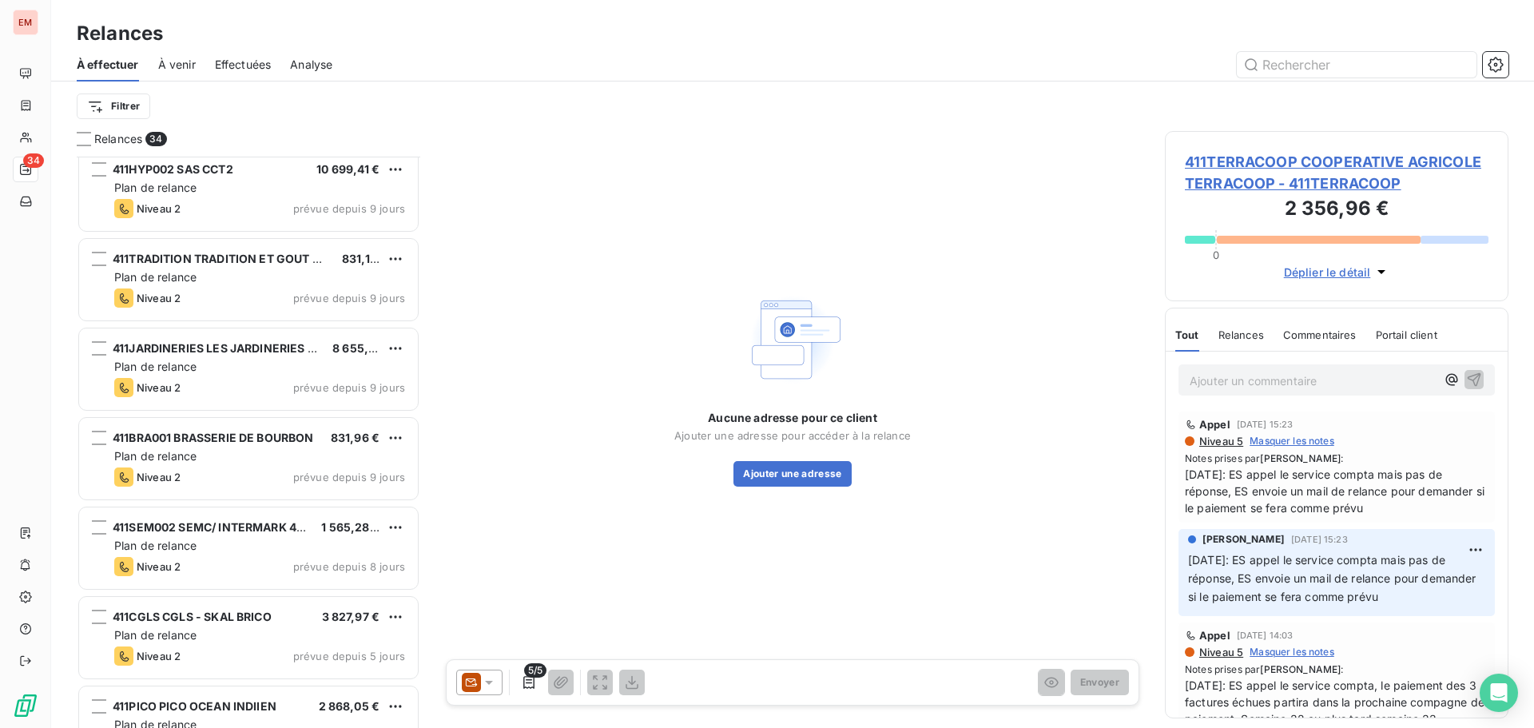
click at [546, 459] on div "Aucune adresse pour ce client Ajouter une adresse pour accéder à la relance Ajo…" at bounding box center [792, 387] width 706 height 512
